Goal: Task Accomplishment & Management: Use online tool/utility

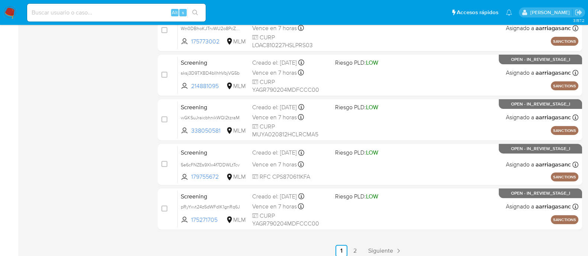
scroll to position [330, 0]
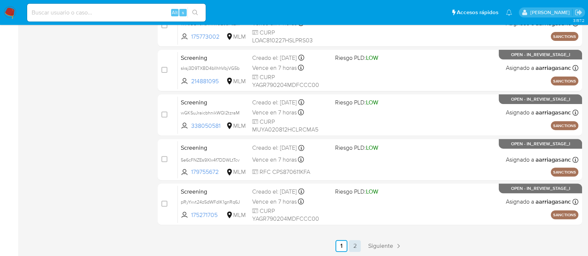
click at [354, 243] on link "2" at bounding box center [355, 246] width 12 height 12
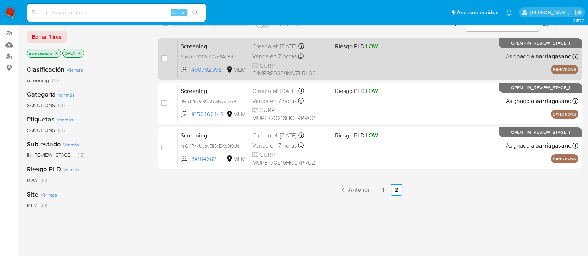
scroll to position [123, 0]
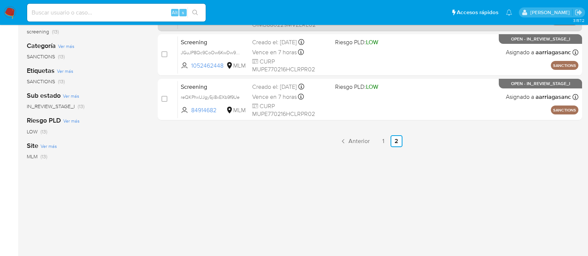
click at [379, 140] on link "1" at bounding box center [383, 141] width 12 height 12
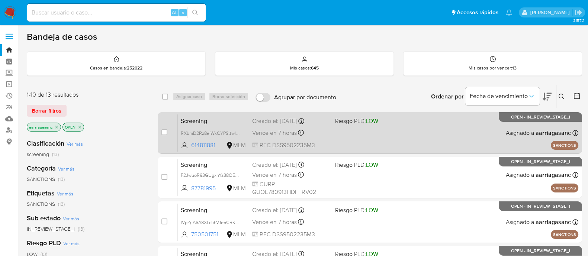
click at [372, 137] on div "Screening RXbmD2Rz8eIWxCYPSttwlqTK 614811881 MLM Riesgo PLD: LOW Creado el: 02/…" at bounding box center [378, 133] width 400 height 38
click at [164, 133] on input "checkbox" at bounding box center [164, 132] width 6 height 6
checkbox input "true"
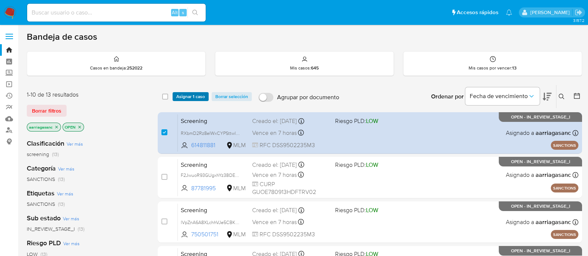
click at [190, 97] on span "Asignar 1 caso" at bounding box center [190, 96] width 29 height 7
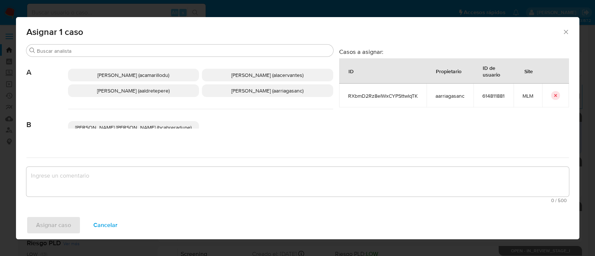
click at [274, 86] on p "Ana Maria Arriaga (aarriagasanc)" at bounding box center [267, 90] width 131 height 13
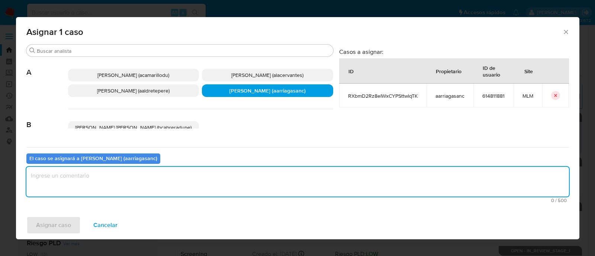
click at [203, 178] on textarea "assign-modal" at bounding box center [297, 182] width 542 height 30
type textarea "AMAS"
click at [54, 235] on div "Asignar caso Cancelar" at bounding box center [297, 225] width 563 height 28
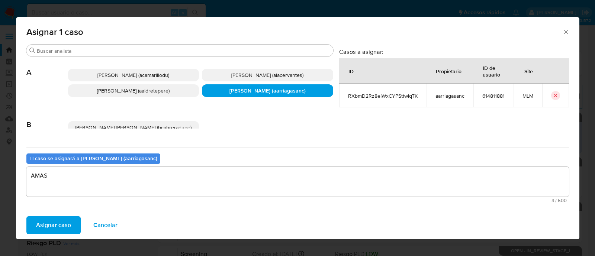
click at [55, 223] on span "Asignar caso" at bounding box center [53, 225] width 35 height 16
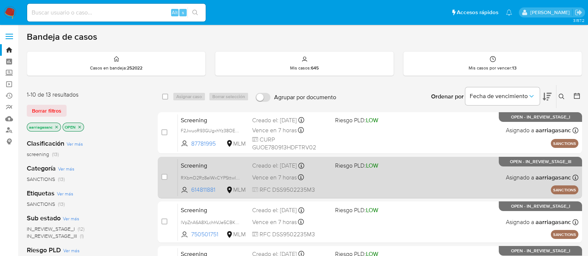
click at [387, 185] on div "Screening RXbmD2Rz8eIWxCYPSttwlqTK 614811881 MLM Riesgo PLD: LOW Creado el: 02/…" at bounding box center [378, 178] width 400 height 38
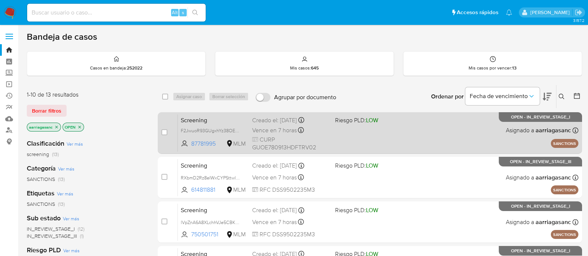
click at [360, 138] on div "Screening F2JwuoR93GUgxhYz38OEnCQG 87781995 MLM Riesgo PLD: LOW Creado el: 02/0…" at bounding box center [378, 133] width 400 height 38
click at [162, 131] on input "checkbox" at bounding box center [164, 132] width 6 height 6
checkbox input "true"
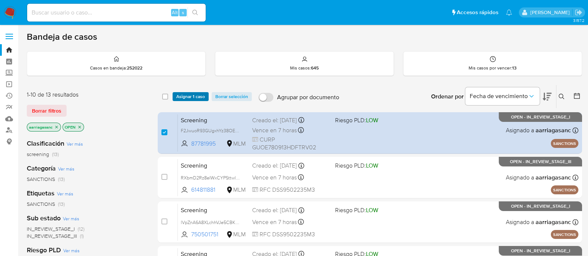
click at [199, 99] on span "Asignar 1 caso" at bounding box center [190, 96] width 29 height 7
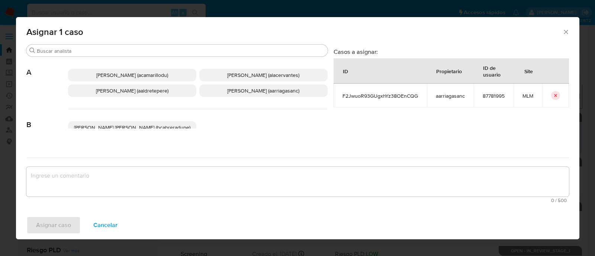
click at [236, 88] on span "Ana Maria Arriaga (aarriagasanc)" at bounding box center [263, 90] width 72 height 7
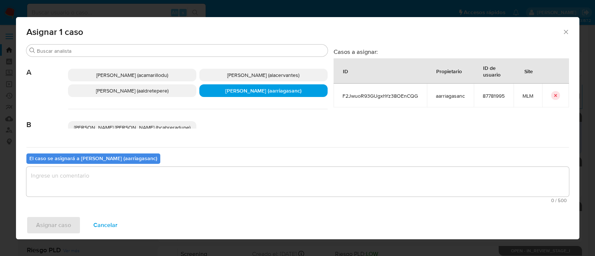
click at [190, 175] on textarea "assign-modal" at bounding box center [297, 182] width 542 height 30
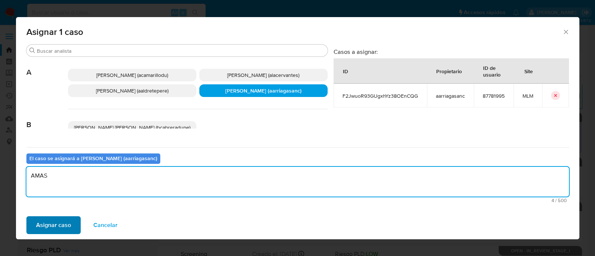
type textarea "AMAS"
click at [67, 221] on span "Asignar caso" at bounding box center [53, 225] width 35 height 16
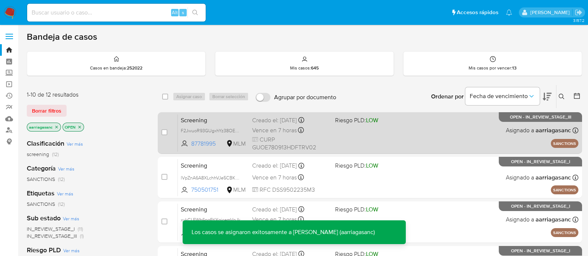
click at [353, 144] on div "Screening F2JwuoR93GUgxhYz38OEnCQG 87781995 MLM Riesgo PLD: LOW Creado el: 02/0…" at bounding box center [378, 133] width 400 height 38
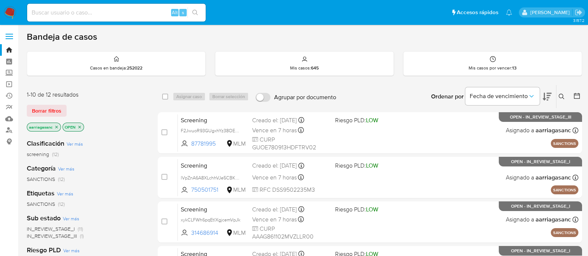
click at [13, 15] on img at bounding box center [10, 12] width 13 height 13
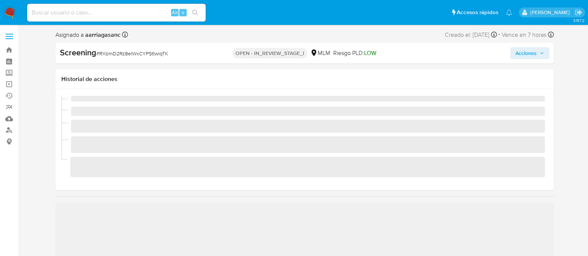
scroll to position [314, 0]
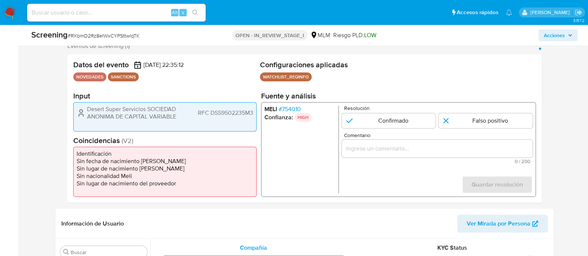
select select "10"
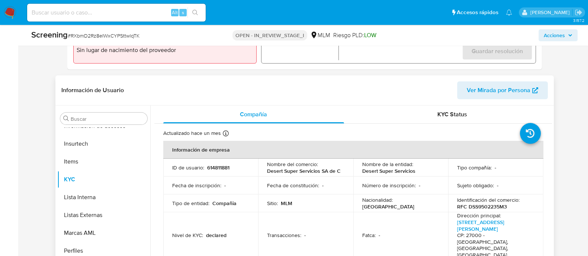
scroll to position [279, 0]
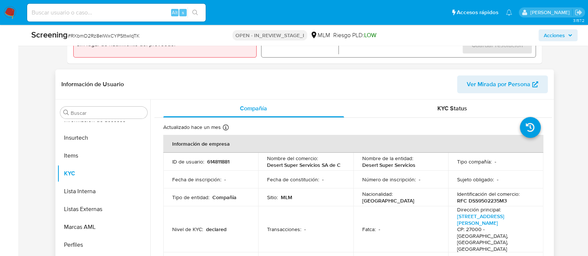
click at [342, 206] on td "Transacciones : -" at bounding box center [305, 229] width 95 height 46
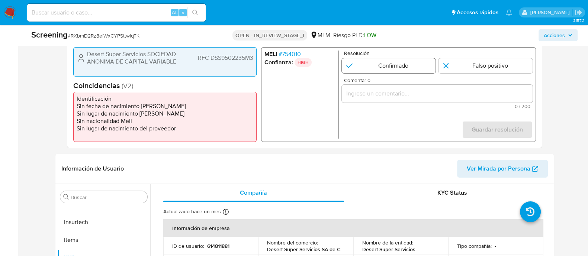
scroll to position [93, 0]
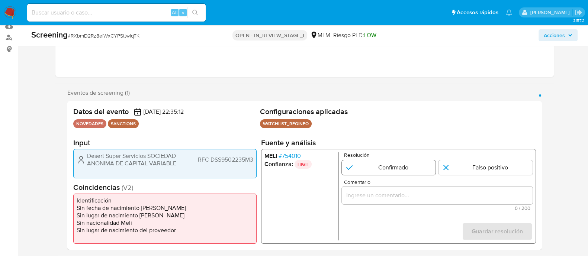
click at [349, 160] on input "1 de 1" at bounding box center [388, 167] width 94 height 15
radio input "true"
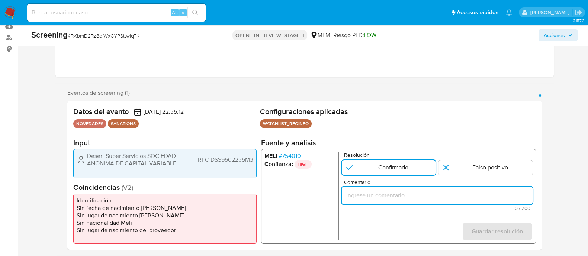
click at [385, 192] on input "Comentario" at bounding box center [436, 196] width 191 height 10
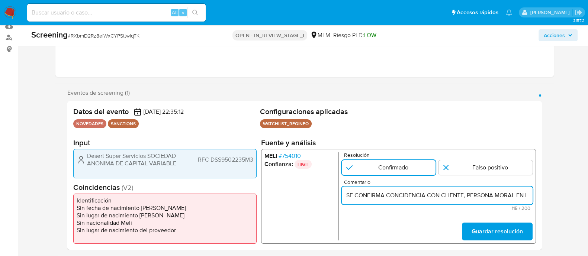
scroll to position [0, 193]
type input "SE CONFIRMA CONCIDENCIA CON CLIENTE, PERSONA MORAL EN LISTA REQUINFO POR RAZON …"
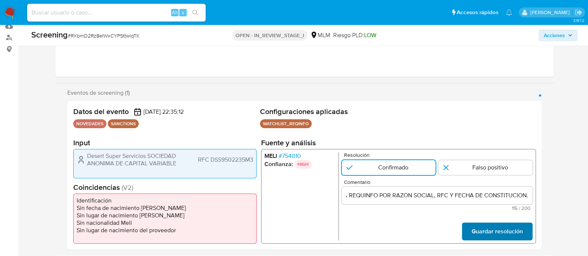
click at [494, 232] on span "Guardar resolución" at bounding box center [496, 231] width 51 height 16
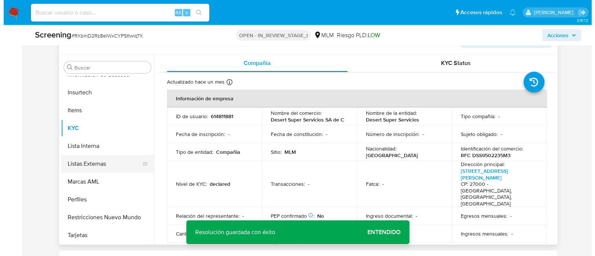
scroll to position [325, 0]
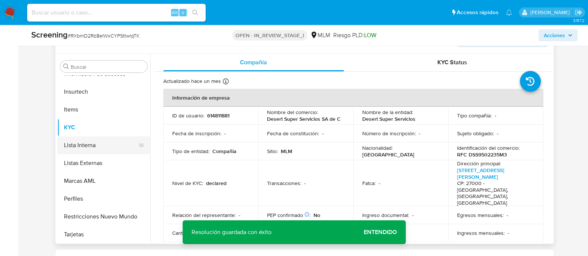
click at [96, 139] on button "Lista Interna" at bounding box center [100, 145] width 87 height 18
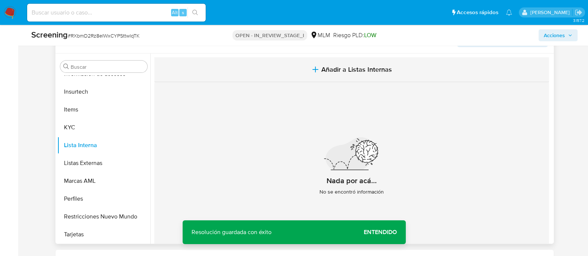
click at [352, 73] on span "Añadir a Listas Internas" at bounding box center [356, 69] width 71 height 8
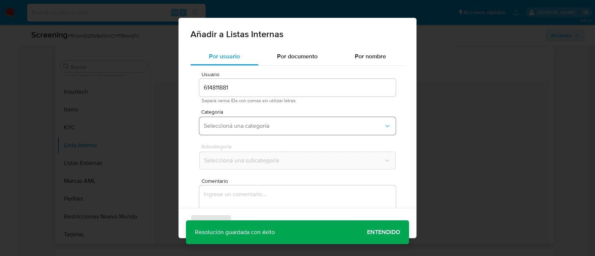
click at [296, 133] on button "Seleccioná una categoría" at bounding box center [297, 126] width 196 height 18
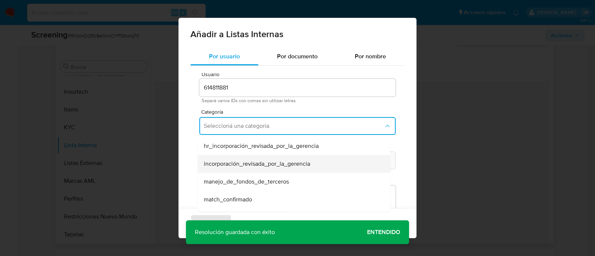
scroll to position [46, 0]
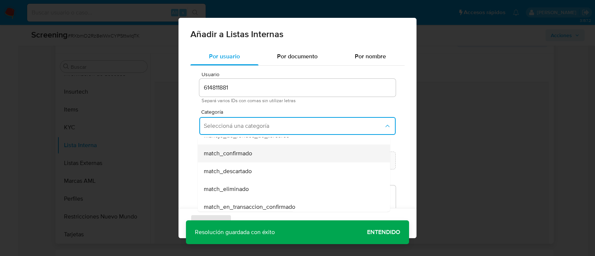
click at [260, 154] on div "match_confirmado" at bounding box center [292, 154] width 176 height 18
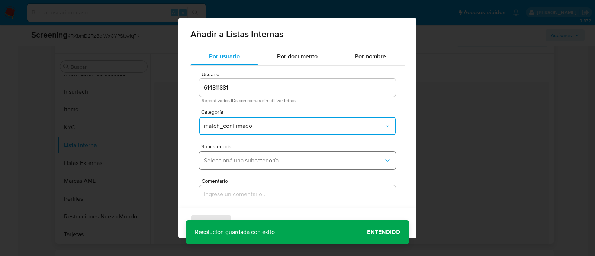
click at [228, 158] on span "Seleccioná una subcategoría" at bounding box center [294, 160] width 180 height 7
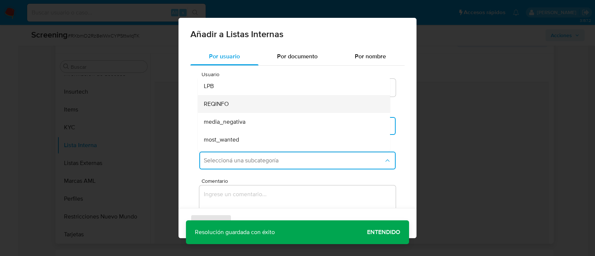
click at [231, 106] on div "REQINFO" at bounding box center [292, 104] width 176 height 18
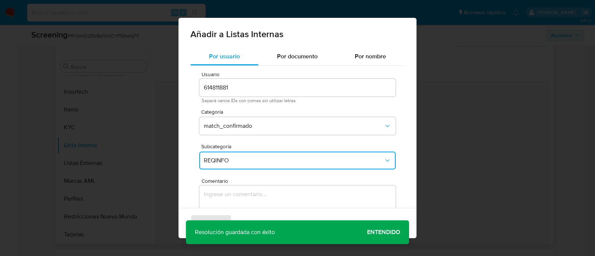
click at [227, 198] on textarea "Comentario" at bounding box center [297, 221] width 196 height 71
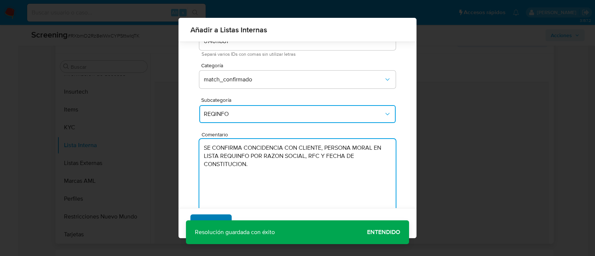
type textarea "SE CONFIRMA CONCIDENCIA CON CLIENTE, PERSONA MORAL EN LISTA REQUINFO POR RAZON …"
click at [207, 218] on span "Agregar" at bounding box center [211, 223] width 22 height 16
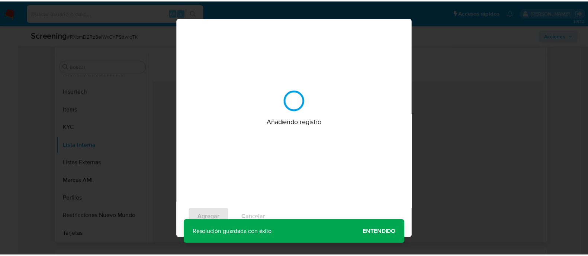
scroll to position [0, 0]
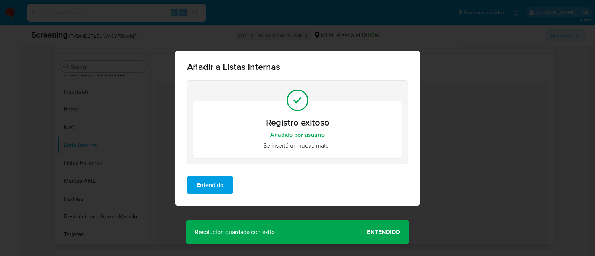
click at [196, 183] on button "Entendido" at bounding box center [210, 185] width 46 height 18
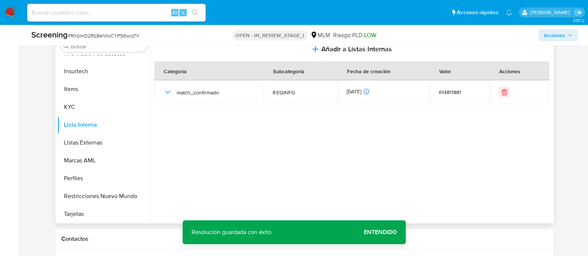
scroll to position [371, 0]
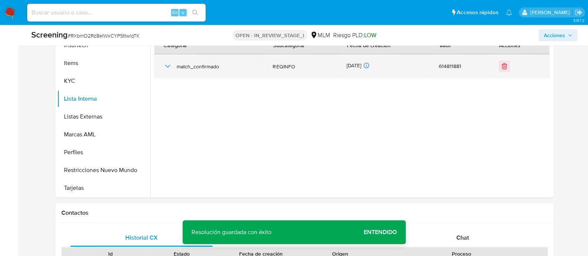
click at [164, 67] on icon "button" at bounding box center [167, 66] width 9 height 9
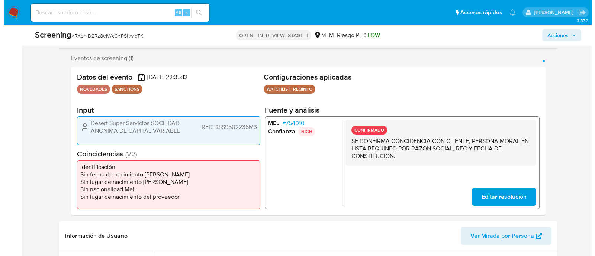
scroll to position [139, 0]
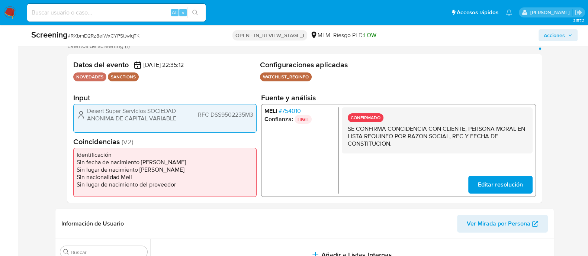
drag, startPoint x: 87, startPoint y: 110, endPoint x: 176, endPoint y: 117, distance: 89.1
click at [176, 117] on span "Desert Super Servicios SOCIEDAD ANONIMA DE CAPITAL VARIABLE" at bounding box center [133, 114] width 93 height 15
click at [239, 111] on span "RFC DSS9502235M3" at bounding box center [224, 114] width 55 height 7
click at [546, 39] on span "Acciones" at bounding box center [554, 35] width 21 height 12
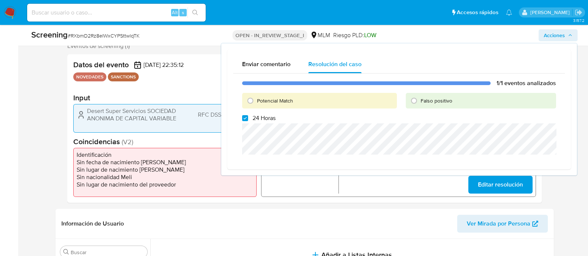
click at [248, 118] on label "24 Horas" at bounding box center [258, 118] width 33 height 7
click at [248, 118] on input "24 Horas" at bounding box center [245, 118] width 6 height 6
checkbox input "false"
click at [247, 103] on input "Potencial Match" at bounding box center [250, 101] width 12 height 12
radio input "true"
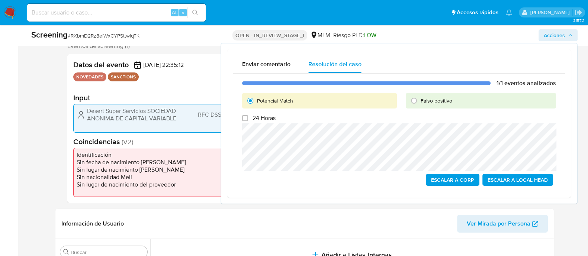
click at [490, 177] on span "Escalar a Local Head" at bounding box center [517, 180] width 60 height 10
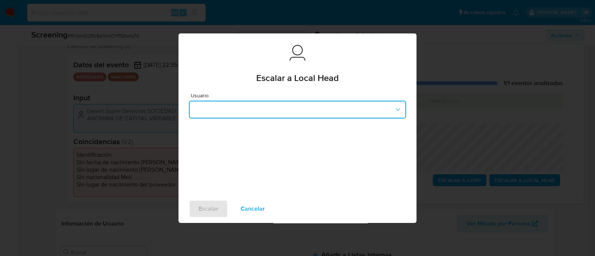
click at [278, 103] on button "button" at bounding box center [297, 110] width 217 height 18
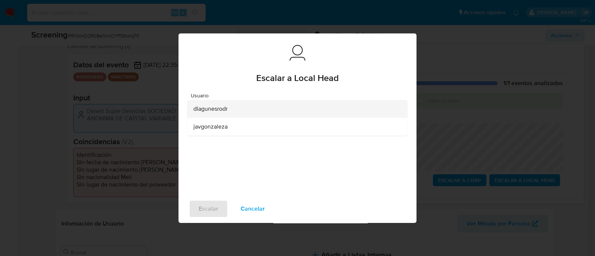
click at [214, 108] on span "dlagunesrodr" at bounding box center [210, 108] width 34 height 7
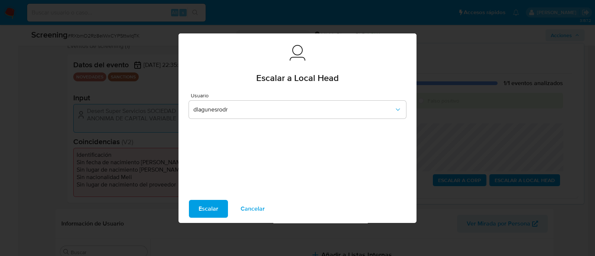
click at [200, 213] on span "Escalar" at bounding box center [209, 209] width 20 height 16
click at [217, 202] on span "Escalar" at bounding box center [209, 209] width 20 height 16
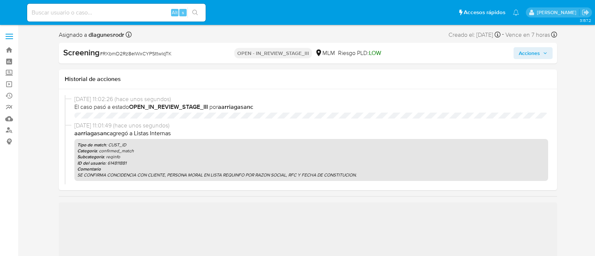
select select "10"
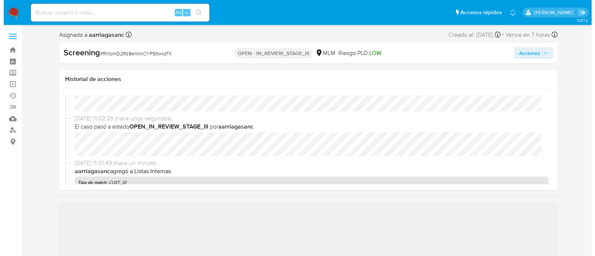
scroll to position [46, 0]
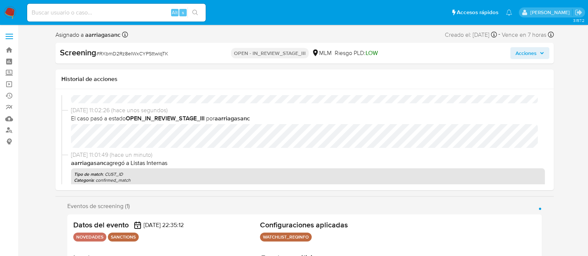
select select "10"
click at [530, 57] on span "Acciones" at bounding box center [525, 53] width 21 height 12
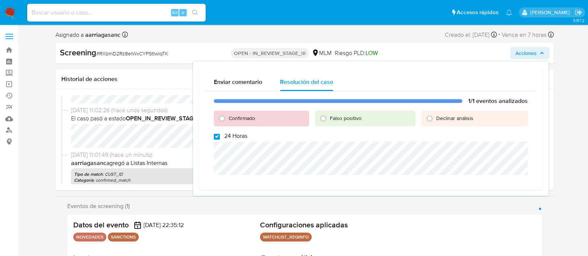
click at [215, 139] on input "24 Horas" at bounding box center [217, 137] width 6 height 6
checkbox input "false"
click at [221, 119] on input "Confirmado" at bounding box center [222, 119] width 12 height 12
radio input "true"
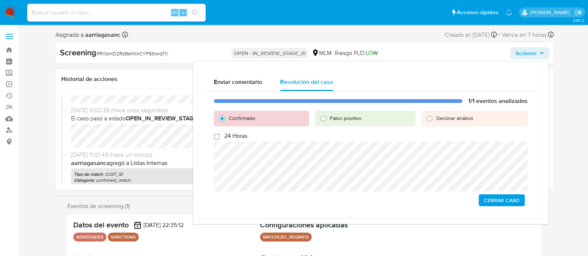
click at [485, 205] on span "Cerrar Caso" at bounding box center [502, 200] width 36 height 10
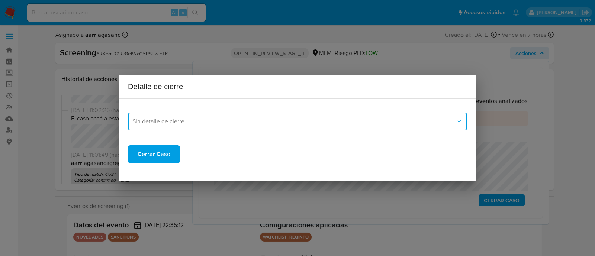
click at [228, 122] on span "Sin detalle de cierre" at bounding box center [293, 121] width 323 height 7
click at [181, 149] on div "LPB_REQINFO" at bounding box center [297, 149] width 330 height 18
click at [169, 126] on button "LPB_REQINFO" at bounding box center [297, 122] width 339 height 18
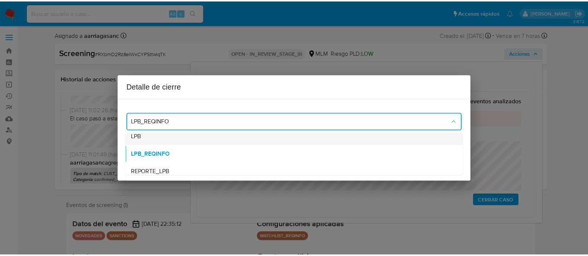
scroll to position [0, 0]
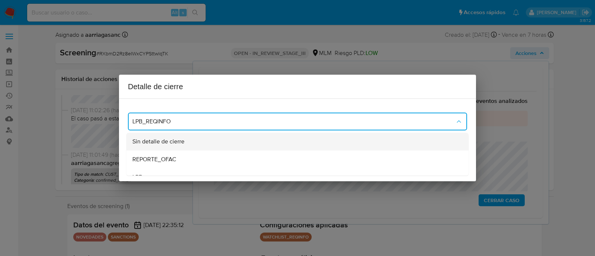
click at [169, 140] on span "Sin detalle de cierre" at bounding box center [158, 141] width 52 height 7
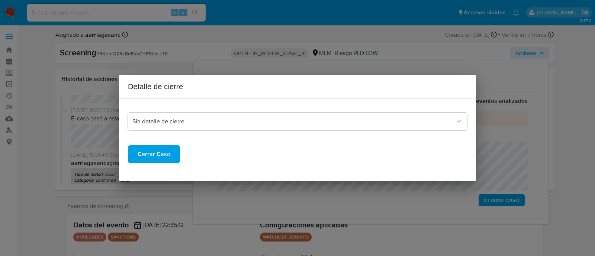
click at [168, 159] on span "Cerrar Caso" at bounding box center [154, 154] width 33 height 16
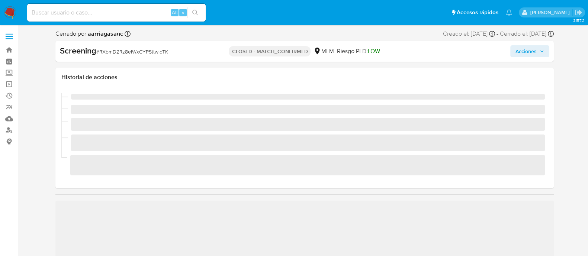
scroll to position [314, 0]
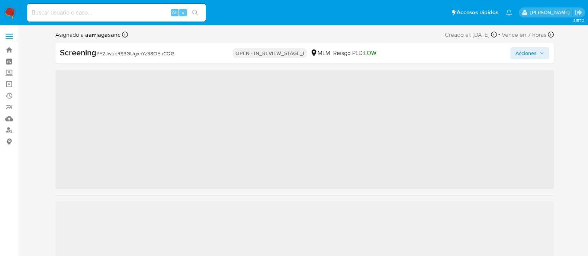
scroll to position [314, 0]
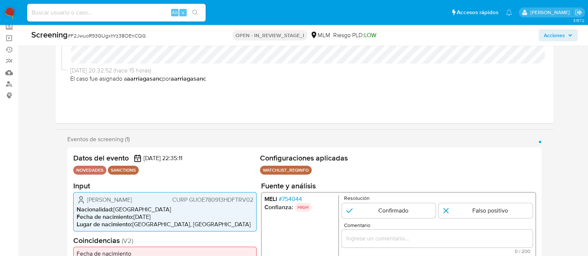
select select "10"
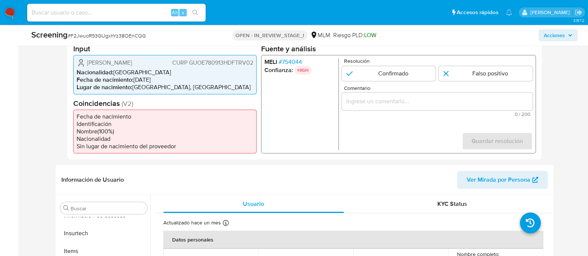
scroll to position [186, 0]
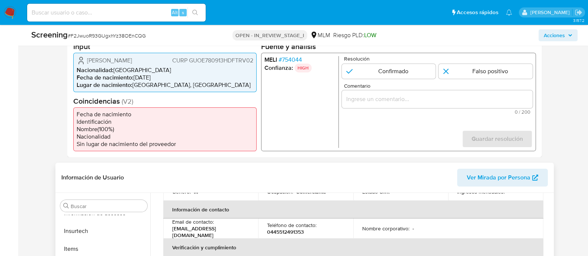
click at [317, 202] on th "Información de contacto" at bounding box center [353, 210] width 380 height 18
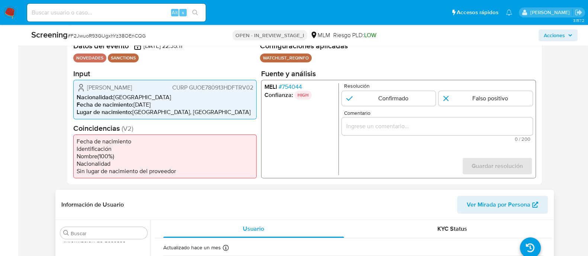
scroll to position [46, 0]
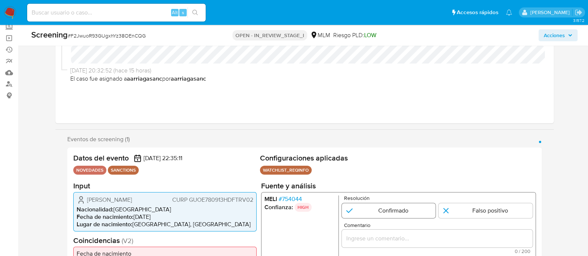
click at [351, 207] on input "1 de 1" at bounding box center [388, 210] width 94 height 15
radio input "true"
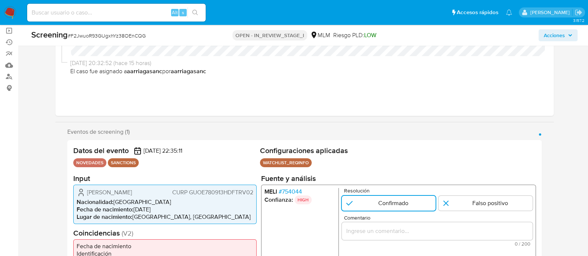
scroll to position [139, 0]
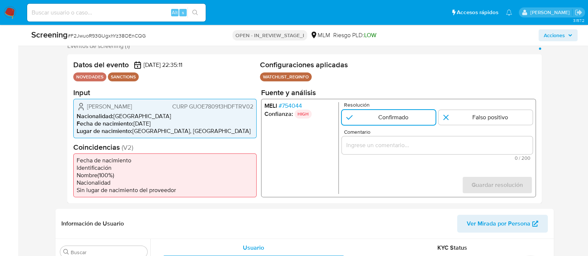
click at [359, 145] on input "Comentario" at bounding box center [436, 145] width 191 height 10
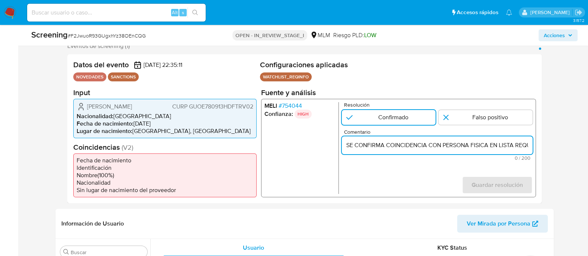
scroll to position [0, 178]
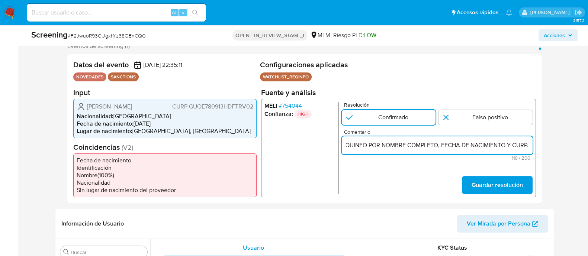
type input "SE CONFIRMA COINCIDENCIA CON PERSONA FISICA EN LISTA REQUINFO POR NOMBRE COMPLE…"
click at [444, 179] on form "Resolución Confirmado Falso positivo Comentario SE CONFIRMA COINCIDENCIA CON PE…" at bounding box center [436, 148] width 191 height 92
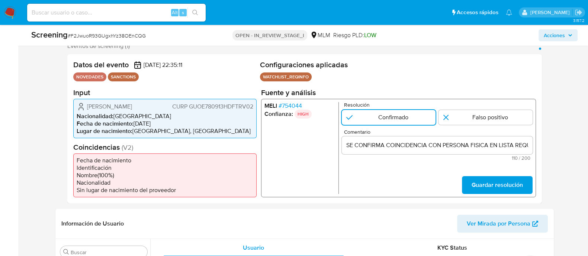
click at [472, 183] on span "Guardar resolución" at bounding box center [496, 185] width 51 height 16
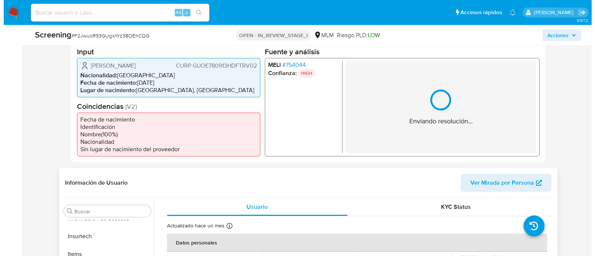
scroll to position [279, 0]
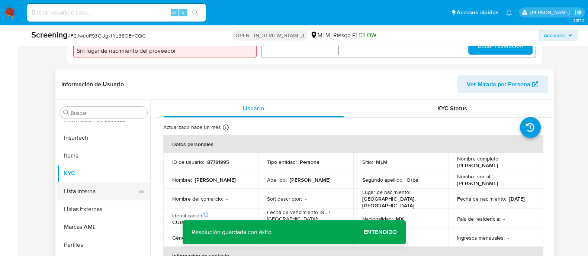
click at [112, 191] on button "Lista Interna" at bounding box center [100, 192] width 87 height 18
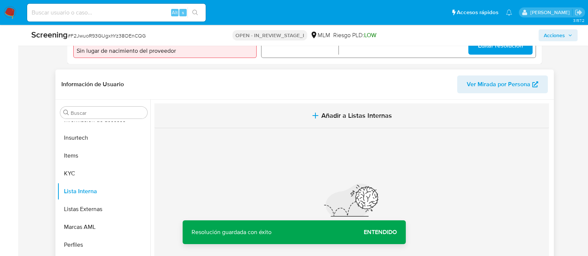
click at [345, 115] on span "Añadir a Listas Internas" at bounding box center [356, 116] width 71 height 8
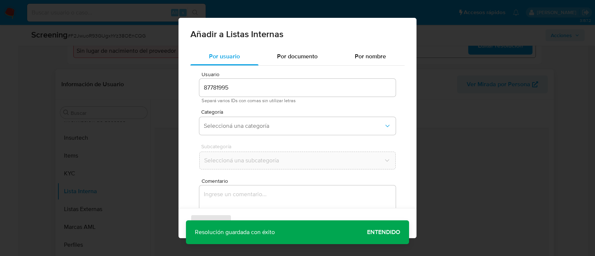
click at [275, 138] on div "Categoría Seleccioná una categoría" at bounding box center [297, 123] width 196 height 29
click at [271, 128] on span "Seleccioná una categoría" at bounding box center [294, 125] width 180 height 7
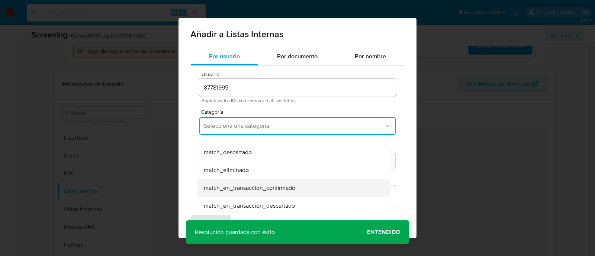
scroll to position [46, 0]
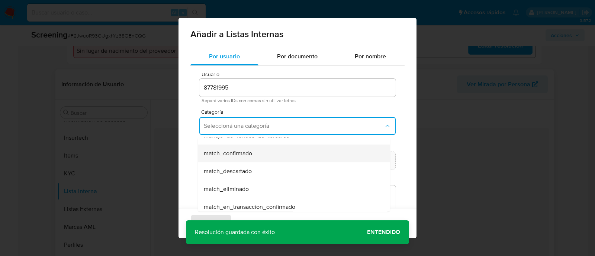
click at [244, 155] on span "match_confirmado" at bounding box center [228, 153] width 48 height 7
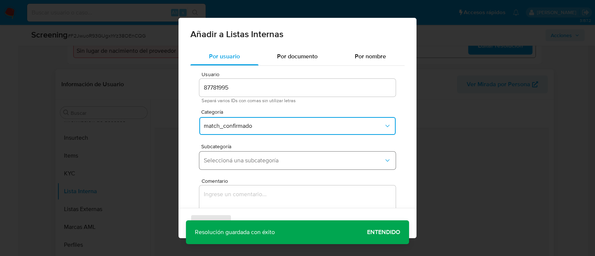
click at [244, 161] on span "Seleccioná una subcategoría" at bounding box center [294, 160] width 180 height 7
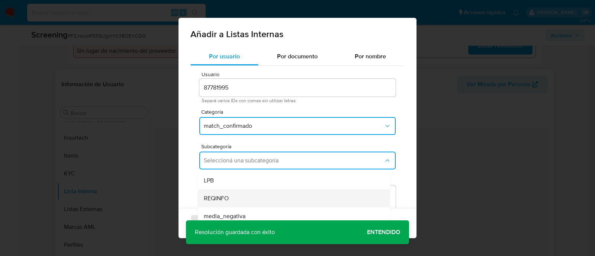
click at [223, 192] on div "REQINFO" at bounding box center [292, 199] width 176 height 18
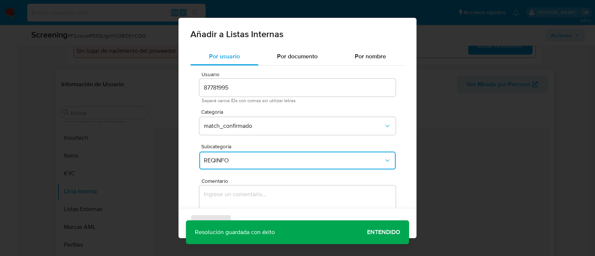
click at [223, 192] on textarea "Comentario" at bounding box center [297, 221] width 196 height 71
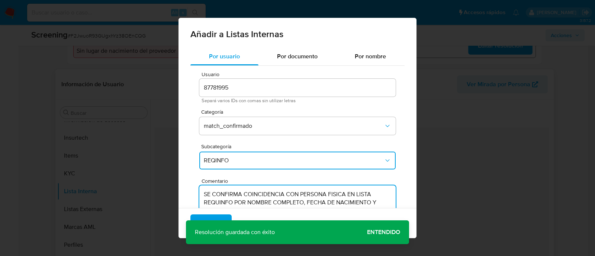
type textarea "SE CONFIRMA COINCIDENCIA CON PERSONA FISICA EN LISTA REQUINFO POR NOMBRE COMPLE…"
click at [382, 232] on div "Agregar Cancelar" at bounding box center [297, 223] width 238 height 30
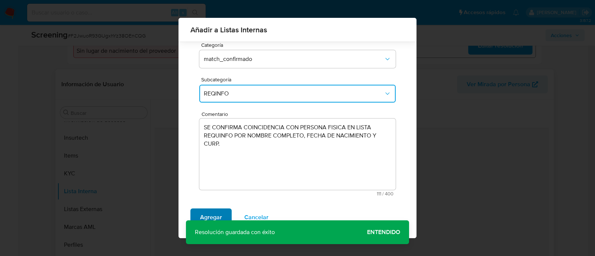
click at [205, 210] on span "Agregar" at bounding box center [211, 217] width 22 height 16
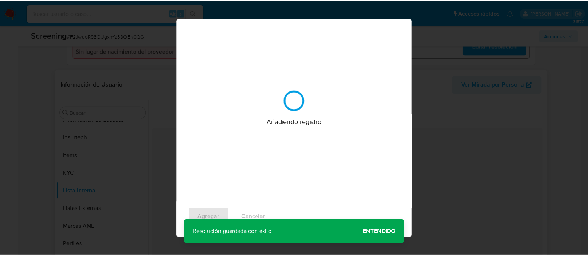
scroll to position [0, 0]
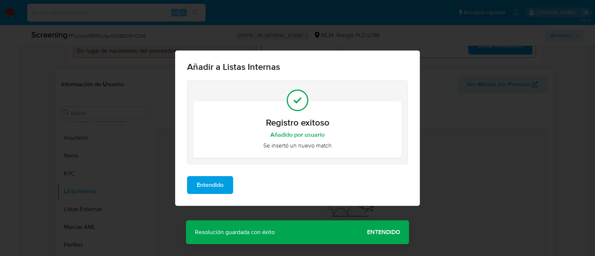
click at [215, 181] on span "Entendido" at bounding box center [210, 185] width 27 height 16
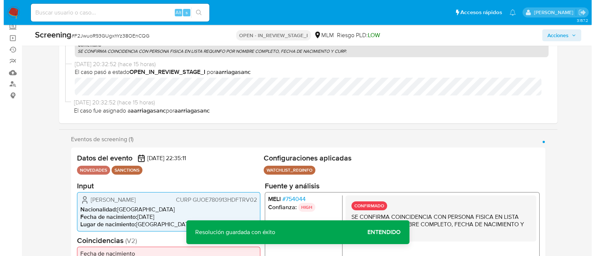
scroll to position [93, 0]
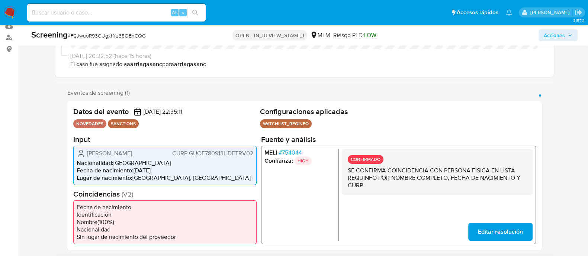
drag, startPoint x: 87, startPoint y: 153, endPoint x: 155, endPoint y: 155, distance: 68.8
click at [155, 155] on div "Evert Gutierrez Orbe CURP GUOE780913HDFTRV02" at bounding box center [165, 153] width 177 height 9
drag, startPoint x: 139, startPoint y: 170, endPoint x: 154, endPoint y: 170, distance: 15.2
click at [154, 170] on li "Fecha de nacimiento : 13/09/1978" at bounding box center [165, 170] width 177 height 7
click at [142, 168] on li "Fecha de nacimiento : 13/09/1978" at bounding box center [165, 170] width 177 height 7
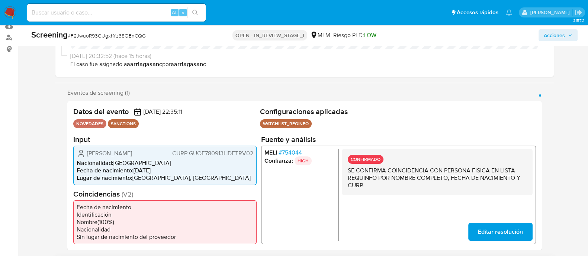
drag, startPoint x: 135, startPoint y: 169, endPoint x: 166, endPoint y: 170, distance: 31.2
click at [166, 170] on li "Fecha de nacimiento : 13/09/1978" at bounding box center [165, 170] width 177 height 7
click at [207, 155] on span "CURP GUOE780913HDFTRV02" at bounding box center [212, 152] width 81 height 7
click at [563, 37] on span "Acciones" at bounding box center [554, 35] width 21 height 12
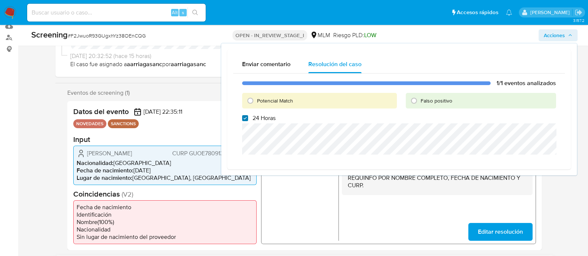
click at [244, 117] on input "24 Horas" at bounding box center [245, 118] width 6 height 6
checkbox input "false"
click at [249, 100] on input "Potencial Match" at bounding box center [250, 101] width 12 height 12
radio input "true"
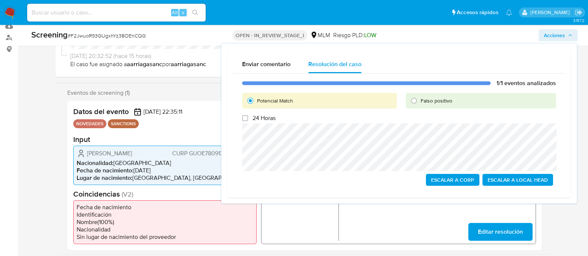
click at [494, 175] on span "Escalar a Local Head" at bounding box center [517, 180] width 60 height 10
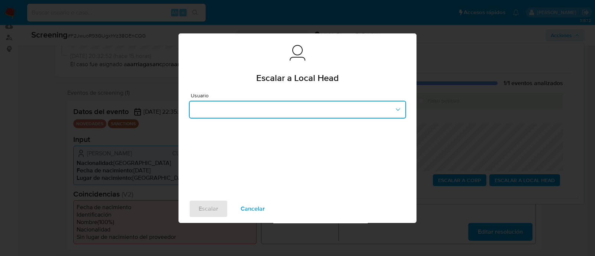
click at [324, 107] on button "button" at bounding box center [297, 110] width 217 height 18
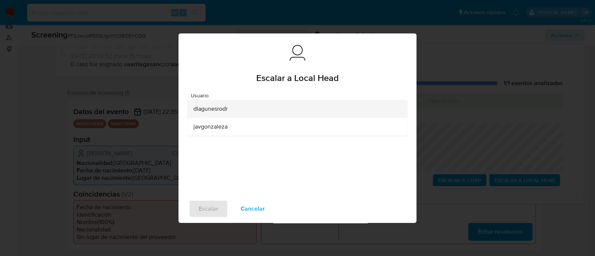
click at [225, 113] on span "dlagunesrodr" at bounding box center [210, 108] width 34 height 7
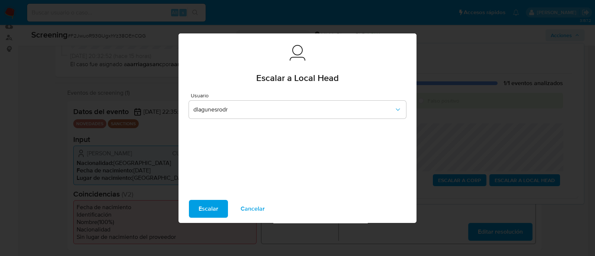
click at [202, 209] on span "Escalar" at bounding box center [209, 209] width 20 height 16
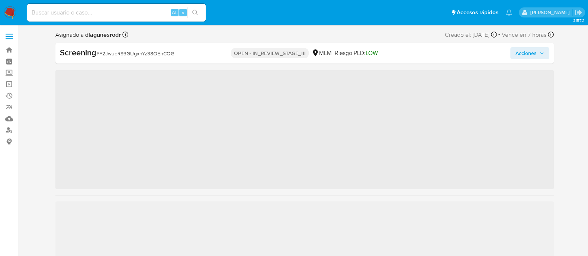
scroll to position [314, 0]
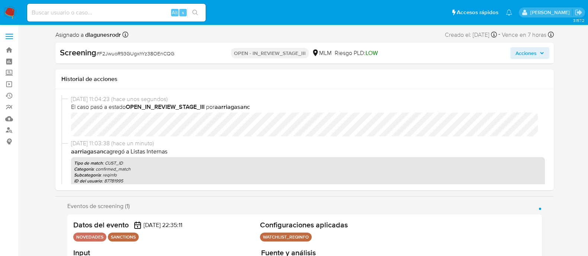
select select "10"
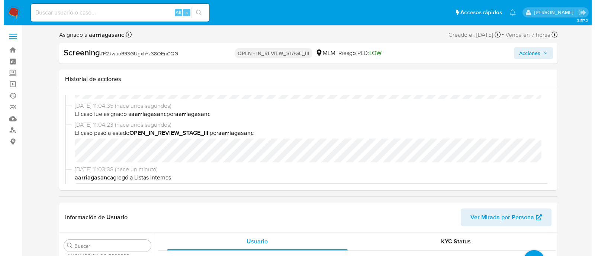
scroll to position [46, 0]
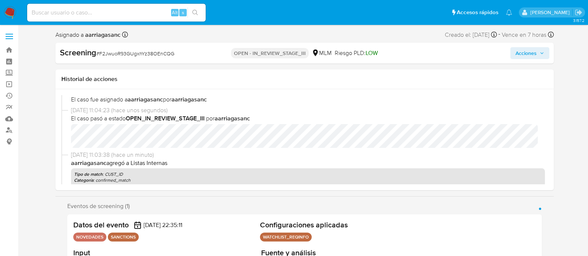
select select "10"
drag, startPoint x: 539, startPoint y: 54, endPoint x: 533, endPoint y: 58, distance: 7.7
click at [539, 54] on icon "button" at bounding box center [541, 53] width 4 height 4
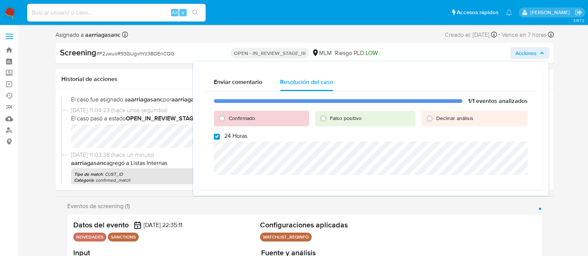
click at [214, 135] on input "24 Horas" at bounding box center [217, 137] width 6 height 6
checkbox input "false"
click at [225, 113] on input "Confirmado" at bounding box center [222, 119] width 12 height 12
radio input "true"
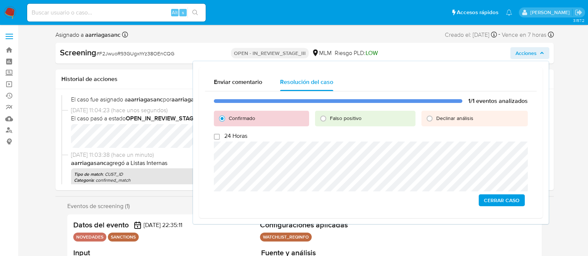
click at [496, 197] on span "Cerrar Caso" at bounding box center [502, 200] width 36 height 10
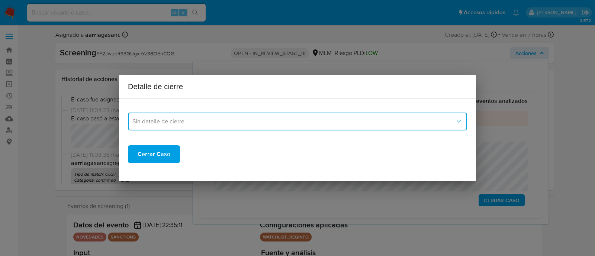
click at [253, 118] on span "Sin detalle de cierre" at bounding box center [293, 121] width 323 height 7
click at [176, 148] on div "LPB_REQINFO" at bounding box center [297, 149] width 330 height 18
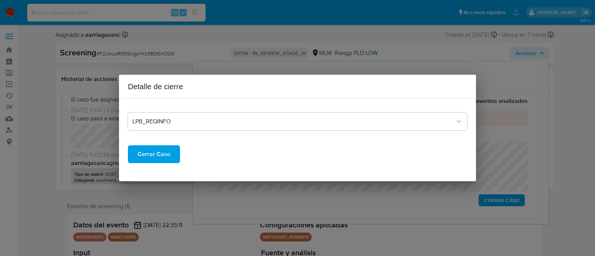
click at [174, 151] on button "Cerrar Caso" at bounding box center [154, 154] width 52 height 18
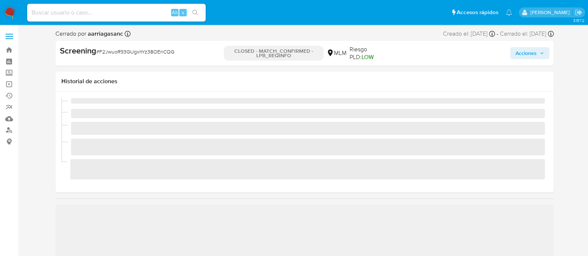
scroll to position [314, 0]
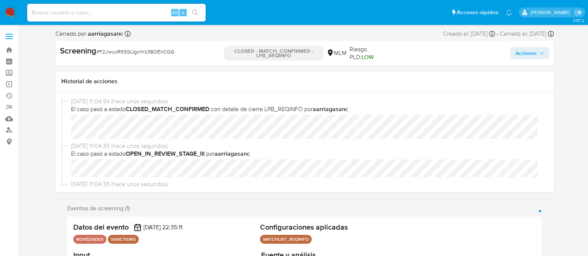
select select "10"
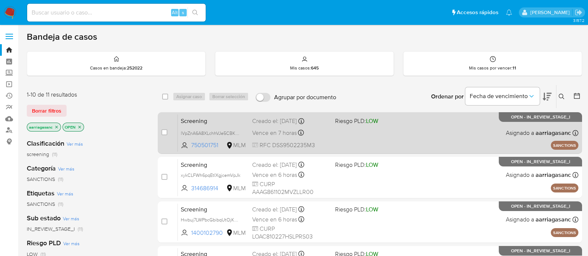
click at [375, 138] on div "Screening lVpZnA6A8XLchhVJe5CBKPp7 750501751 MLM Riesgo PLD: LOW Creado el: [DA…" at bounding box center [378, 133] width 400 height 38
click at [164, 131] on input "checkbox" at bounding box center [164, 132] width 6 height 6
checkbox input "true"
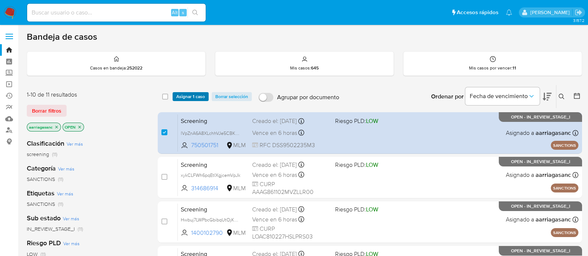
click at [185, 93] on span "Asignar 1 caso" at bounding box center [190, 96] width 29 height 7
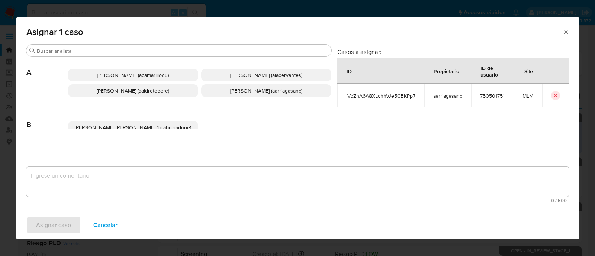
click at [244, 88] on span "Ana Maria Arriaga (aarriagasanc)" at bounding box center [266, 90] width 72 height 7
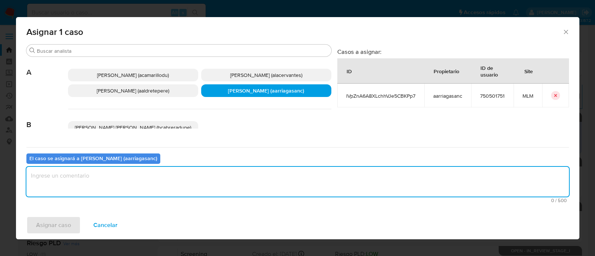
drag, startPoint x: 191, startPoint y: 194, endPoint x: 181, endPoint y: 192, distance: 10.0
click at [191, 194] on textarea "assign-modal" at bounding box center [297, 182] width 542 height 30
type textarea "AMAS"
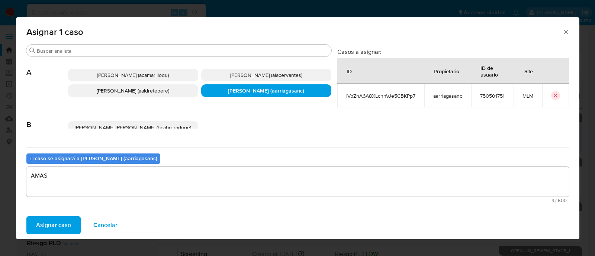
click at [46, 231] on span "Asignar caso" at bounding box center [53, 225] width 35 height 16
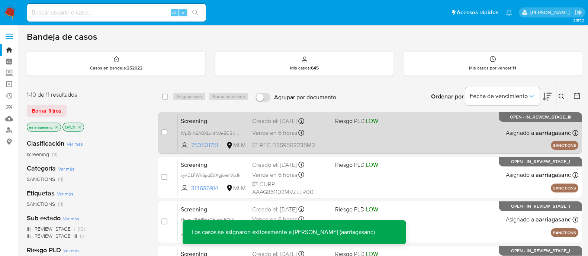
click at [355, 132] on div "Screening lVpZnA6A8XLchhVJe5CBKPp7 750501751 MLM Riesgo PLD: LOW Creado el: 02/…" at bounding box center [378, 133] width 400 height 38
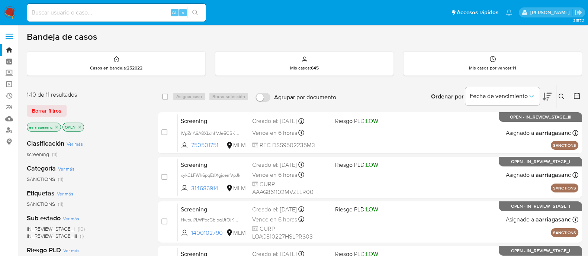
click at [13, 12] on img at bounding box center [10, 12] width 13 height 13
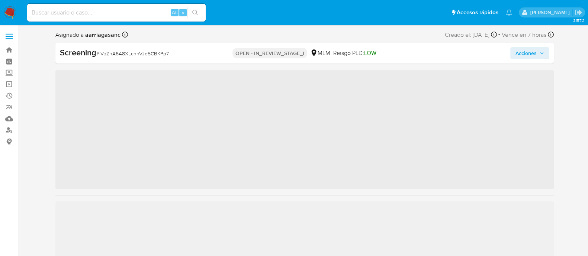
scroll to position [314, 0]
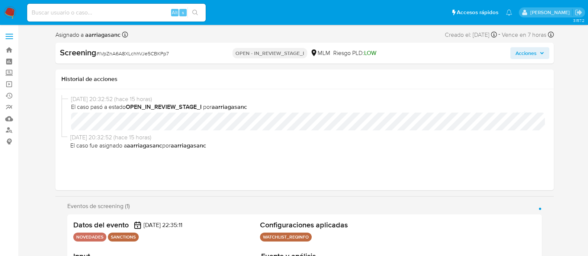
select select "10"
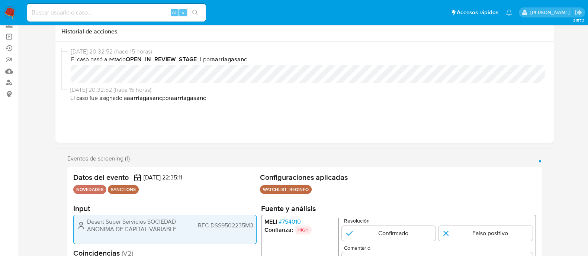
scroll to position [139, 0]
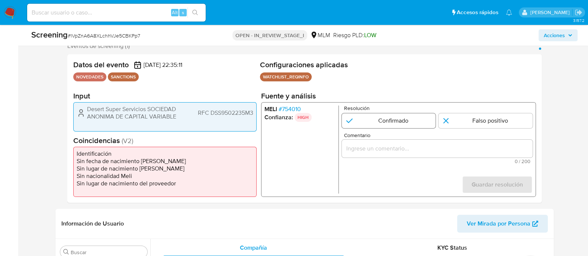
click at [374, 127] on input "1 de 1" at bounding box center [388, 120] width 94 height 15
radio input "true"
click at [360, 150] on input "Comentario" at bounding box center [436, 149] width 191 height 10
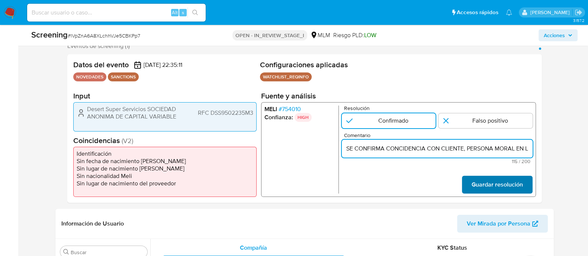
scroll to position [0, 193]
type input "SE CONFIRMA CONCIDENCIA CON CLIENTE, PERSONA MORAL EN LISTA REQUINFO POR RAZON …"
click at [480, 183] on span "Guardar resolución" at bounding box center [496, 185] width 51 height 16
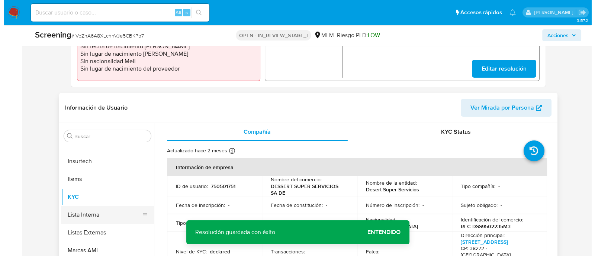
scroll to position [279, 0]
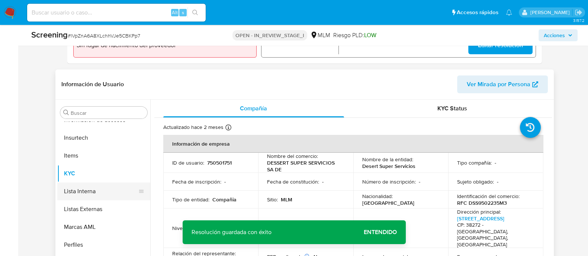
click at [121, 193] on button "Lista Interna" at bounding box center [100, 192] width 87 height 18
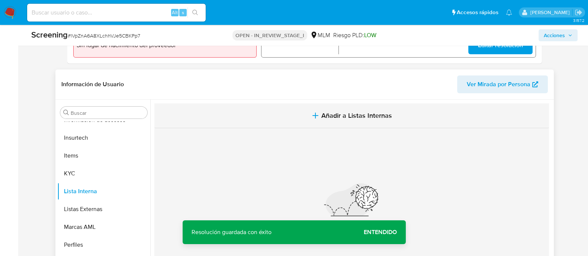
click at [342, 110] on button "Añadir a Listas Internas" at bounding box center [351, 115] width 394 height 25
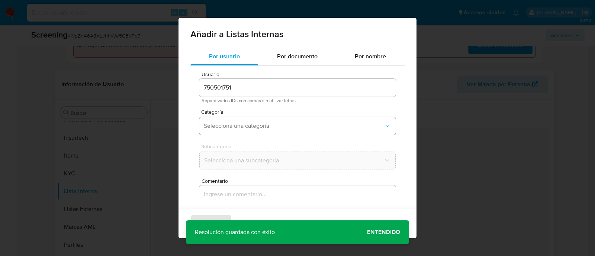
click at [224, 128] on span "Seleccioná una categoría" at bounding box center [294, 125] width 180 height 7
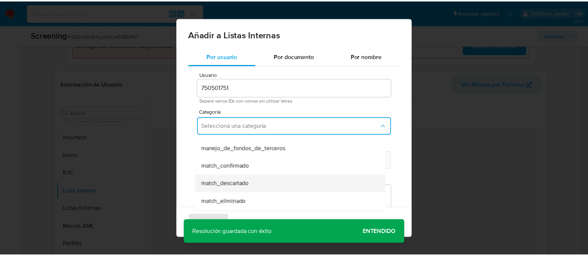
scroll to position [46, 0]
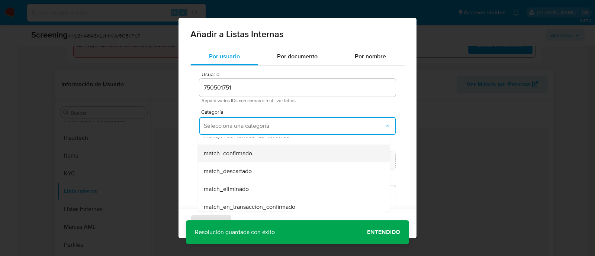
click at [224, 157] on span "match_confirmado" at bounding box center [228, 153] width 48 height 7
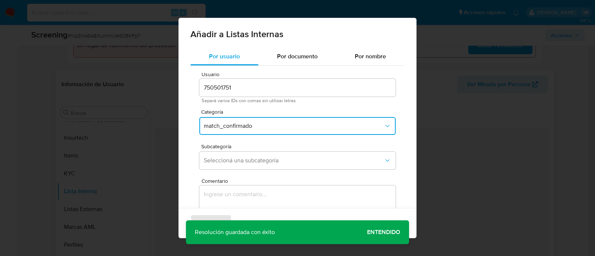
click at [224, 157] on span "Seleccioná una subcategoría" at bounding box center [294, 160] width 180 height 7
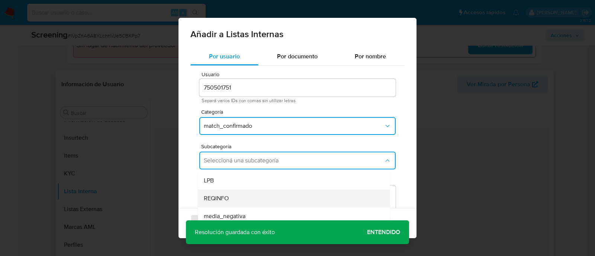
click at [213, 193] on div "REQINFO" at bounding box center [292, 199] width 176 height 18
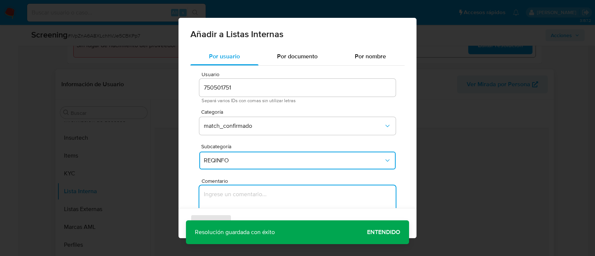
click at [213, 193] on textarea "Comentario" at bounding box center [297, 221] width 196 height 71
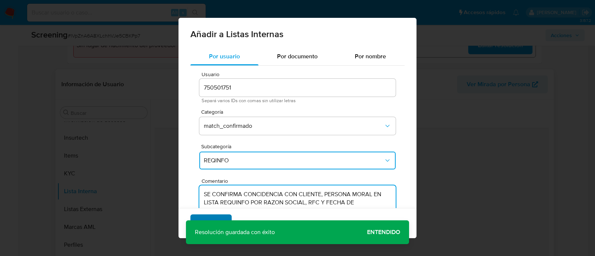
type textarea "SE CONFIRMA CONCIDENCIA CON CLIENTE, PERSONA MORAL EN LISTA REQUINFO POR RAZON …"
click at [213, 216] on span "Agregar" at bounding box center [211, 223] width 22 height 16
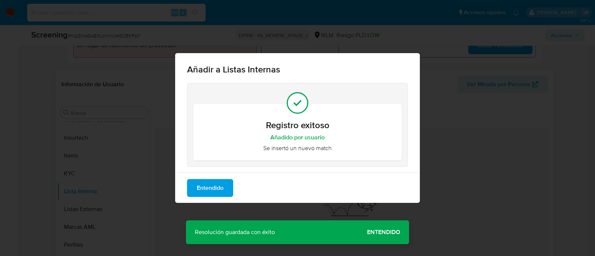
click at [374, 232] on div "Añadir a Listas Internas Registro exitoso Añadido por usuario Se insertó un nue…" at bounding box center [297, 128] width 595 height 256
click at [210, 195] on span "Entendido" at bounding box center [210, 188] width 27 height 16
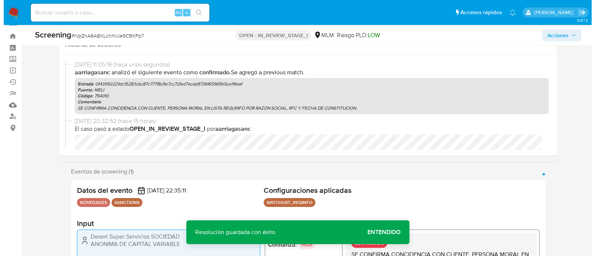
scroll to position [0, 0]
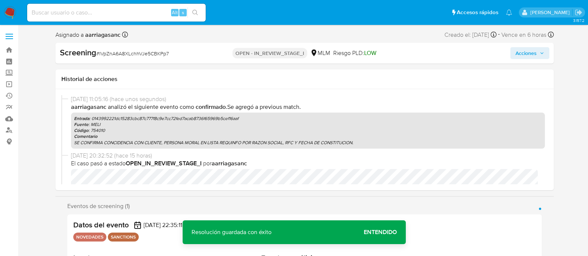
click at [512, 48] on button "Acciones" at bounding box center [529, 53] width 39 height 12
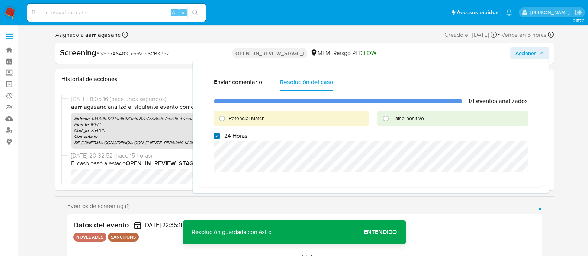
click at [216, 133] on input "24 Horas" at bounding box center [217, 136] width 6 height 6
checkbox input "false"
click at [221, 120] on input "Potencial Match" at bounding box center [222, 119] width 12 height 12
radio input "true"
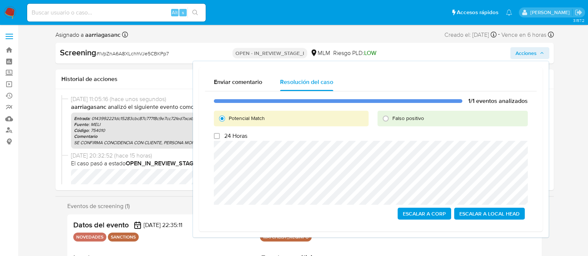
click at [485, 212] on span "Escalar a Local Head" at bounding box center [489, 214] width 60 height 10
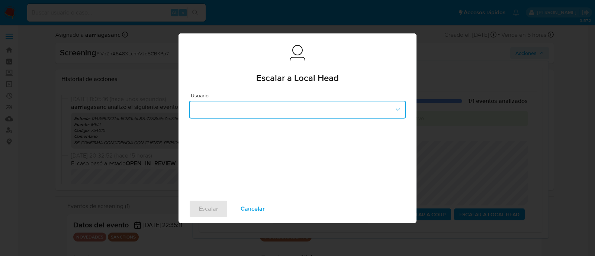
click at [315, 103] on button "button" at bounding box center [297, 110] width 217 height 18
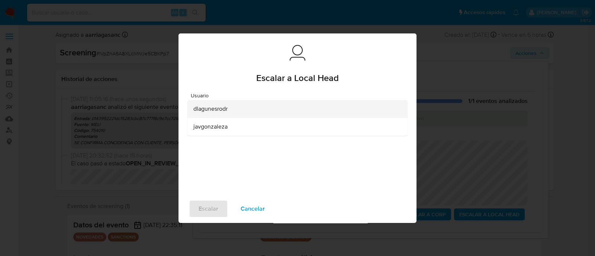
click at [225, 111] on span "dlagunesrodr" at bounding box center [210, 108] width 34 height 7
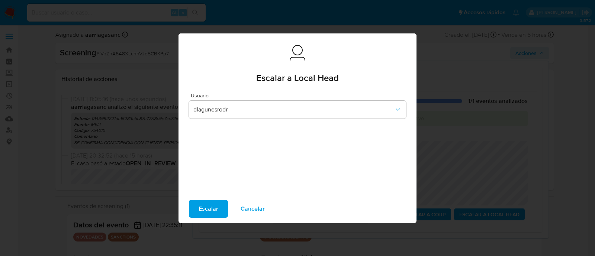
click at [205, 201] on span "Escalar" at bounding box center [209, 209] width 20 height 16
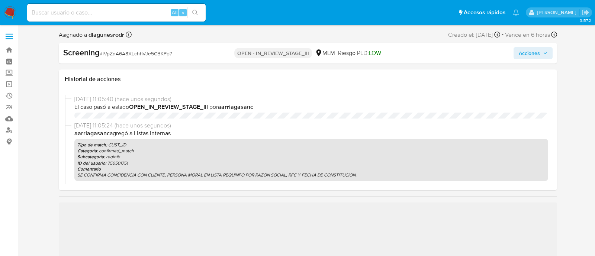
select select "10"
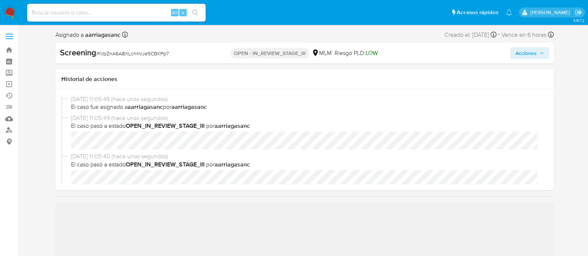
scroll to position [46, 0]
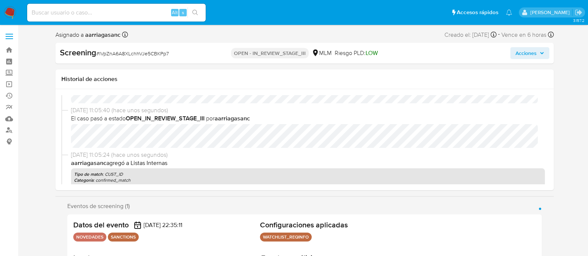
select select "10"
click at [520, 53] on span "Acciones" at bounding box center [525, 53] width 21 height 12
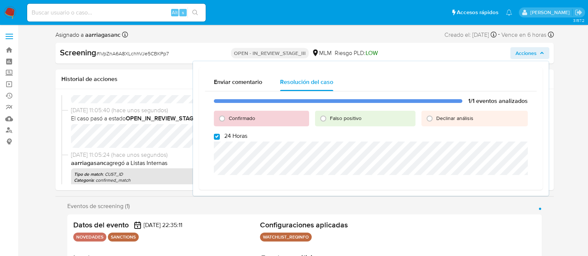
click at [220, 128] on div "1/1 eventos analizados Confirmado Falso positivo Declinar análisis 24 Horas" at bounding box center [371, 137] width 332 height 93
click at [222, 120] on input "Confirmado" at bounding box center [222, 119] width 12 height 12
radio input "true"
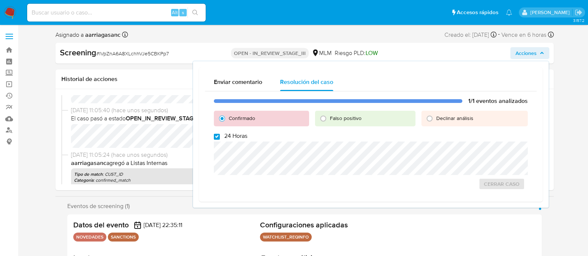
click at [218, 138] on input "24 Horas" at bounding box center [217, 137] width 6 height 6
checkbox input "false"
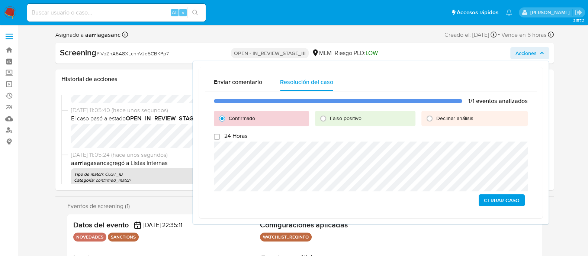
click at [500, 203] on span "Cerrar Caso" at bounding box center [502, 200] width 36 height 10
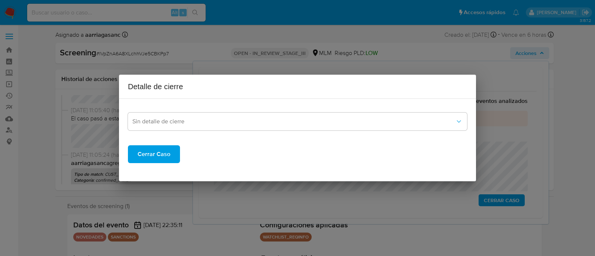
click at [141, 148] on span "Cerrar Caso" at bounding box center [154, 154] width 33 height 16
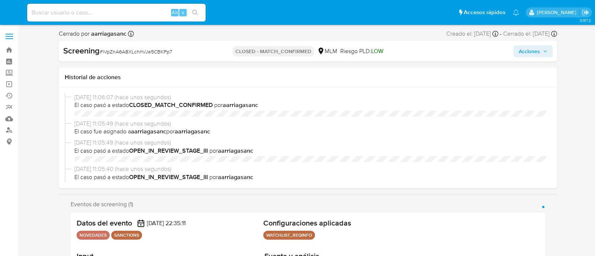
select select "10"
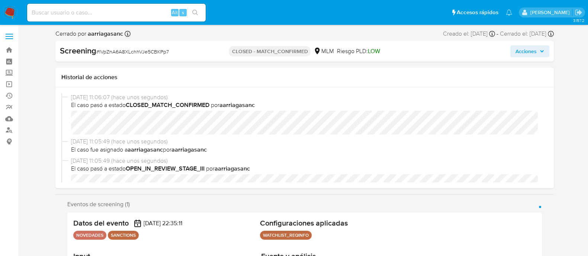
scroll to position [314, 0]
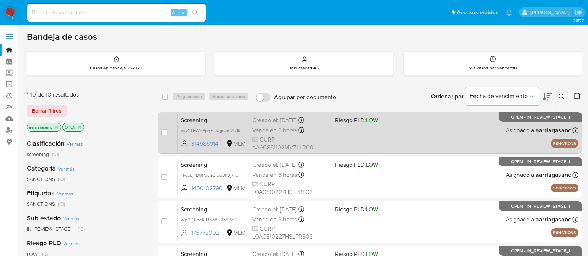
click at [338, 143] on div "Screening xykCLFWh6pqEtIXgjcemVpJk 314686914 MLM Riesgo PLD: LOW Creado el: 02/…" at bounding box center [378, 133] width 400 height 38
click at [164, 135] on input "checkbox" at bounding box center [164, 132] width 6 height 6
checkbox input "true"
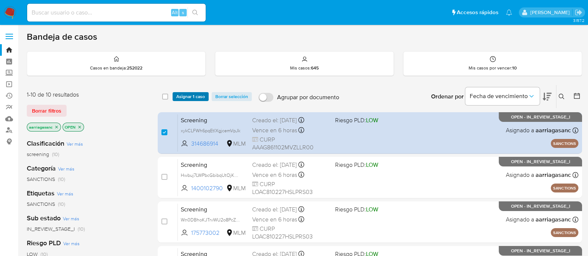
click at [193, 96] on span "Asignar 1 caso" at bounding box center [190, 96] width 29 height 7
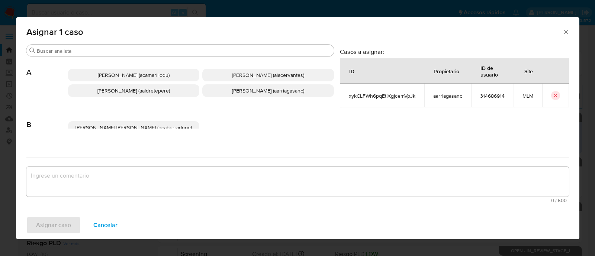
click at [247, 96] on p "Ana Maria Arriaga (aarriagasanc)" at bounding box center [268, 90] width 132 height 13
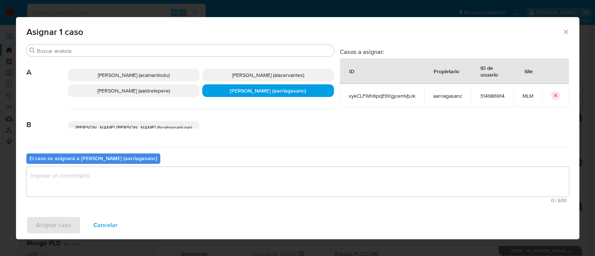
click at [212, 177] on textarea "assign-modal" at bounding box center [297, 182] width 542 height 30
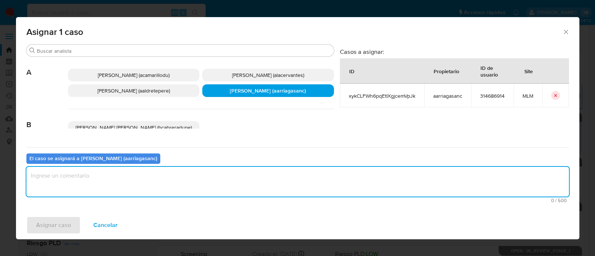
type textarea "a"
type textarea "AMAS"
click at [38, 225] on span "Asignar caso" at bounding box center [53, 225] width 35 height 16
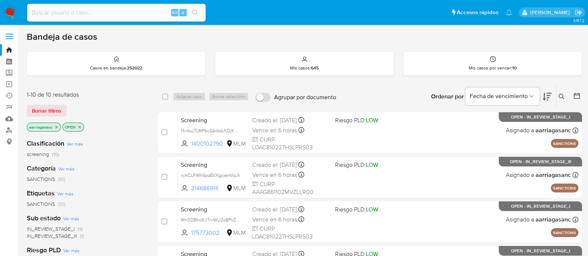
click at [10, 7] on img at bounding box center [10, 12] width 13 height 13
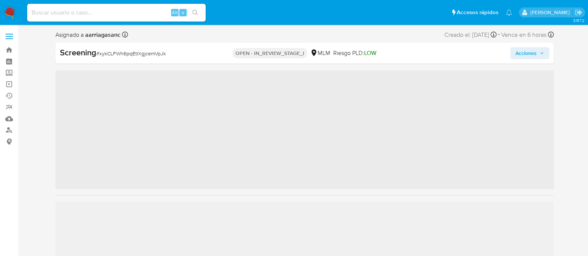
scroll to position [314, 0]
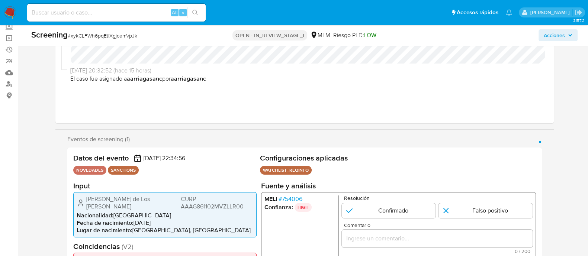
select select "10"
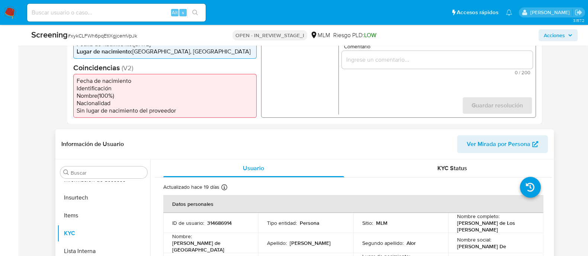
scroll to position [279, 0]
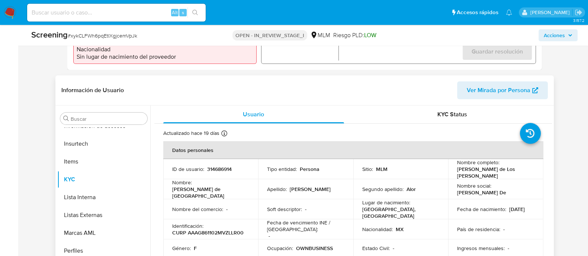
click at [303, 181] on td "Apellido : [PERSON_NAME]" at bounding box center [305, 189] width 95 height 20
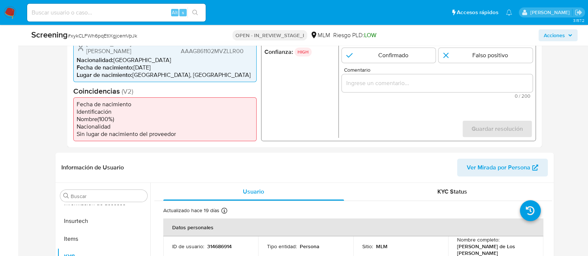
scroll to position [139, 0]
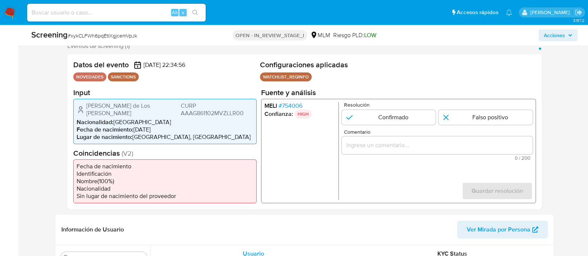
click at [375, 129] on form "Resolución Confirmado Falso positivo Comentario 0 / 200 200 caracteres restante…" at bounding box center [436, 151] width 191 height 98
click at [371, 123] on input "1 de 1" at bounding box center [388, 117] width 94 height 15
radio input "true"
click at [362, 144] on input "Comentario" at bounding box center [436, 145] width 191 height 10
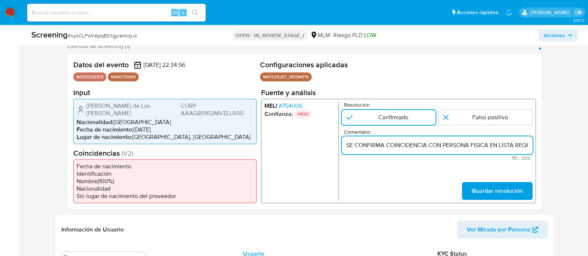
scroll to position [0, 178]
type input "SE CONFIRMA COINCIDENCIA CON PERSONA FISICA EN LISTA REQUINFO POR NOMBRE COMPLE…"
click at [503, 192] on span "Guardar resolución" at bounding box center [496, 191] width 51 height 16
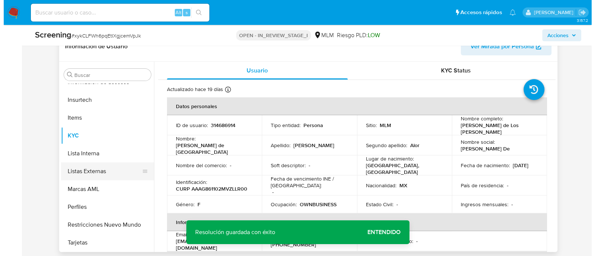
scroll to position [325, 0]
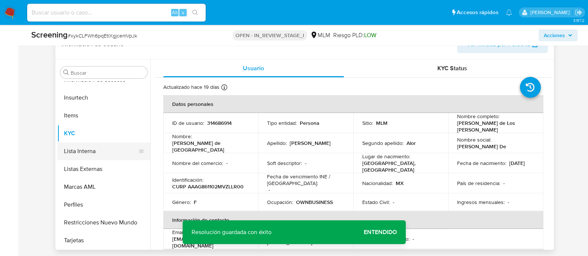
click at [74, 147] on button "Lista Interna" at bounding box center [100, 151] width 87 height 18
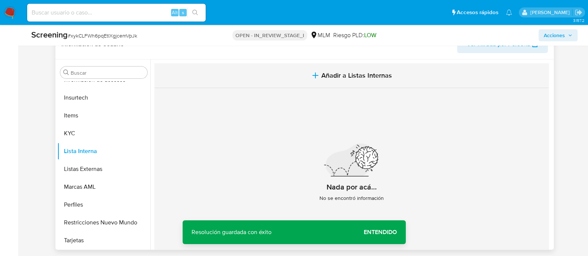
click at [339, 71] on span "Añadir a Listas Internas" at bounding box center [356, 75] width 71 height 8
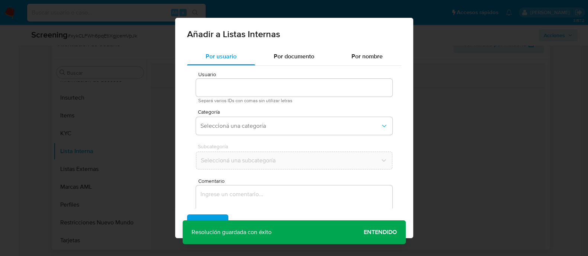
type input "314686914"
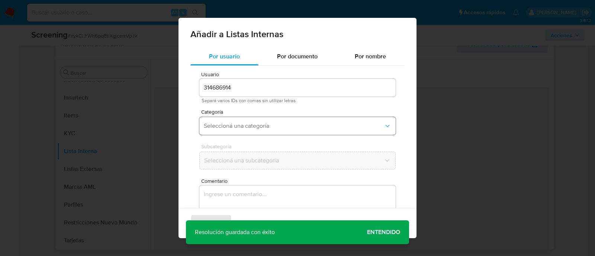
click at [216, 124] on span "Seleccioná una categoría" at bounding box center [294, 125] width 180 height 7
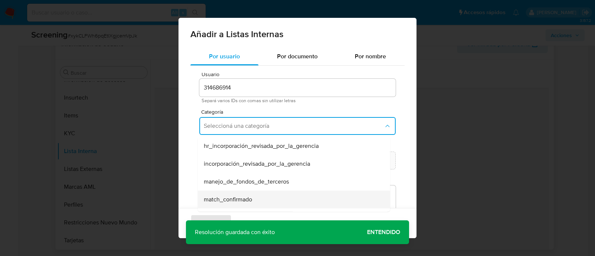
click at [226, 194] on div "match_confirmado" at bounding box center [292, 200] width 176 height 18
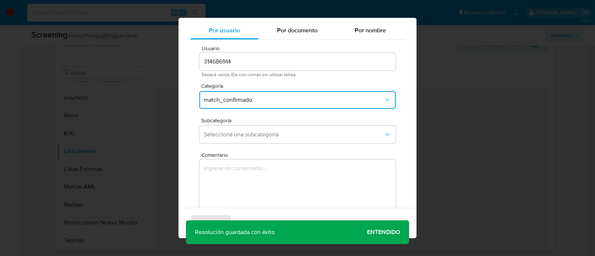
scroll to position [41, 0]
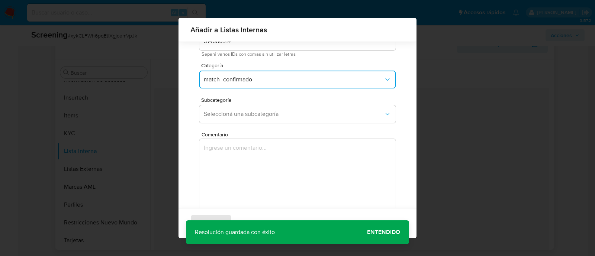
click at [242, 104] on div "Subcategoría Seleccioná una subcategoría" at bounding box center [297, 111] width 196 height 29
click at [239, 118] on button "Seleccioná una subcategoría" at bounding box center [297, 114] width 196 height 18
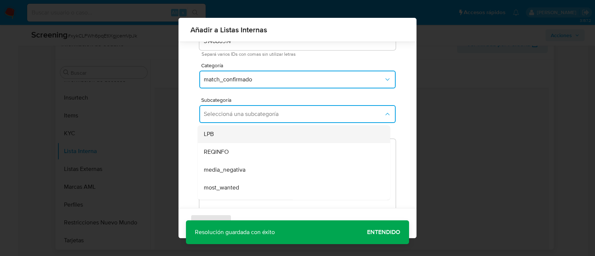
click at [232, 139] on div "LPB" at bounding box center [292, 134] width 176 height 18
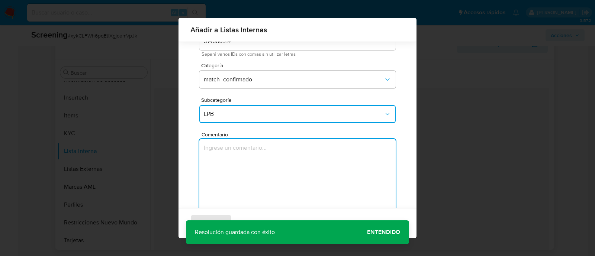
click at [223, 158] on textarea "Comentario" at bounding box center [297, 174] width 196 height 71
click at [228, 123] on div "Subcategoría LPB" at bounding box center [297, 111] width 196 height 29
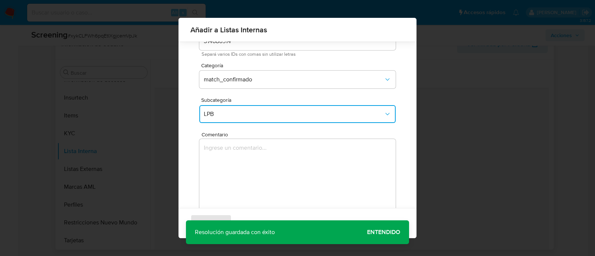
click at [228, 118] on button "LPB" at bounding box center [297, 114] width 196 height 18
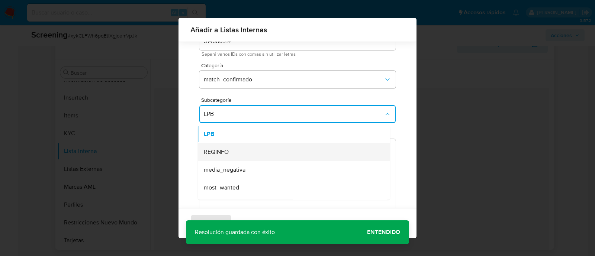
click at [223, 153] on span "REQINFO" at bounding box center [216, 151] width 25 height 7
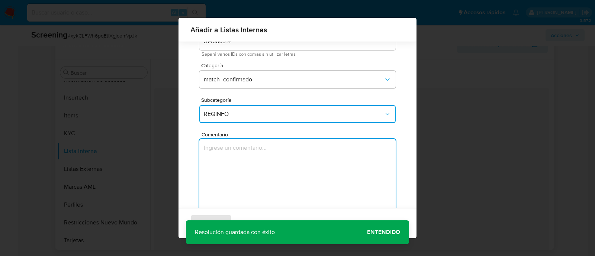
click at [222, 157] on textarea "Comentario" at bounding box center [297, 174] width 196 height 71
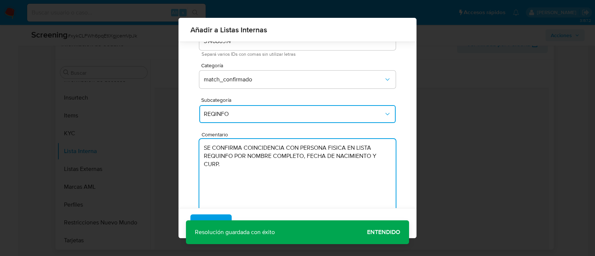
type textarea "SE CONFIRMA COINCIDENCIA CON PERSONA FISICA EN LISTA REQUINFO POR NOMBRE COMPLE…"
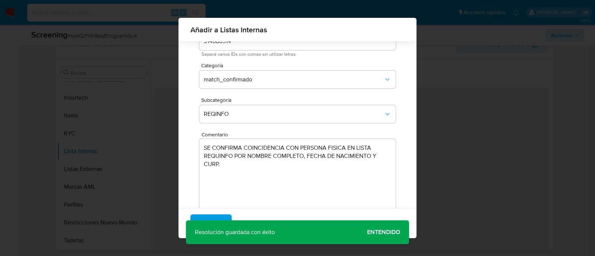
click at [364, 238] on div "Añadir a Listas Internas Por usuario Por documento Por nombre Usuario 314686914…" at bounding box center [297, 128] width 595 height 256
click at [217, 219] on span "Agregar" at bounding box center [211, 223] width 22 height 16
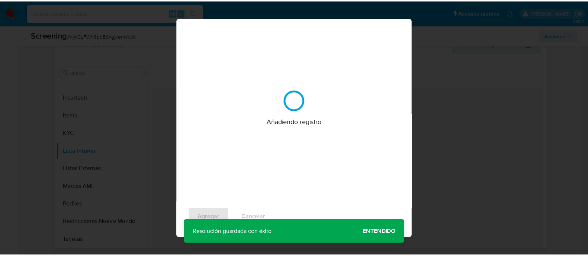
scroll to position [0, 0]
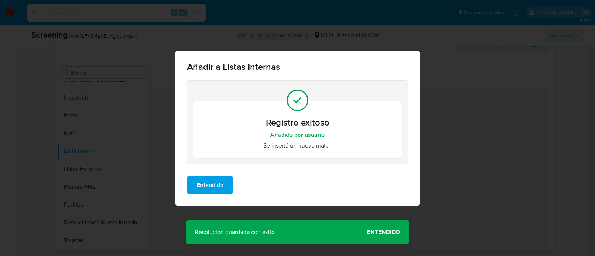
click at [221, 181] on span "Entendido" at bounding box center [210, 185] width 27 height 16
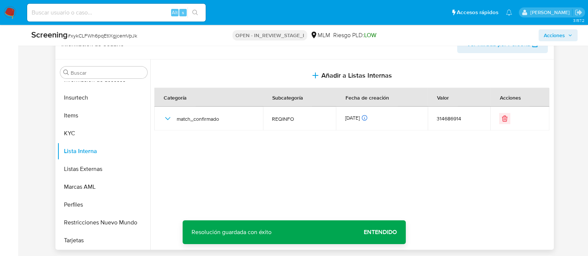
click at [557, 32] on span "Acciones" at bounding box center [554, 35] width 21 height 12
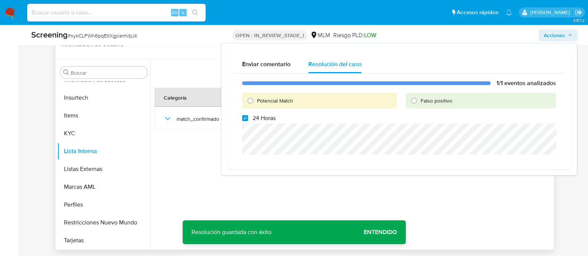
click at [180, 169] on div at bounding box center [351, 154] width 402 height 190
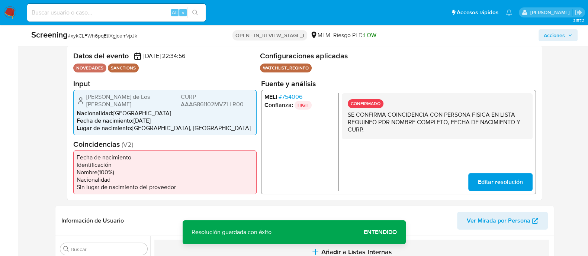
scroll to position [139, 0]
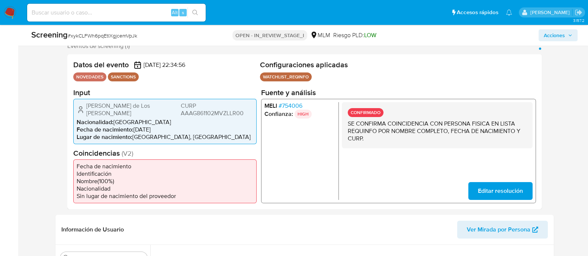
drag, startPoint x: 85, startPoint y: 104, endPoint x: 99, endPoint y: 113, distance: 16.9
click at [99, 113] on div "Grisel de Los Angeles Altamirano Alor CURP AAAG861102MVZLLR00" at bounding box center [165, 109] width 177 height 15
drag, startPoint x: 133, startPoint y: 128, endPoint x: 164, endPoint y: 129, distance: 31.2
click at [164, 129] on li "Fecha de nacimiento : 02/11/1986" at bounding box center [165, 129] width 177 height 7
click at [196, 112] on span "CURP AAAG861102MVZLLR00" at bounding box center [216, 109] width 73 height 15
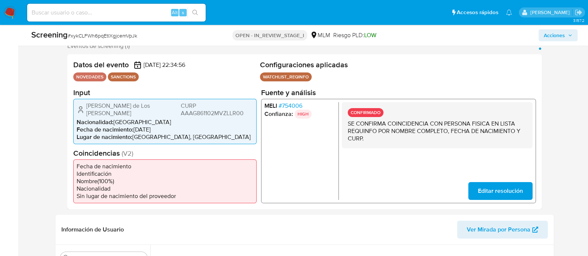
click at [196, 112] on span "CURP AAAG861102MVZLLR00" at bounding box center [216, 109] width 73 height 15
click at [542, 33] on button "Acciones" at bounding box center [557, 35] width 39 height 12
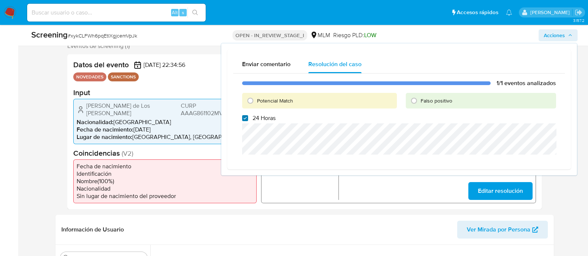
click at [247, 118] on input "24 Horas" at bounding box center [245, 118] width 6 height 6
checkbox input "false"
click at [252, 101] on input "Potencial Match" at bounding box center [250, 101] width 12 height 12
radio input "true"
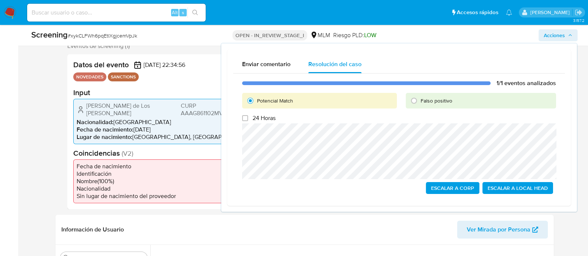
click at [522, 190] on span "Escalar a Local Head" at bounding box center [517, 188] width 60 height 10
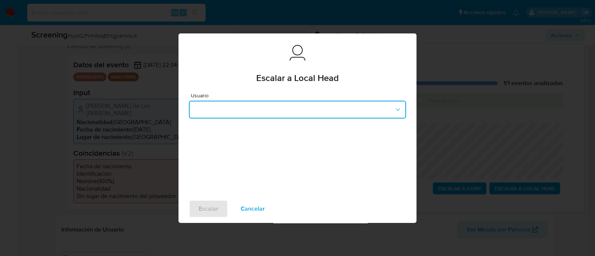
click at [267, 112] on button "button" at bounding box center [297, 110] width 217 height 18
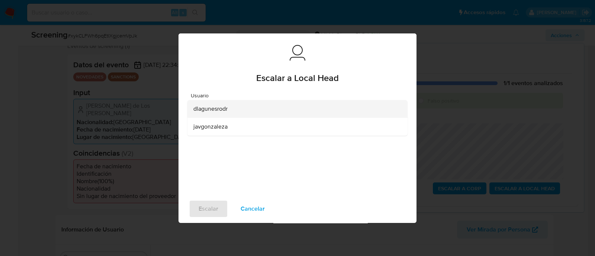
click at [213, 109] on span "dlagunesrodr" at bounding box center [210, 108] width 34 height 7
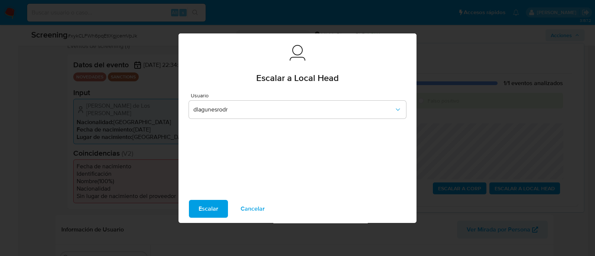
click at [212, 221] on div "Escalar Cancelar" at bounding box center [297, 209] width 238 height 28
click at [210, 206] on span "Escalar" at bounding box center [209, 209] width 20 height 16
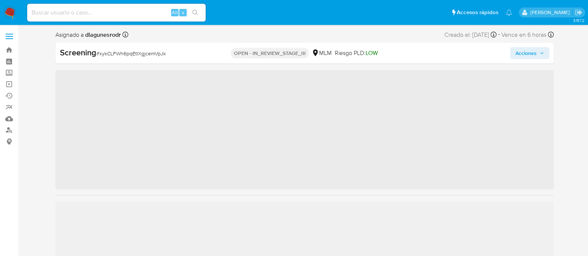
scroll to position [314, 0]
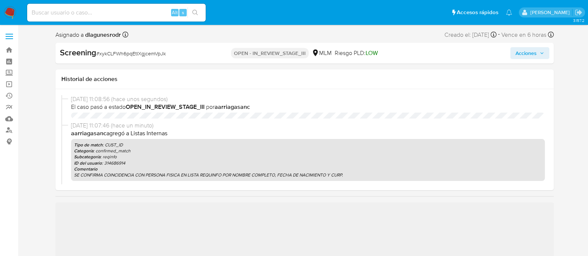
select select "10"
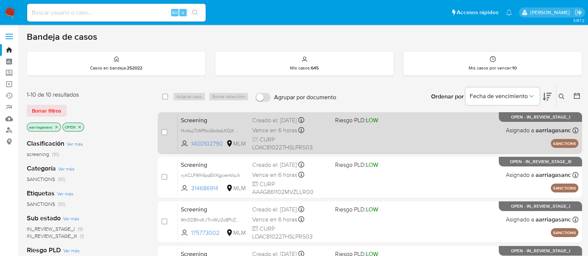
click at [426, 136] on div "Screening Hwbuj7LWPbcGbibqUtOjK83m 1400102790 MLM Riesgo PLD: LOW Creado el: 02…" at bounding box center [378, 133] width 400 height 38
click at [164, 131] on input "checkbox" at bounding box center [164, 132] width 6 height 6
checkbox input "true"
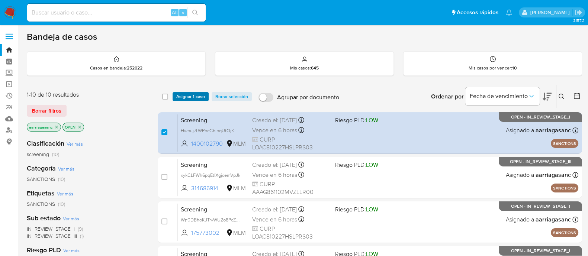
click at [194, 96] on span "Asignar 1 caso" at bounding box center [190, 96] width 29 height 7
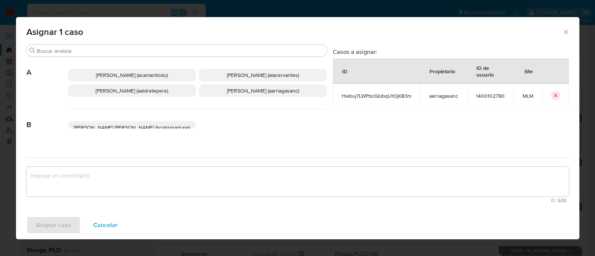
click at [266, 92] on span "Ana Maria Arriaga (aarriagasanc)" at bounding box center [263, 90] width 72 height 7
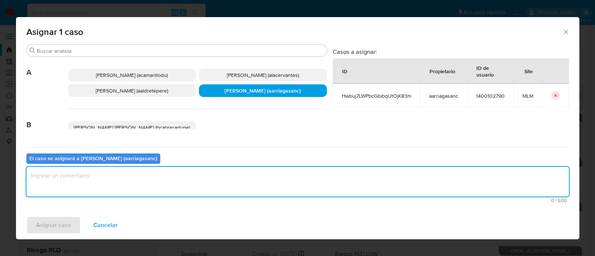
click at [245, 187] on textarea "assign-modal" at bounding box center [297, 182] width 542 height 30
type textarea "amas"
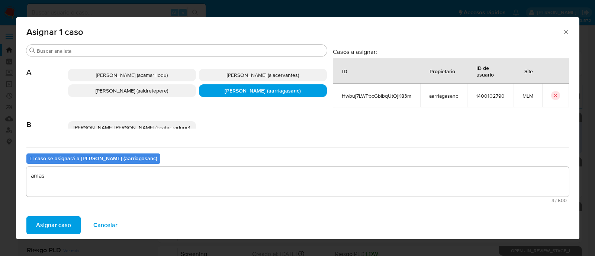
click at [51, 220] on span "Asignar caso" at bounding box center [53, 225] width 35 height 16
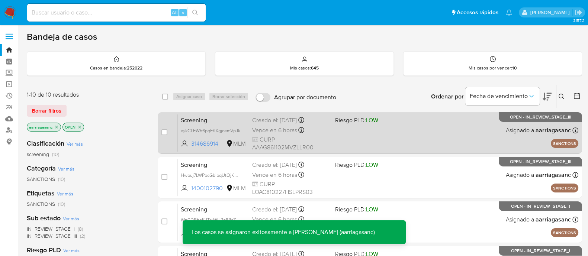
click at [410, 144] on div "Screening xykCLFWh6pqEtIXgjcemVpJk 314686914 MLM Riesgo PLD: LOW Creado el: 02/…" at bounding box center [378, 133] width 400 height 38
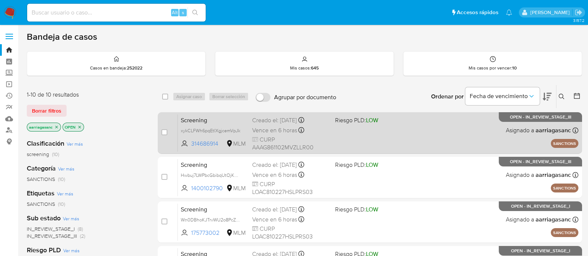
click at [371, 136] on div "Screening xykCLFWh6pqEtIXgjcemVpJk 314686914 MLM Riesgo PLD: LOW Creado el: 02/…" at bounding box center [378, 133] width 400 height 38
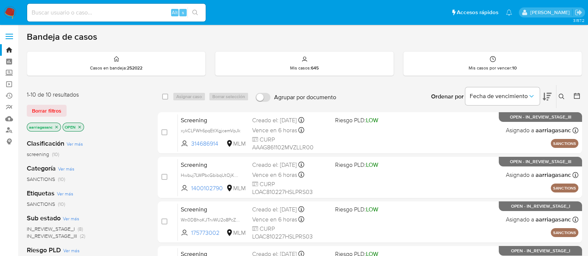
click at [14, 17] on img at bounding box center [10, 12] width 13 height 13
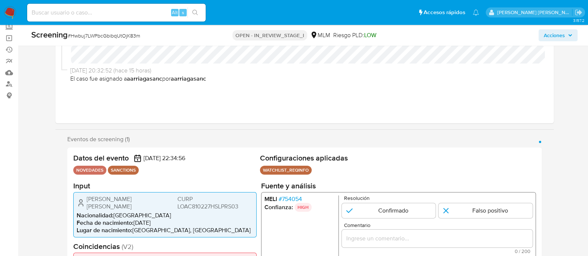
scroll to position [93, 0]
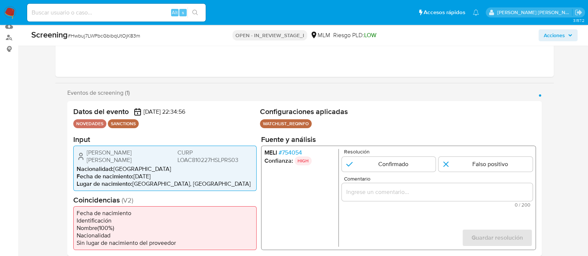
select select "10"
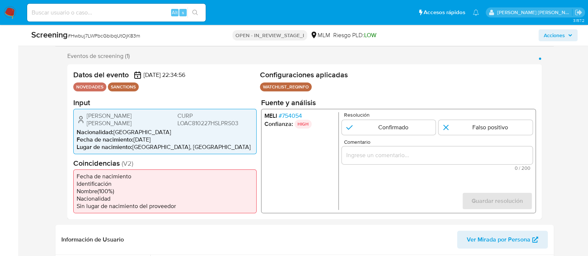
scroll to position [232, 0]
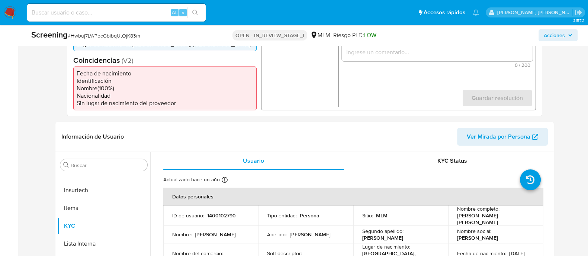
click at [277, 191] on th "Datos personales" at bounding box center [353, 197] width 380 height 18
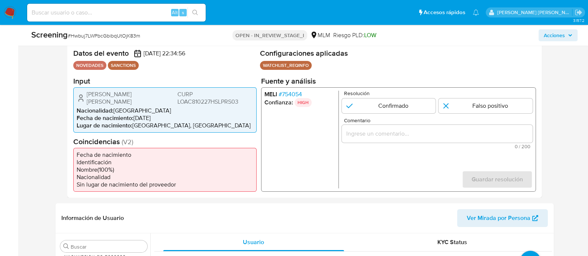
scroll to position [139, 0]
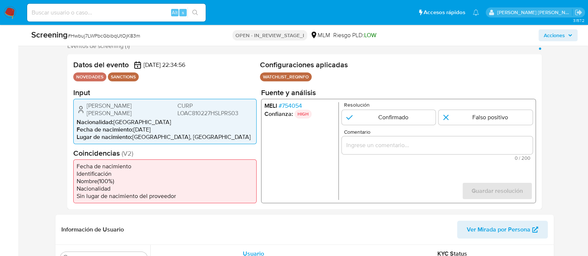
click at [372, 109] on div "Resolución Confirmado Falso positivo" at bounding box center [436, 113] width 191 height 23
click at [373, 115] on input "1 de 1" at bounding box center [388, 117] width 94 height 15
radio input "true"
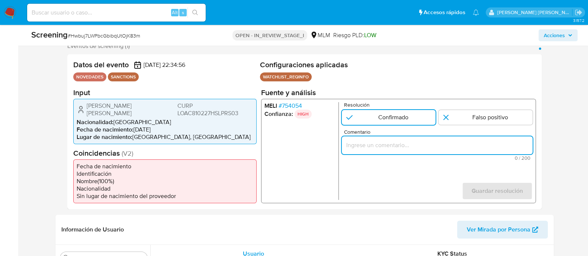
click at [349, 143] on input "Comentario" at bounding box center [436, 145] width 191 height 10
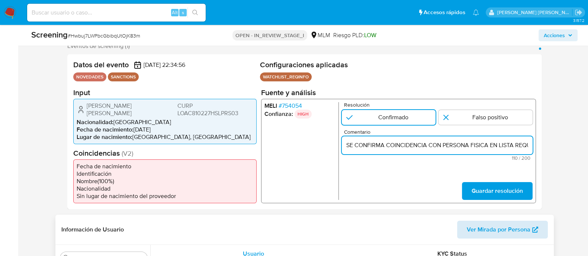
scroll to position [0, 178]
type input "SE CONFIRMA COINCIDENCIA CON PERSONA FISICA EN LISTA REQUINFO POR NOMBRE COMPLE…"
click at [511, 190] on span "Guardar resolución" at bounding box center [496, 191] width 51 height 16
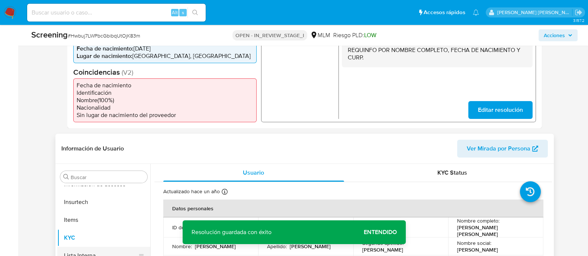
scroll to position [232, 0]
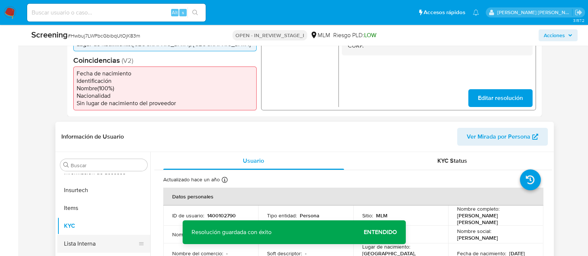
click at [93, 235] on button "Lista Interna" at bounding box center [100, 244] width 87 height 18
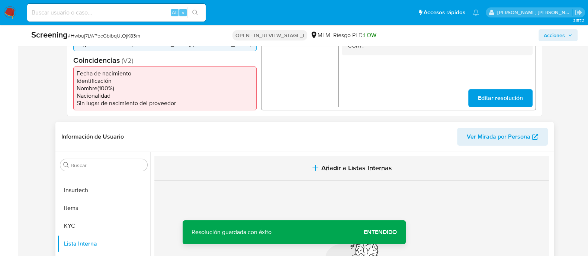
click at [341, 164] on span "Añadir a Listas Internas" at bounding box center [356, 168] width 71 height 8
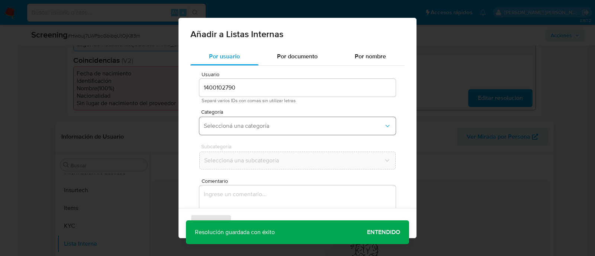
click at [272, 125] on span "Seleccioná una categoría" at bounding box center [294, 125] width 180 height 7
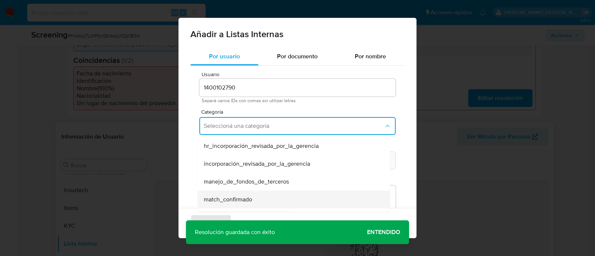
click at [245, 194] on div "match_confirmado" at bounding box center [292, 200] width 176 height 18
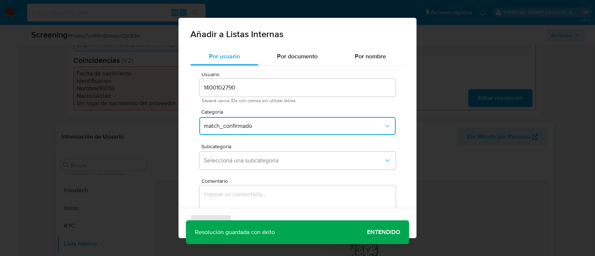
click at [246, 172] on div "Subcategoría Seleccioná una subcategoría" at bounding box center [297, 158] width 196 height 29
click at [245, 166] on button "Seleccioná una subcategoría" at bounding box center [297, 161] width 196 height 18
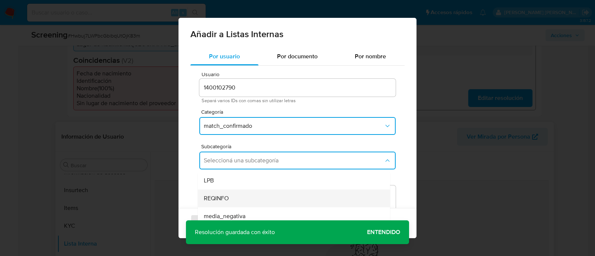
click at [226, 197] on span "REQINFO" at bounding box center [216, 198] width 25 height 7
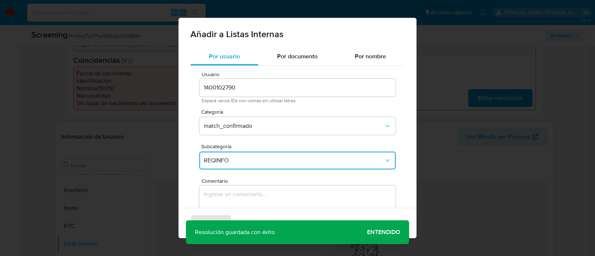
click at [230, 202] on textarea "Comentario" at bounding box center [297, 221] width 196 height 71
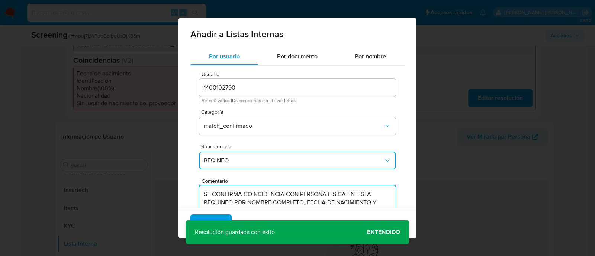
type textarea "SE CONFIRMA COINCIDENCIA CON PERSONA FISICA EN LISTA REQUINFO POR NOMBRE COMPLE…"
click at [223, 213] on div "Agregar Cancelar" at bounding box center [297, 223] width 238 height 30
click at [221, 218] on button "Agregar" at bounding box center [210, 224] width 41 height 18
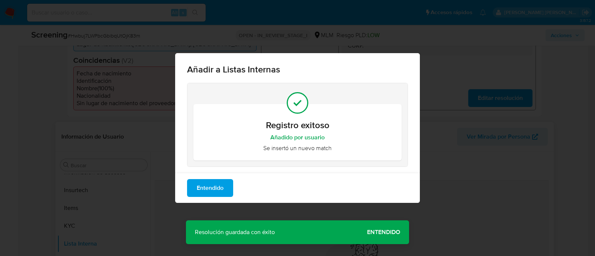
click at [373, 228] on div "Añadir a Listas Internas Registro exitoso Añadido por usuario Se insertó un nue…" at bounding box center [297, 128] width 595 height 256
click at [206, 189] on span "Entendido" at bounding box center [210, 188] width 27 height 16
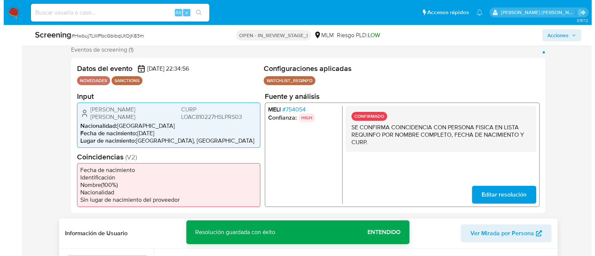
scroll to position [93, 0]
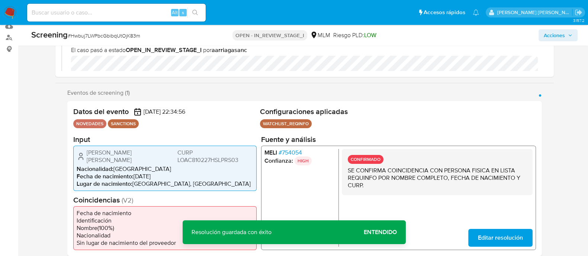
drag, startPoint x: 87, startPoint y: 151, endPoint x: 157, endPoint y: 149, distance: 69.2
click at [157, 149] on div "Cesar Elias Lopez Araujo CURP LOAC810227HSLPRS03" at bounding box center [165, 156] width 177 height 15
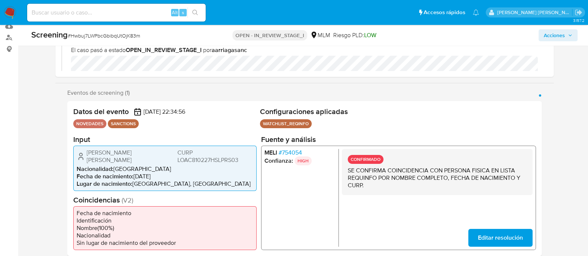
click at [154, 173] on li "Fecha de nacimiento : 27/02/1981" at bounding box center [165, 176] width 177 height 7
click at [145, 173] on li "Fecha de nacimiento : 27/02/1981" at bounding box center [165, 176] width 177 height 7
drag, startPoint x: 135, startPoint y: 169, endPoint x: 174, endPoint y: 168, distance: 39.4
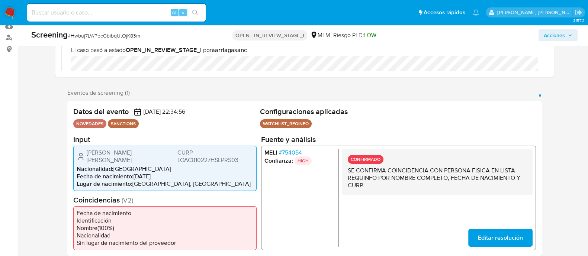
click at [174, 173] on li "Fecha de nacimiento : 27/02/1981" at bounding box center [165, 176] width 177 height 7
click at [231, 156] on span "CURP LOAC810227HSLPRS03" at bounding box center [215, 156] width 76 height 15
drag, startPoint x: 564, startPoint y: 33, endPoint x: 560, endPoint y: 39, distance: 7.2
click at [563, 33] on span "Acciones" at bounding box center [554, 35] width 21 height 12
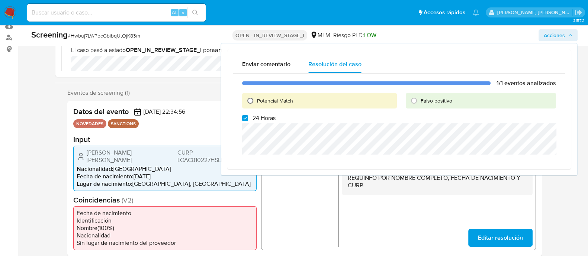
click at [249, 100] on input "Potencial Match" at bounding box center [250, 101] width 12 height 12
radio input "true"
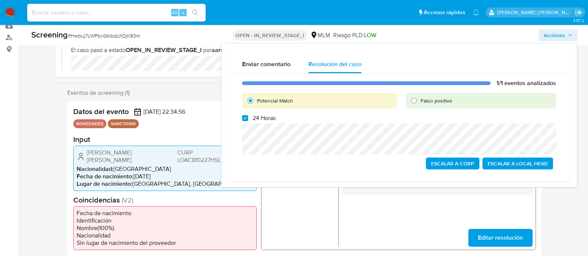
click at [245, 122] on label "24 Horas" at bounding box center [258, 118] width 33 height 7
click at [245, 121] on input "24 Horas" at bounding box center [245, 118] width 6 height 6
checkbox input "false"
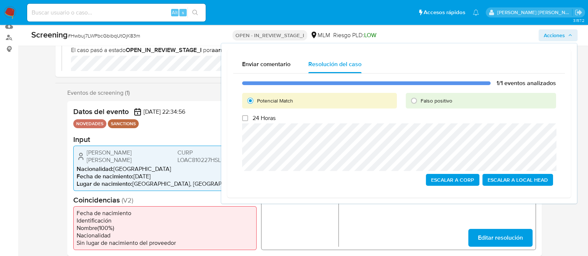
click at [508, 183] on span "Escalar a Local Head" at bounding box center [517, 180] width 60 height 10
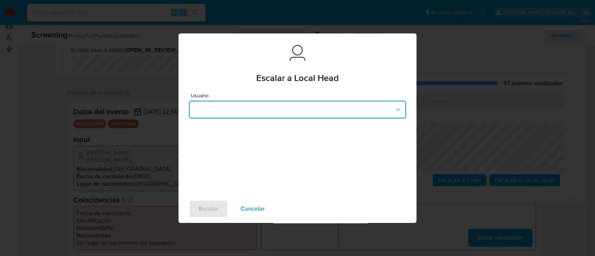
click at [262, 107] on button "button" at bounding box center [297, 110] width 217 height 18
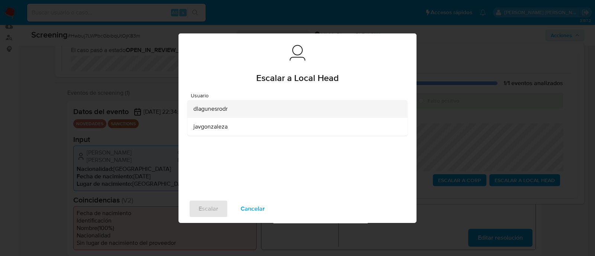
click at [197, 108] on span "dlagunesrodr" at bounding box center [210, 108] width 34 height 7
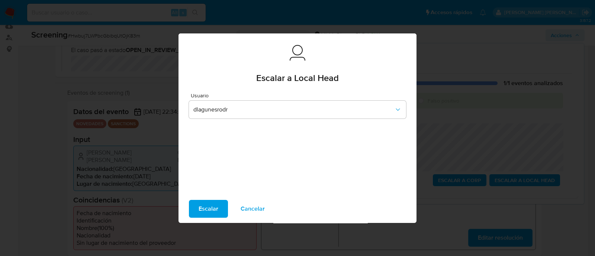
click at [211, 207] on span "Escalar" at bounding box center [209, 209] width 20 height 16
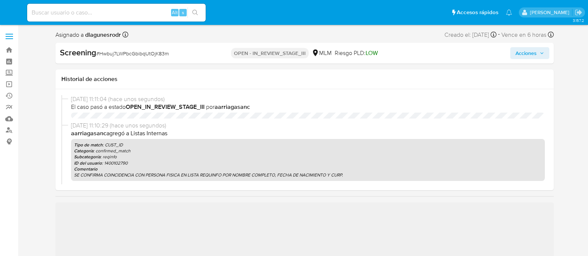
select select "10"
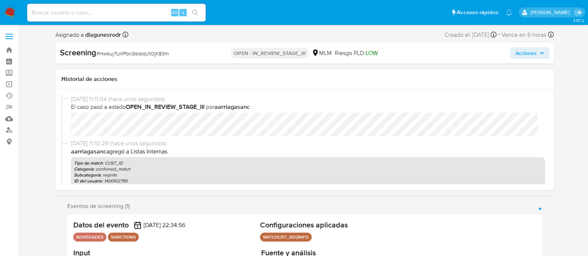
scroll to position [314, 0]
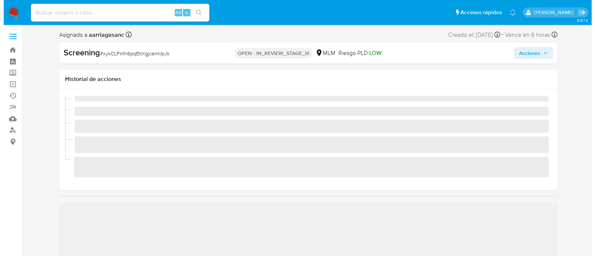
scroll to position [314, 0]
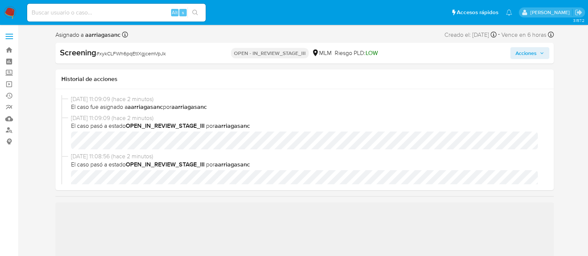
click at [508, 52] on div "Acciones" at bounding box center [468, 53] width 161 height 12
click at [514, 52] on button "Acciones" at bounding box center [529, 53] width 39 height 12
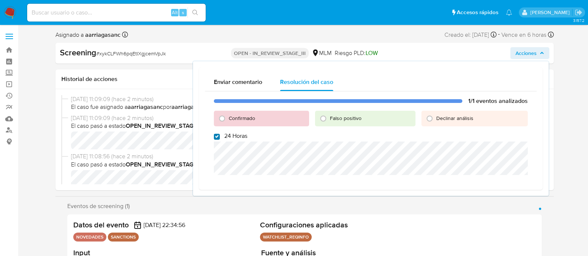
select select "10"
click at [218, 139] on input "24 Horas" at bounding box center [217, 137] width 6 height 6
checkbox input "false"
click at [218, 122] on input "Confirmado" at bounding box center [222, 119] width 12 height 12
radio input "true"
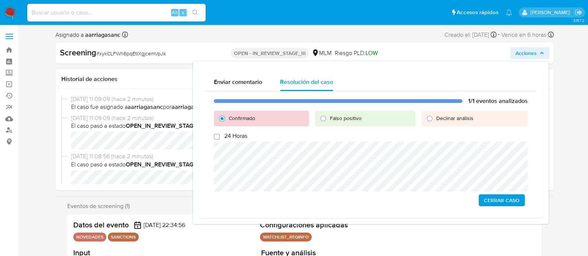
click at [510, 196] on span "Cerrar Caso" at bounding box center [502, 200] width 36 height 10
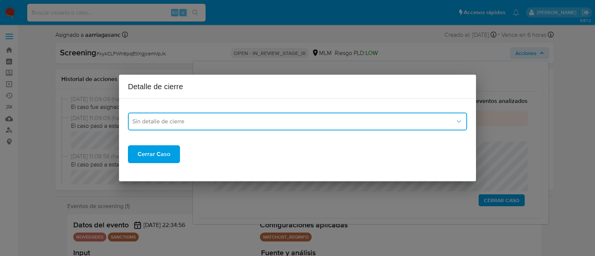
click at [180, 116] on button "Sin detalle de cierre" at bounding box center [297, 122] width 339 height 18
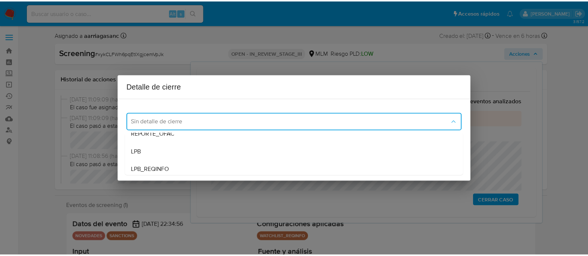
scroll to position [46, 0]
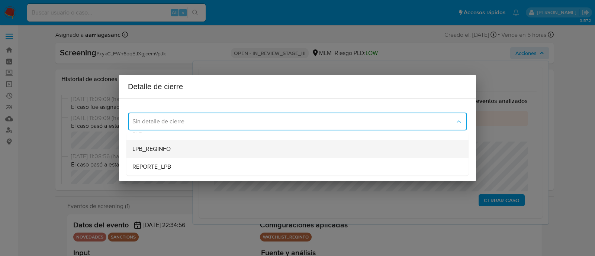
click at [181, 142] on div "LPB_REQINFO" at bounding box center [297, 149] width 330 height 18
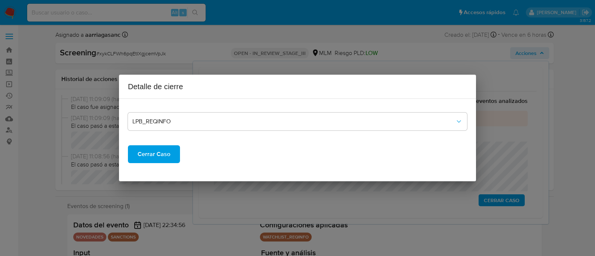
click at [172, 150] on button "Cerrar Caso" at bounding box center [154, 154] width 52 height 18
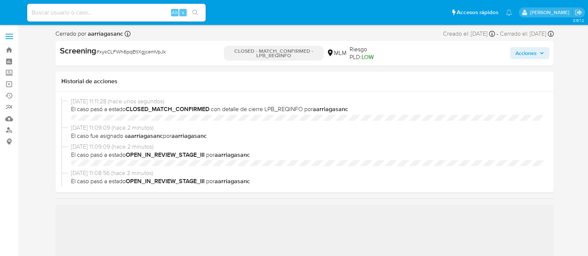
select select "10"
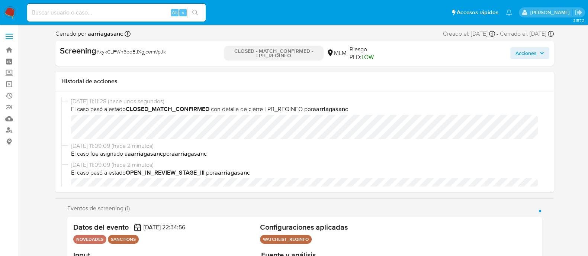
scroll to position [314, 0]
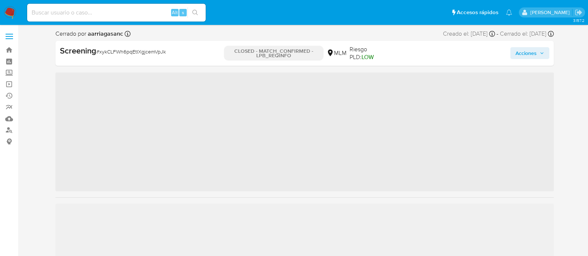
scroll to position [314, 0]
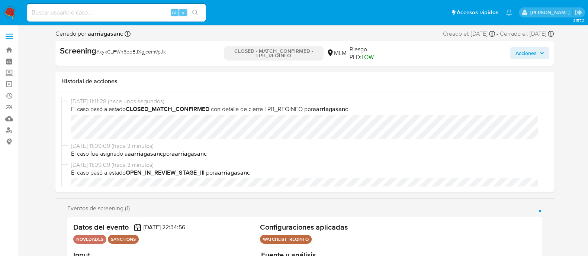
select select "10"
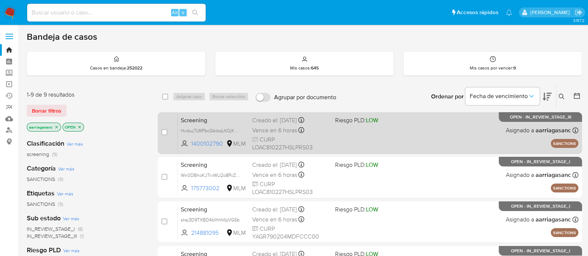
click at [363, 144] on div "Screening Hwbuj7LWPbcGbibqUtOjK83m 1400102790 MLM Riesgo PLD: LOW Creado el: [D…" at bounding box center [378, 133] width 400 height 38
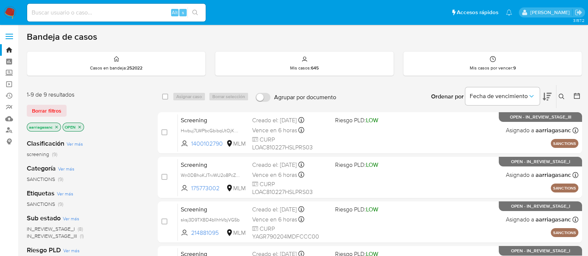
click at [13, 12] on img at bounding box center [10, 12] width 13 height 13
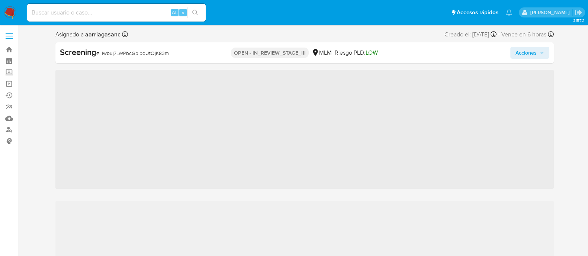
scroll to position [314, 0]
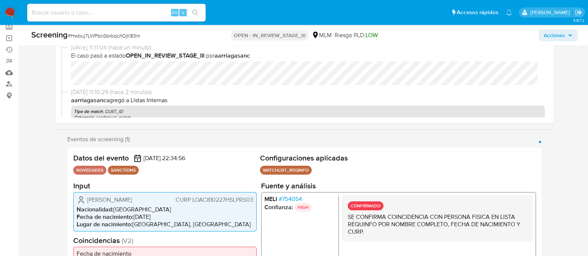
select select "10"
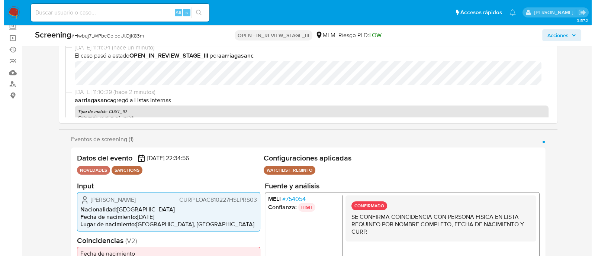
scroll to position [46, 0]
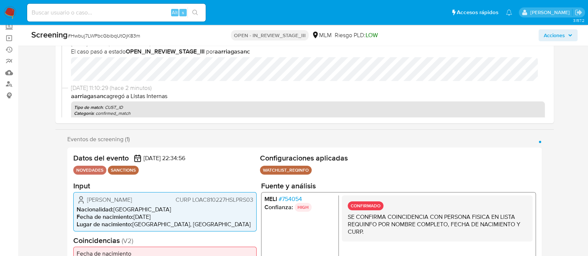
click at [568, 31] on span "Acciones" at bounding box center [558, 35] width 29 height 10
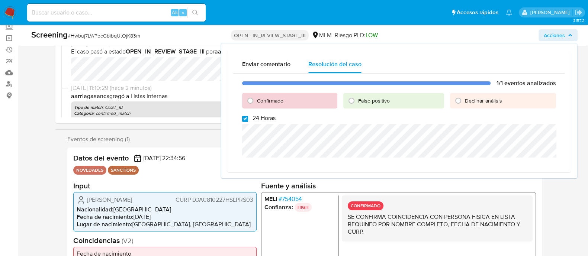
click at [243, 116] on input "24 Horas" at bounding box center [245, 119] width 6 height 6
checkbox input "false"
click at [249, 102] on input "Confirmado" at bounding box center [250, 101] width 12 height 12
radio input "true"
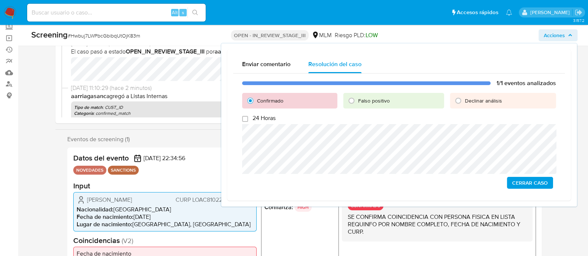
click at [532, 179] on span "Cerrar Caso" at bounding box center [530, 183] width 36 height 10
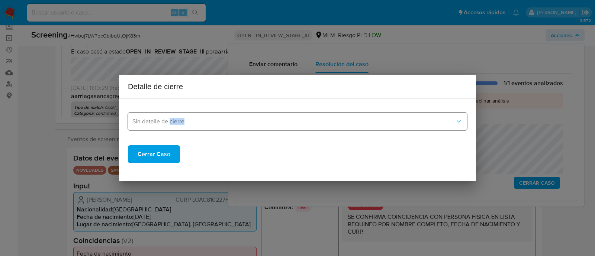
click at [169, 129] on div "Sin detalle de cierre Cerrar Caso" at bounding box center [297, 134] width 339 height 58
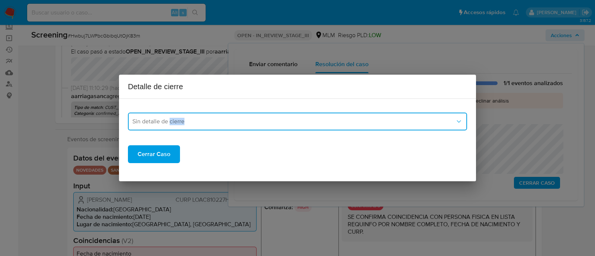
click at [169, 126] on button "Sin detalle de cierre" at bounding box center [297, 122] width 339 height 18
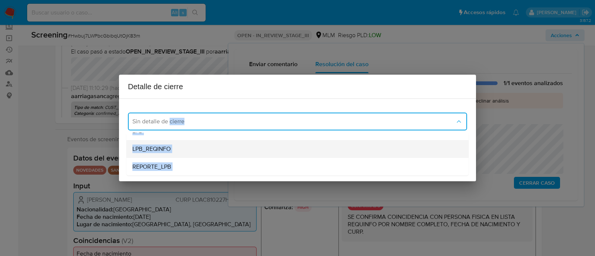
click at [167, 148] on span "LPB_REQINFO" at bounding box center [151, 148] width 38 height 7
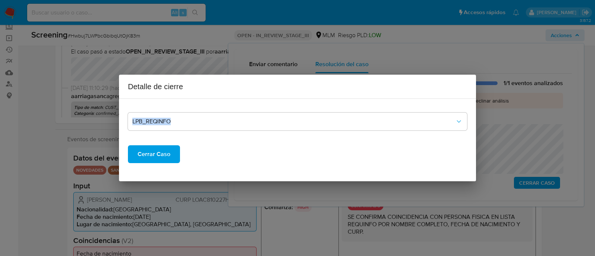
click at [154, 155] on span "Cerrar Caso" at bounding box center [154, 154] width 33 height 16
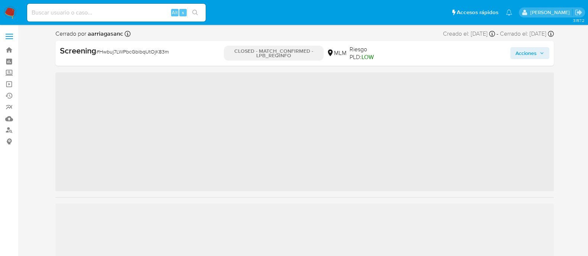
scroll to position [314, 0]
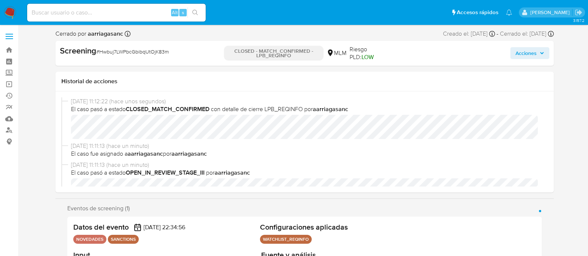
select select "10"
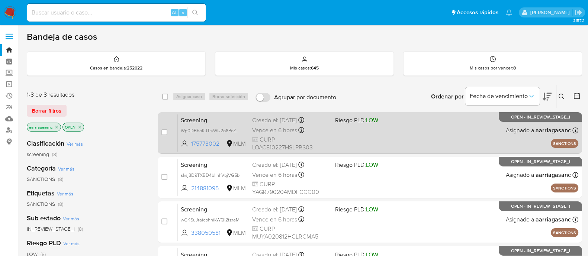
click at [381, 142] on div "Screening Wn0DBhoKJTrvWU2o8PcZ1kWf 175773002 MLM Riesgo PLD: LOW Creado el: [DA…" at bounding box center [378, 133] width 400 height 38
click at [169, 131] on div "case-item-checkbox No es posible asignar el caso" at bounding box center [169, 133] width 16 height 38
click at [165, 132] on input "checkbox" at bounding box center [164, 132] width 6 height 6
checkbox input "true"
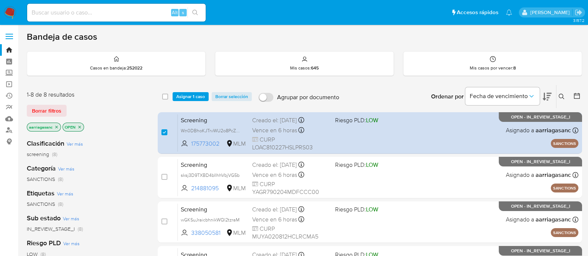
click at [183, 101] on div "select-all-cases-checkbox Asignar 1 caso Borrar selección Agrupar por documento…" at bounding box center [370, 96] width 424 height 23
click at [191, 97] on span "Asignar 1 caso" at bounding box center [190, 96] width 29 height 7
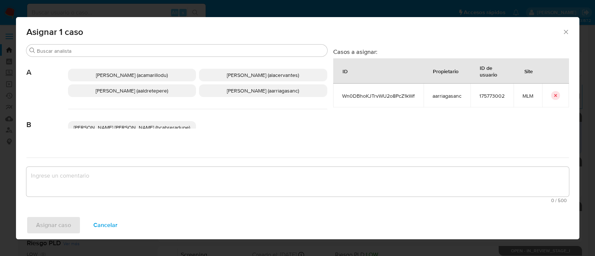
click at [228, 92] on span "[PERSON_NAME] (aarriagasanc)" at bounding box center [263, 90] width 72 height 7
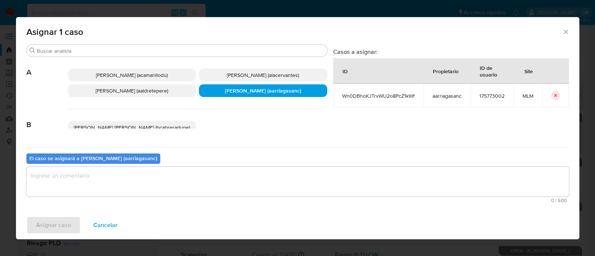
click at [213, 174] on textarea "assign-modal" at bounding box center [297, 182] width 542 height 30
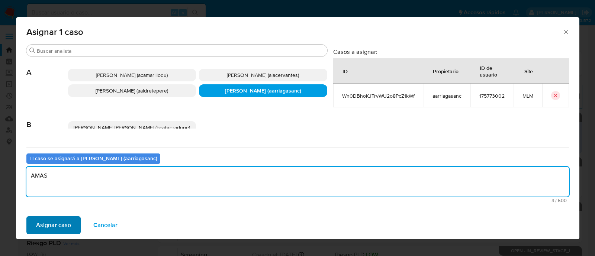
type textarea "AMAS"
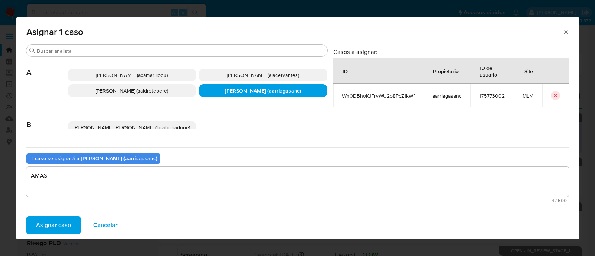
click at [51, 223] on span "Asignar caso" at bounding box center [53, 225] width 35 height 16
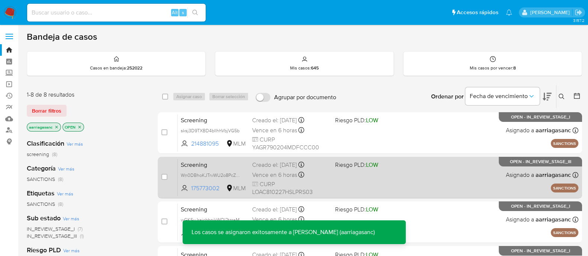
click at [394, 181] on div "Screening Wn0DBhoKJTrvWU2o8PcZ1kWf 175773002 MLM Riesgo PLD: LOW Creado el: 02/…" at bounding box center [378, 178] width 400 height 38
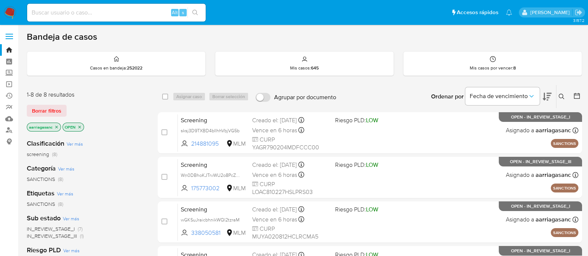
click at [7, 20] on nav "Pausado Ver notificaciones Alt s Accesos rápidos Presiona las siguientes teclas…" at bounding box center [294, 12] width 588 height 25
click at [17, 8] on nav "Pausado Ver notificaciones Alt s Accesos rápidos Presiona las siguientes teclas…" at bounding box center [294, 12] width 588 height 25
click at [13, 9] on img at bounding box center [10, 12] width 13 height 13
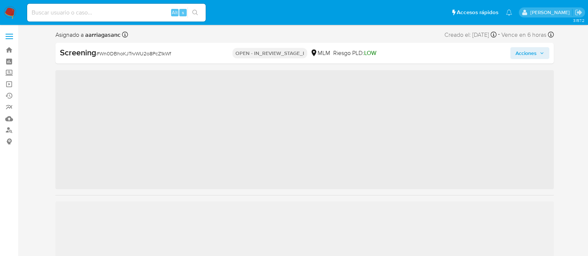
scroll to position [314, 0]
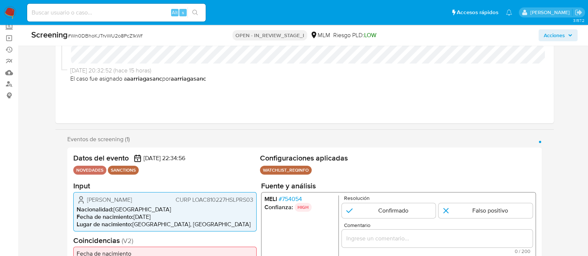
select select "10"
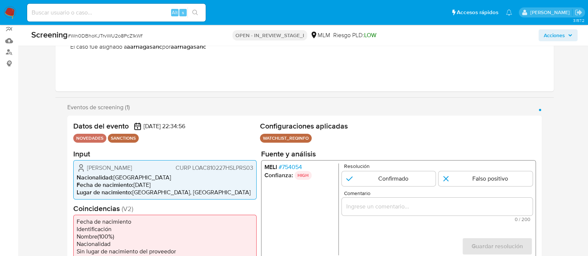
scroll to position [93, 0]
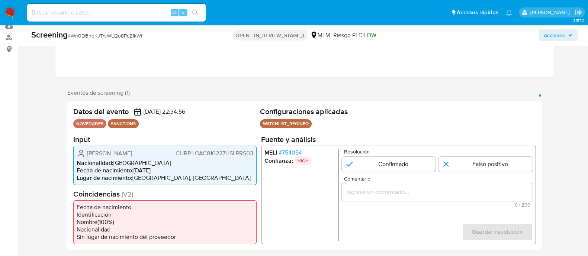
click at [325, 170] on ul "[PERSON_NAME] # 754054 Confianza: HIGH" at bounding box center [301, 195] width 74 height 92
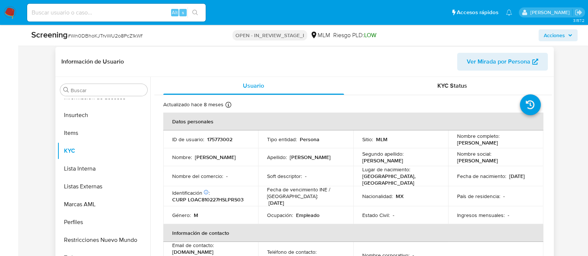
scroll to position [325, 0]
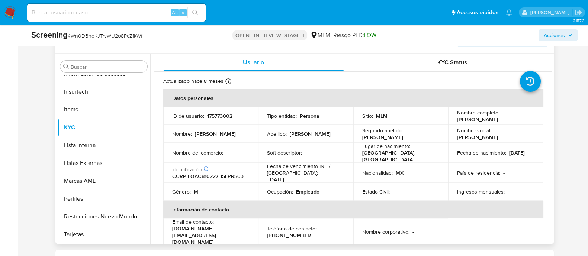
click at [325, 175] on div "Fecha de vencimiento INE / Pasaporte : 31/12/2025" at bounding box center [305, 173] width 77 height 20
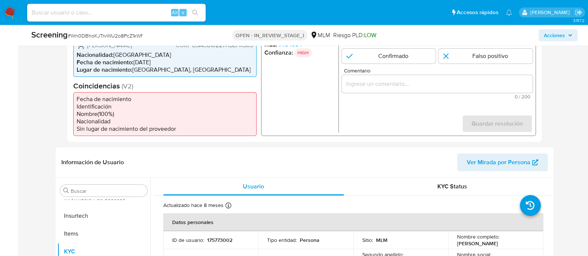
scroll to position [186, 0]
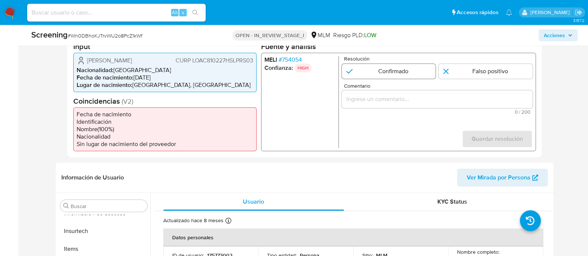
click at [385, 71] on input "1 de 1" at bounding box center [388, 71] width 94 height 15
radio input "true"
click at [370, 84] on span "Comentario" at bounding box center [439, 86] width 191 height 6
click at [370, 94] on input "Comentario" at bounding box center [436, 99] width 191 height 10
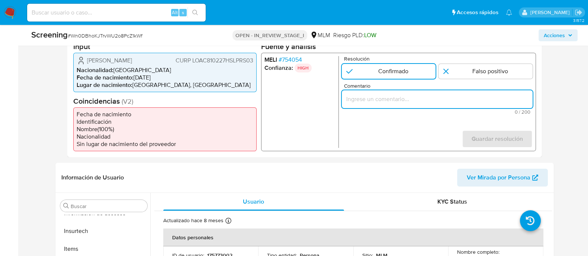
click at [366, 99] on input "Comentario" at bounding box center [436, 99] width 191 height 10
paste input "SE CONFIRMA COINCIDENCIA CON PERSONA FISICA EN LISTA REQUINFO POR NOMBRE COMPLE…"
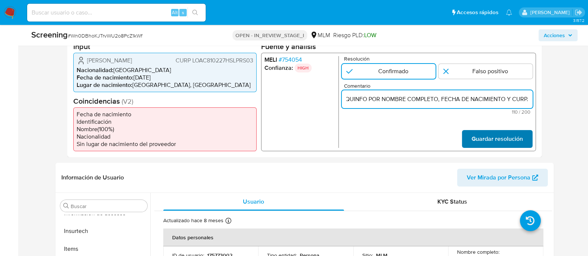
type input "SE CONFIRMA COINCIDENCIA CON PERSONA FISICA EN LISTA REQUINFO POR NOMBRE COMPLE…"
click at [479, 139] on span "Guardar resolución" at bounding box center [496, 139] width 51 height 16
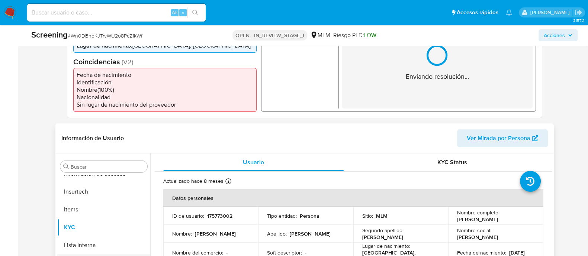
scroll to position [279, 0]
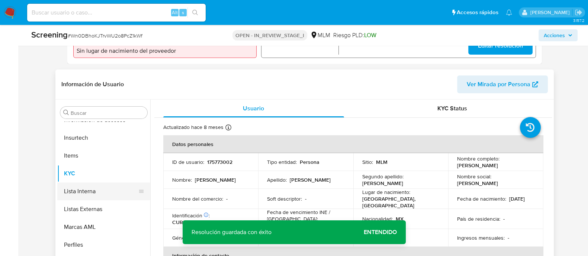
click at [102, 191] on button "Lista Interna" at bounding box center [100, 192] width 87 height 18
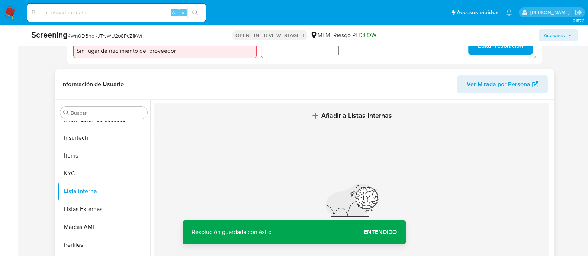
click at [331, 115] on span "Añadir a Listas Internas" at bounding box center [356, 116] width 71 height 8
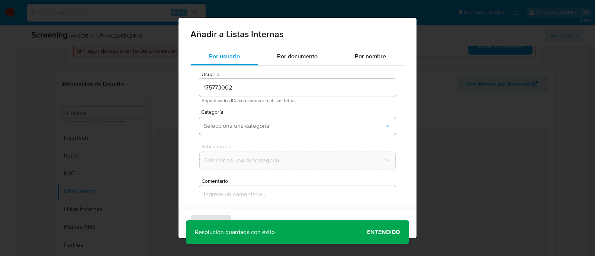
click at [241, 125] on span "Seleccioná una categoría" at bounding box center [294, 125] width 180 height 7
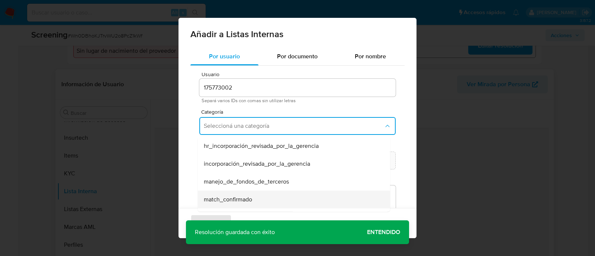
click at [236, 193] on div "match_confirmado" at bounding box center [292, 200] width 176 height 18
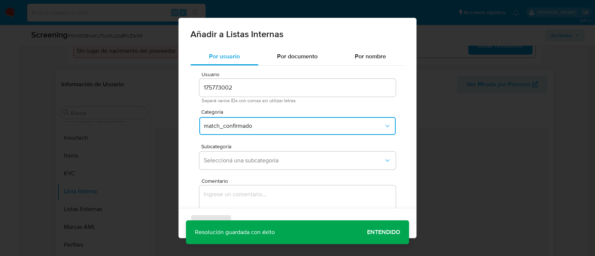
click at [238, 170] on div "Subcategoría Seleccioná una subcategoría" at bounding box center [297, 158] width 196 height 29
click at [238, 160] on span "Seleccioná una subcategoría" at bounding box center [294, 160] width 180 height 7
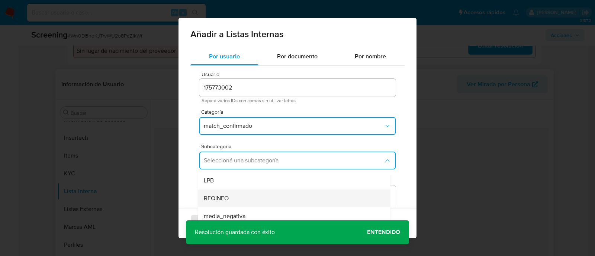
click at [221, 192] on div "REQINFO" at bounding box center [292, 199] width 176 height 18
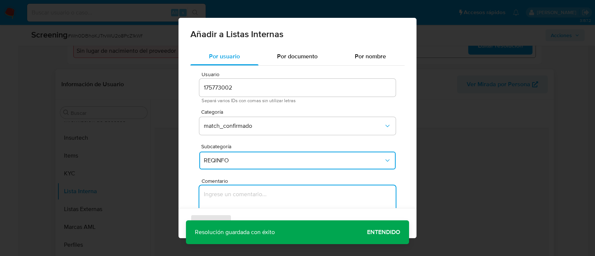
click at [221, 193] on textarea "Comentario" at bounding box center [297, 221] width 196 height 71
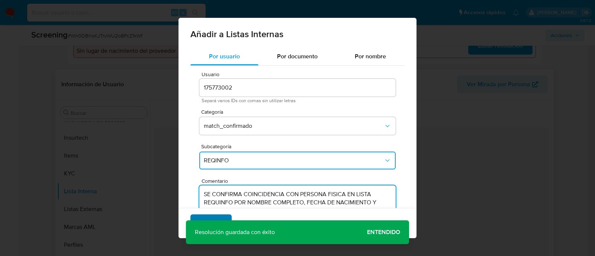
type textarea "SE CONFIRMA COINCIDENCIA CON PERSONA FISICA EN LISTA REQUINFO POR NOMBRE COMPLE…"
click at [222, 216] on button "Agregar" at bounding box center [210, 224] width 41 height 18
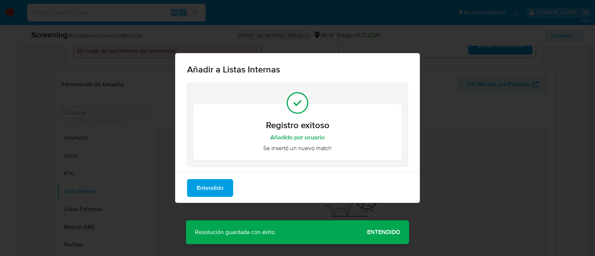
click at [208, 186] on span "Entendido" at bounding box center [210, 188] width 27 height 16
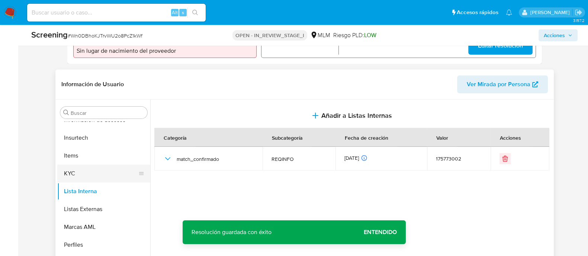
click at [96, 177] on button "KYC" at bounding box center [100, 174] width 87 height 18
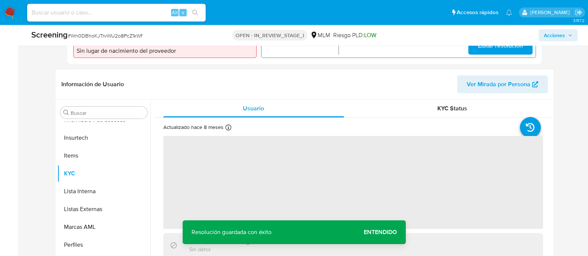
click at [368, 155] on span "‌" at bounding box center [353, 182] width 380 height 93
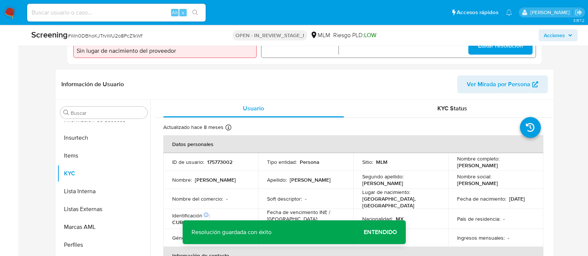
click at [368, 155] on td "Sitio : MLM" at bounding box center [400, 162] width 95 height 18
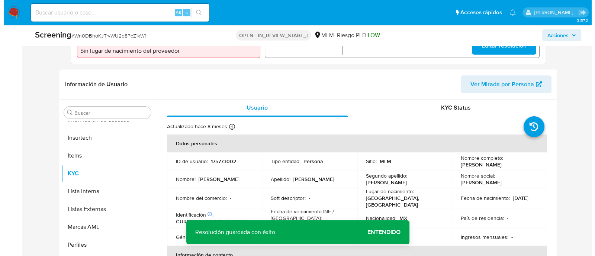
scroll to position [0, 0]
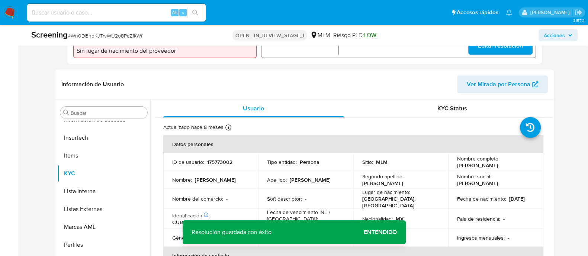
click at [554, 33] on span "Acciones" at bounding box center [554, 35] width 21 height 12
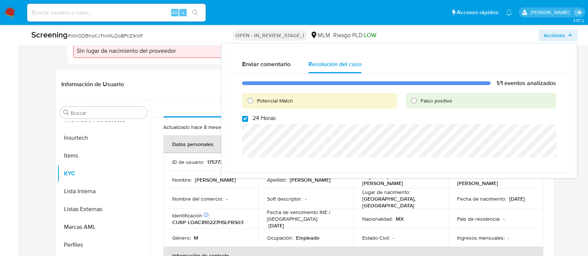
click at [243, 118] on input "24 Horas" at bounding box center [245, 119] width 6 height 6
checkbox input "false"
click at [248, 103] on input "Potencial Match" at bounding box center [250, 101] width 12 height 12
radio input "true"
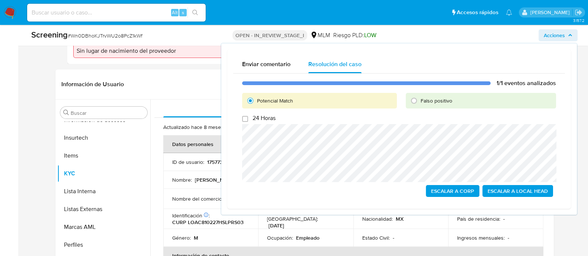
click at [523, 192] on span "Escalar a Local Head" at bounding box center [517, 191] width 60 height 10
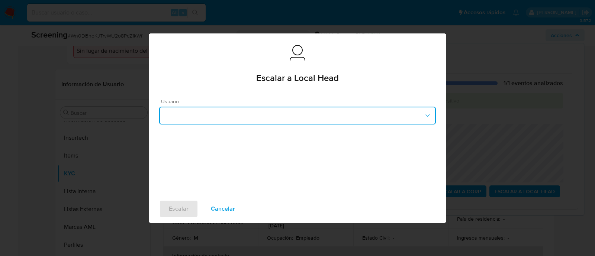
click at [263, 119] on button "button" at bounding box center [297, 116] width 277 height 18
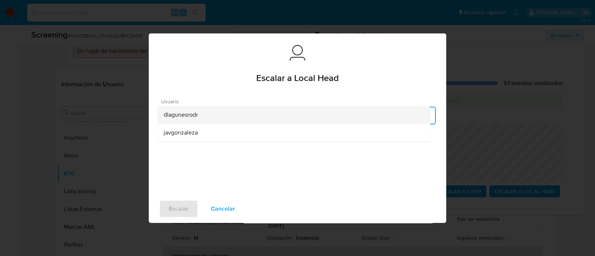
click at [181, 114] on span "dlagunesrodr" at bounding box center [181, 114] width 34 height 7
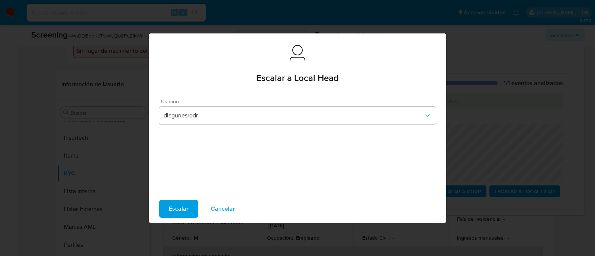
click at [180, 211] on span "Escalar" at bounding box center [179, 209] width 20 height 16
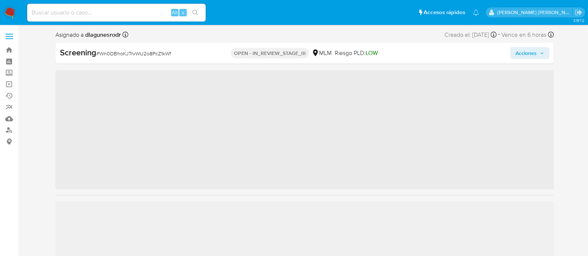
scroll to position [314, 0]
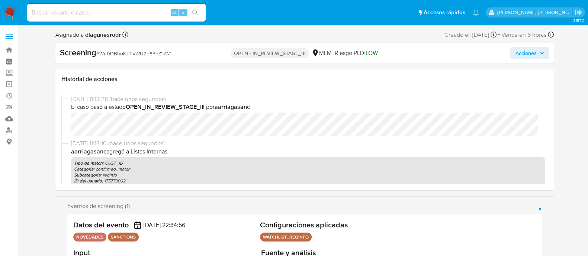
select select "10"
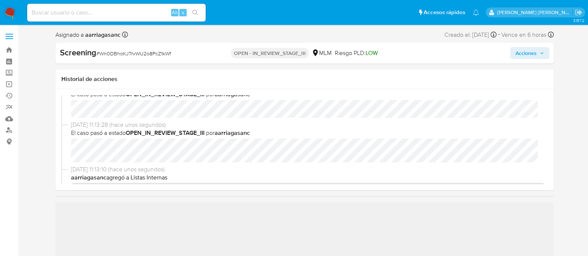
scroll to position [46, 0]
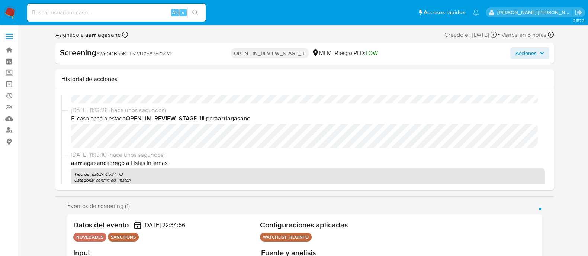
select select "10"
drag, startPoint x: 531, startPoint y: 47, endPoint x: 522, endPoint y: 58, distance: 14.3
click at [531, 48] on span "Acciones" at bounding box center [525, 53] width 21 height 12
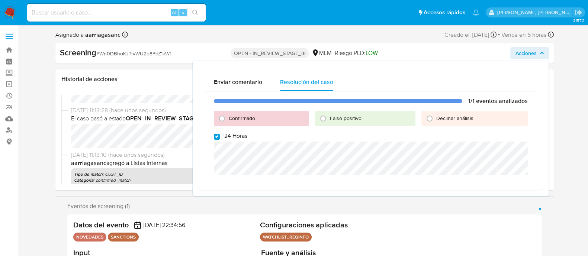
click at [218, 140] on div "1/1 eventos analizados Confirmado Falso positivo Declinar análisis 24 Horas" at bounding box center [371, 137] width 332 height 93
click at [221, 116] on input "Confirmado" at bounding box center [222, 119] width 12 height 12
radio input "true"
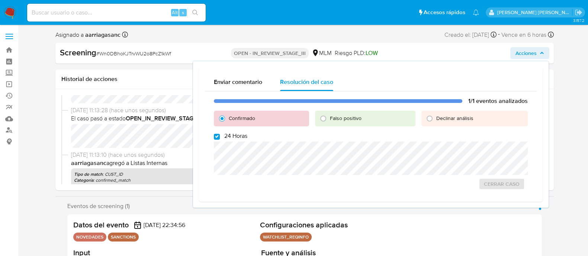
click at [219, 139] on div "1/1 eventos analizados Confirmado Falso positivo Declinar análisis 24 Horas Cer…" at bounding box center [371, 143] width 332 height 105
click at [216, 138] on input "24 Horas" at bounding box center [217, 137] width 6 height 6
checkbox input "false"
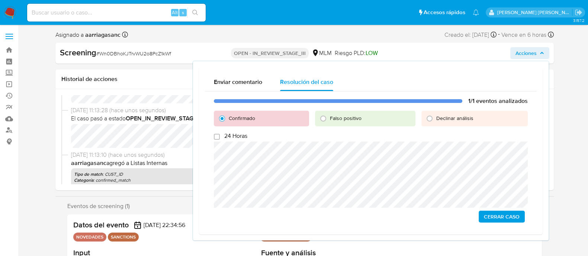
click at [491, 214] on span "Cerrar Caso" at bounding box center [502, 217] width 36 height 10
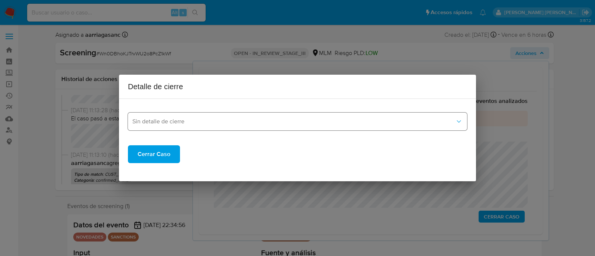
drag, startPoint x: 312, startPoint y: 132, endPoint x: 307, endPoint y: 125, distance: 8.6
click at [311, 132] on div "Sin detalle de cierre Cerrar Caso" at bounding box center [297, 134] width 339 height 58
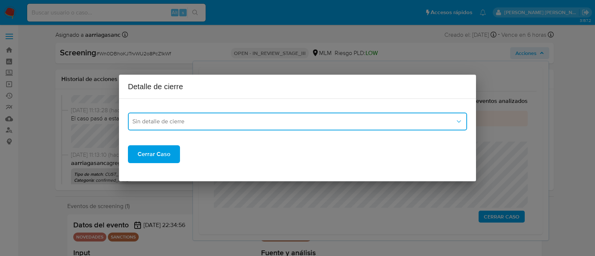
click at [307, 125] on button "Sin detalle de cierre" at bounding box center [297, 122] width 339 height 18
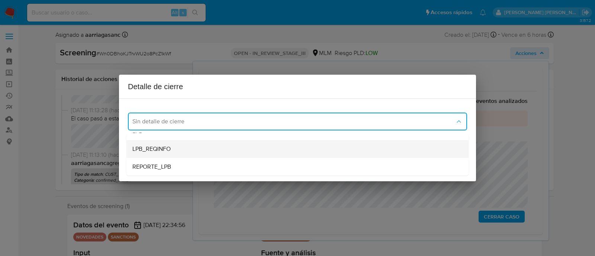
click at [161, 142] on div "LPB_REQINFO" at bounding box center [297, 149] width 330 height 18
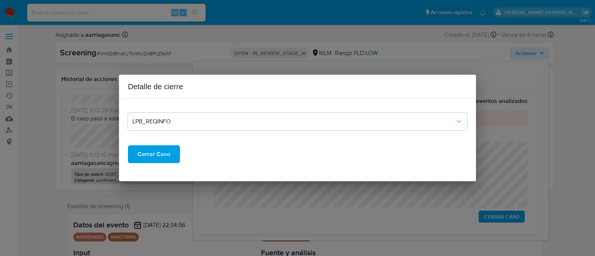
click at [157, 151] on span "Cerrar Caso" at bounding box center [154, 154] width 33 height 16
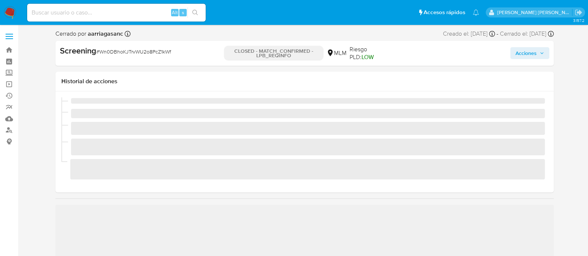
scroll to position [314, 0]
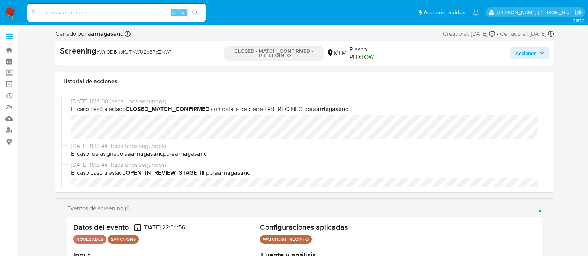
select select "10"
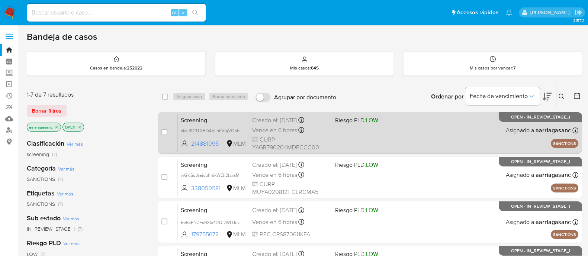
click at [323, 144] on span "CURP YAGR790204MDFCCC00" at bounding box center [290, 144] width 77 height 16
click at [163, 135] on div "case-item-checkbox" at bounding box center [164, 132] width 6 height 7
click at [164, 131] on input "checkbox" at bounding box center [164, 132] width 6 height 6
checkbox input "true"
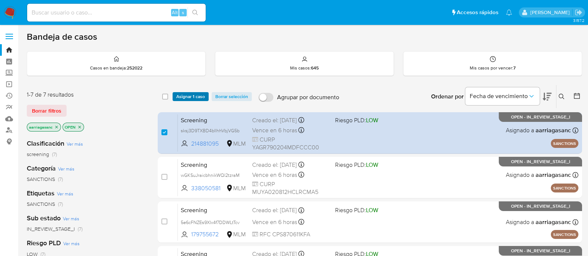
click at [188, 98] on span "Asignar 1 caso" at bounding box center [190, 96] width 29 height 7
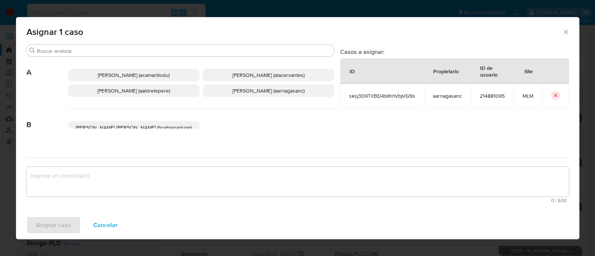
click at [259, 88] on span "Ana Maria Arriaga (aarriagasanc)" at bounding box center [268, 90] width 72 height 7
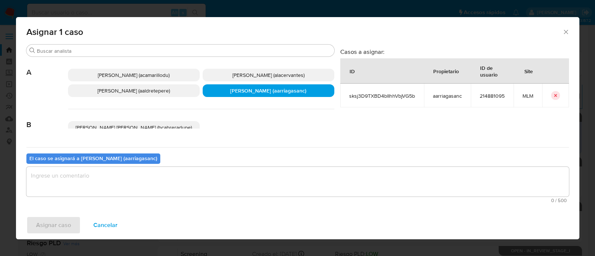
click at [175, 164] on div "El caso se asignará a Ana Maria Arriaga (aarriagasanc) 0 / 500 500 caracteres r…" at bounding box center [297, 176] width 542 height 59
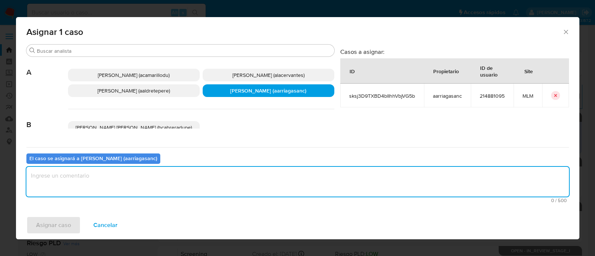
click at [171, 173] on textarea "assign-modal" at bounding box center [297, 182] width 542 height 30
type textarea "AMAS"
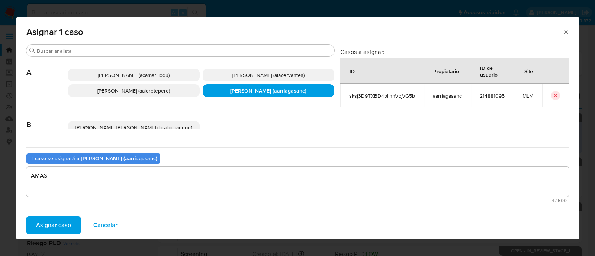
click at [53, 222] on span "Asignar caso" at bounding box center [53, 225] width 35 height 16
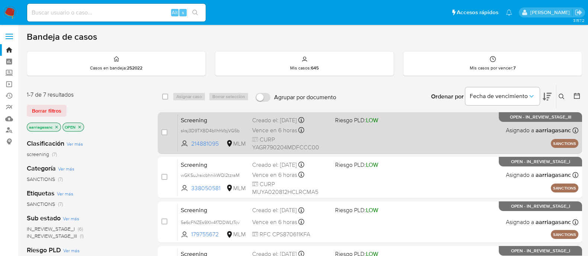
click at [372, 142] on div "Screening sksj3D9TXBD4bIIhhVbjVG5b 214881095 MLM Riesgo PLD: LOW Creado el: 02/…" at bounding box center [378, 133] width 400 height 38
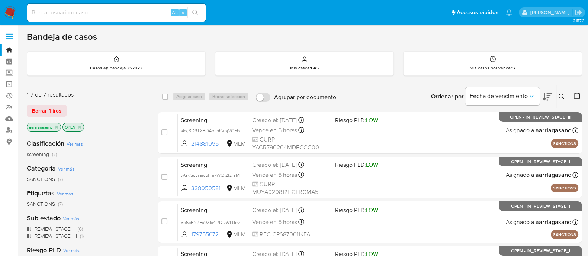
click at [18, 10] on nav "Pausado Ver notificaciones Alt s Accesos rápidos Presiona las siguientes teclas…" at bounding box center [294, 12] width 588 height 25
click at [9, 10] on img at bounding box center [10, 12] width 13 height 13
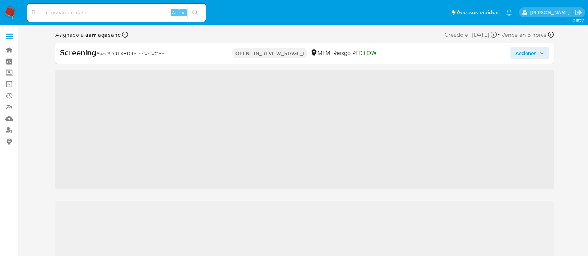
scroll to position [314, 0]
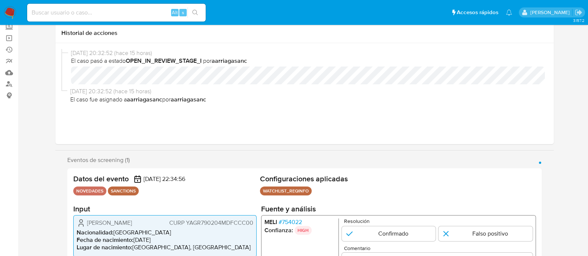
select select "10"
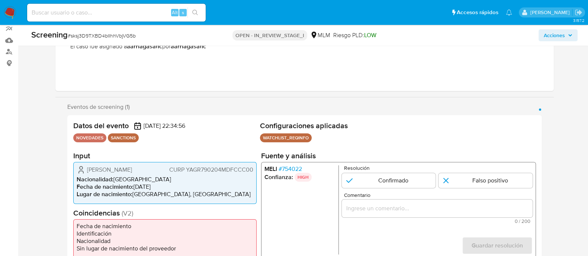
scroll to position [93, 0]
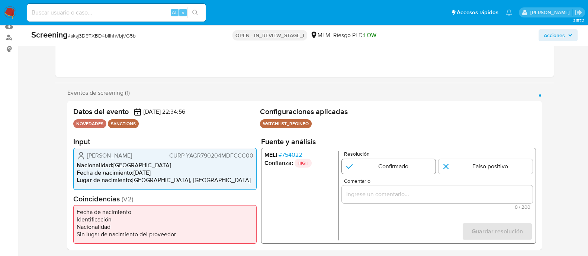
click at [399, 166] on input "1 de 1" at bounding box center [388, 166] width 94 height 15
radio input "true"
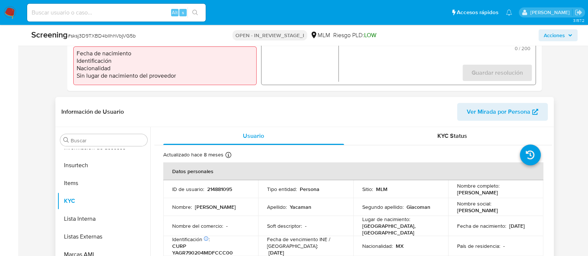
scroll to position [279, 0]
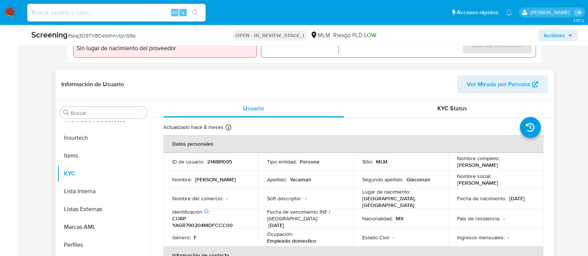
click at [346, 176] on td "Apellido : [PERSON_NAME]" at bounding box center [305, 180] width 95 height 18
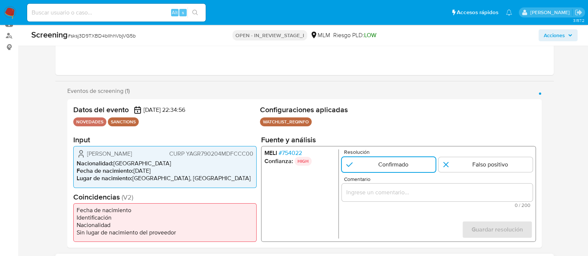
scroll to position [93, 0]
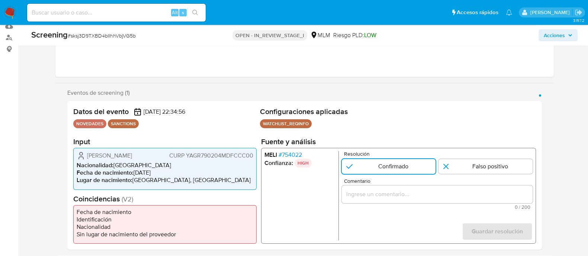
click at [359, 196] on input "Comentario" at bounding box center [436, 195] width 191 height 10
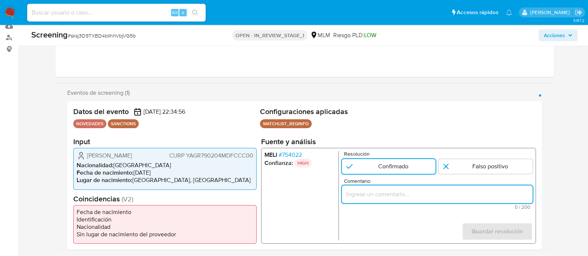
paste input "SE CONFIRMA COINCIDENCIA CON PERSONA FISICA EN LISTA REQUINFO POR NOMBRE COMPLE…"
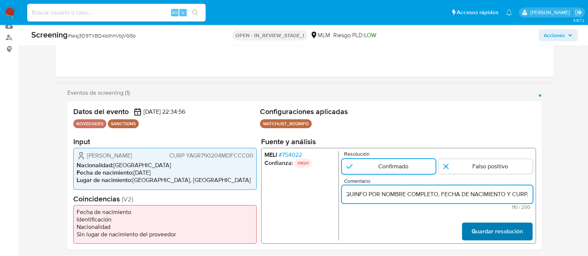
type input "SE CONFIRMA COINCIDENCIA CON PERSONA FISICA EN LISTA REQUINFO POR NOMBRE COMPLE…"
click at [527, 235] on button "Guardar resolución" at bounding box center [496, 232] width 71 height 18
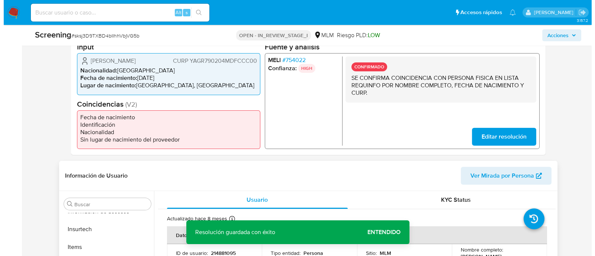
scroll to position [232, 0]
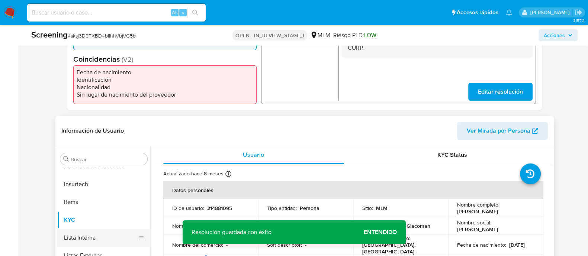
click at [99, 237] on button "Lista Interna" at bounding box center [100, 238] width 87 height 18
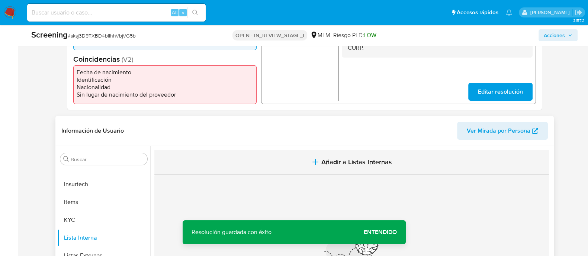
click at [346, 158] on span "Añadir a Listas Internas" at bounding box center [356, 162] width 71 height 8
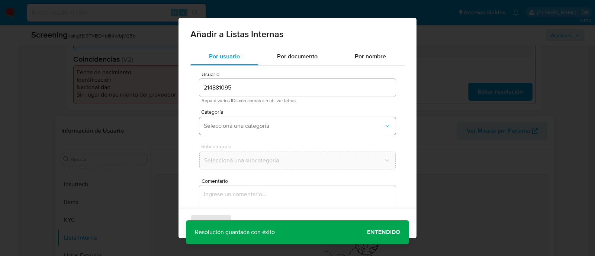
click at [283, 126] on span "Seleccioná una categoría" at bounding box center [294, 125] width 180 height 7
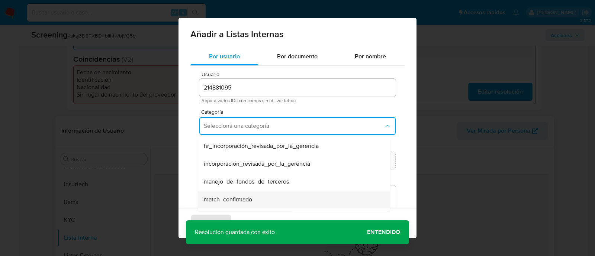
click at [231, 194] on div "match_confirmado" at bounding box center [292, 200] width 176 height 18
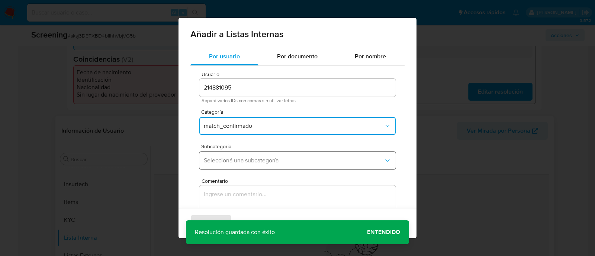
click at [233, 167] on button "Seleccioná una subcategoría" at bounding box center [297, 161] width 196 height 18
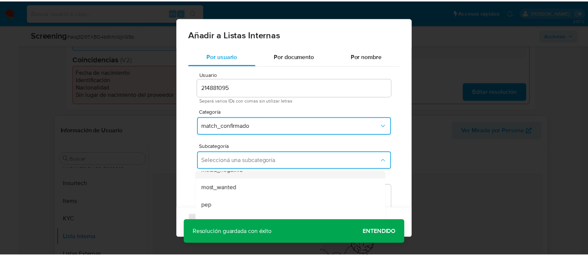
scroll to position [0, 0]
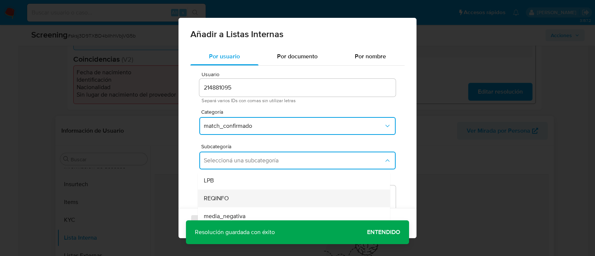
click at [218, 194] on div "REQINFO" at bounding box center [292, 199] width 176 height 18
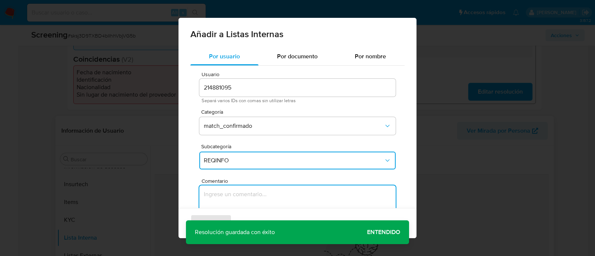
click at [232, 189] on textarea "Comentario" at bounding box center [297, 221] width 196 height 71
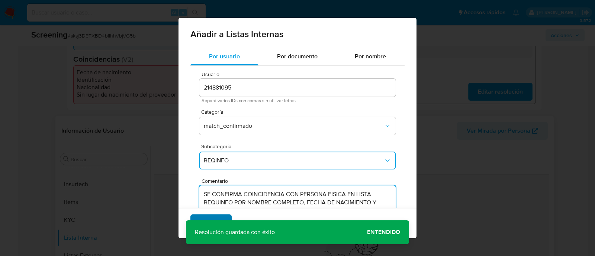
type textarea "SE CONFIRMA COINCIDENCIA CON PERSONA FISICA EN LISTA REQUINFO POR NOMBRE COMPLE…"
click at [219, 215] on span "Agregar" at bounding box center [211, 223] width 22 height 16
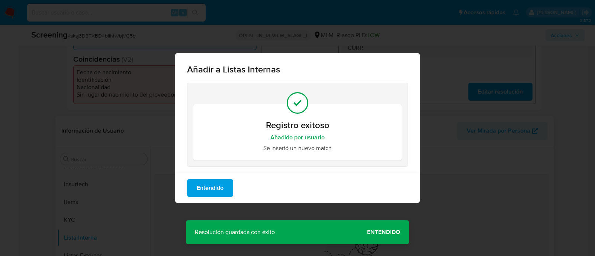
click at [225, 192] on button "Entendido" at bounding box center [210, 188] width 46 height 18
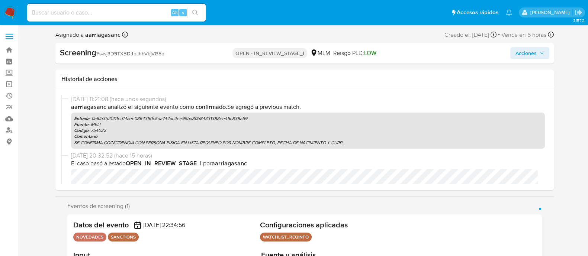
click at [526, 53] on span "Acciones" at bounding box center [525, 53] width 21 height 12
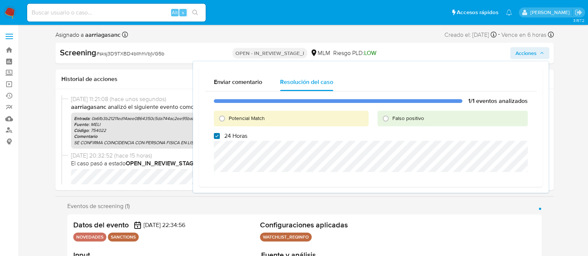
click at [214, 133] on input "24 Horas" at bounding box center [217, 136] width 6 height 6
checkbox input "false"
click at [138, 150] on div "03/09/2025 11:21:08 (hace unos segundos) aarriagasanc Analizó el siguiente even…" at bounding box center [304, 123] width 486 height 57
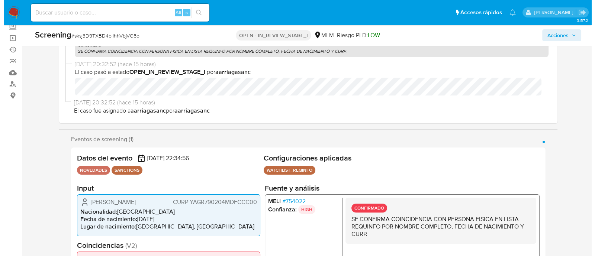
scroll to position [93, 0]
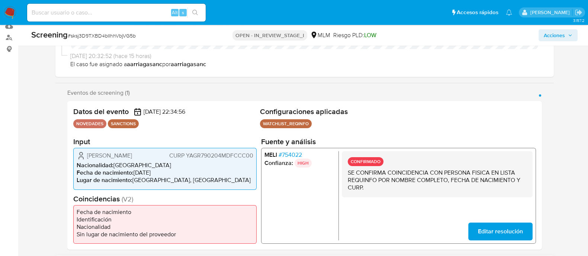
drag, startPoint x: 86, startPoint y: 157, endPoint x: 155, endPoint y: 159, distance: 68.4
click at [155, 159] on div "Rocio Yacaman Giacoman CURP YAGR790204MDFCCC00" at bounding box center [165, 155] width 177 height 9
drag, startPoint x: 135, startPoint y: 172, endPoint x: 173, endPoint y: 170, distance: 37.6
click at [173, 170] on li "Fecha de nacimiento : 04/02/1979" at bounding box center [165, 172] width 177 height 7
click at [216, 155] on span "CURP YAGR790204MDFCCC00" at bounding box center [211, 155] width 84 height 7
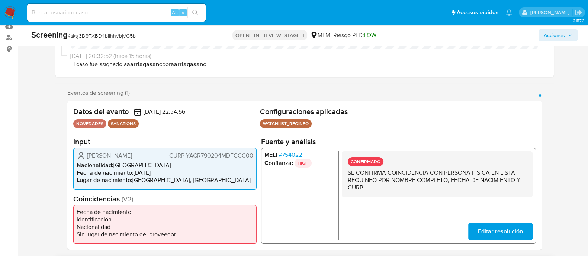
click at [216, 155] on span "CURP YAGR790204MDFCCC00" at bounding box center [211, 155] width 84 height 7
click at [571, 40] on span "Acciones" at bounding box center [558, 35] width 29 height 10
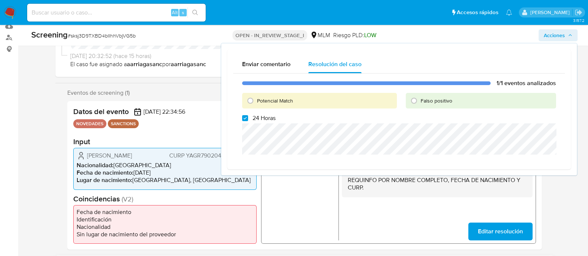
click at [246, 121] on label "24 Horas" at bounding box center [258, 118] width 33 height 7
click at [246, 121] on input "24 Horas" at bounding box center [245, 118] width 6 height 6
checkbox input "false"
click at [247, 103] on input "Potencial Match" at bounding box center [250, 101] width 12 height 12
radio input "true"
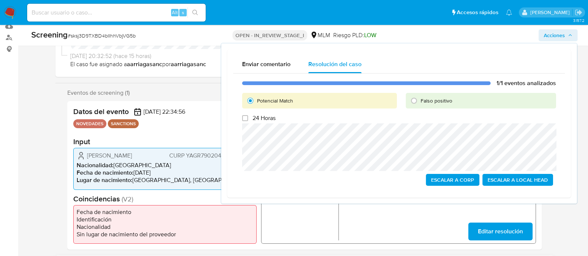
click at [527, 183] on span "Escalar a Local Head" at bounding box center [517, 180] width 60 height 10
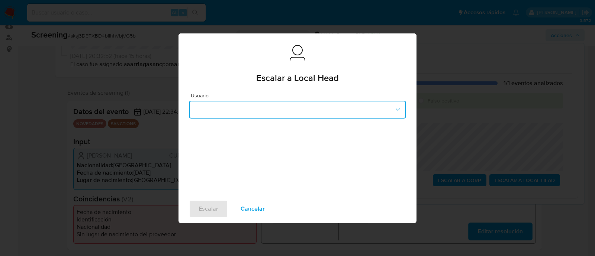
click at [262, 112] on button "button" at bounding box center [297, 110] width 217 height 18
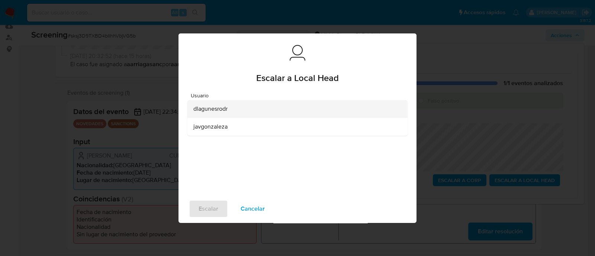
click at [211, 108] on span "dlagunesrodr" at bounding box center [210, 108] width 34 height 7
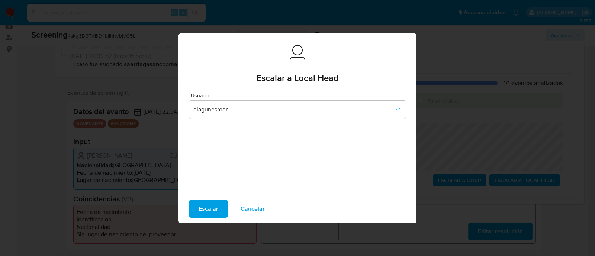
click at [213, 203] on span "Escalar" at bounding box center [209, 209] width 20 height 16
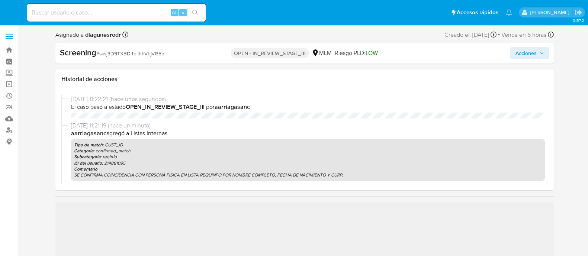
select select "10"
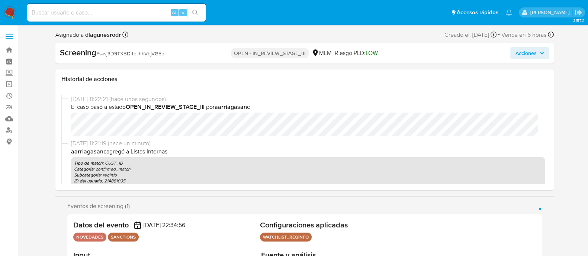
scroll to position [314, 0]
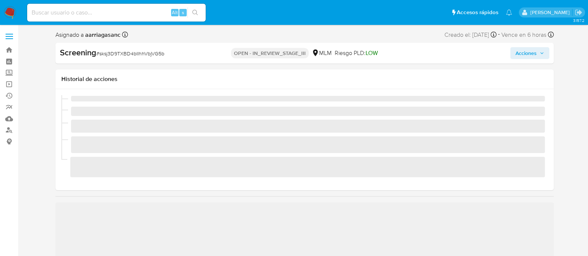
scroll to position [314, 0]
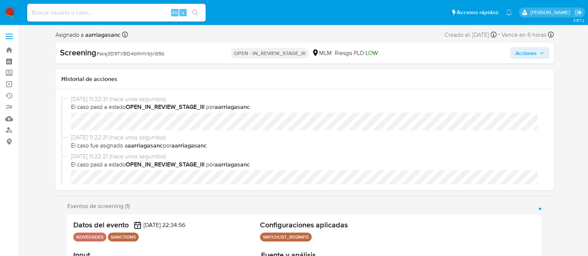
select select "10"
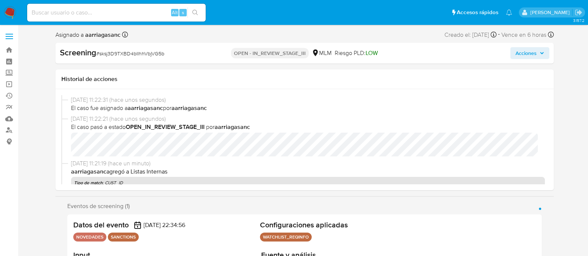
scroll to position [46, 0]
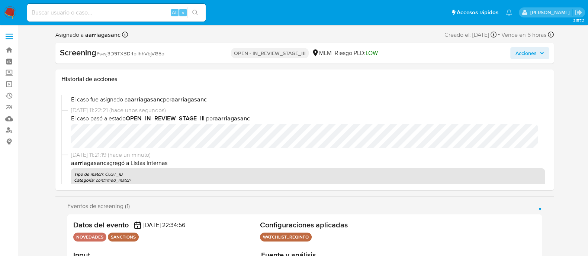
click at [523, 51] on span "Acciones" at bounding box center [525, 53] width 21 height 12
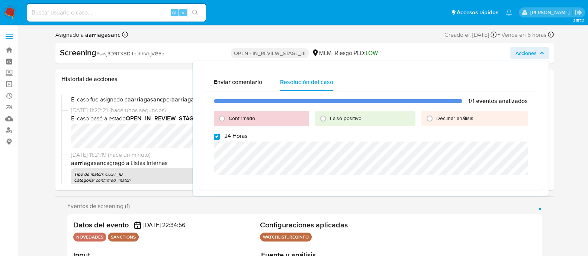
click at [216, 136] on input "24 Horas" at bounding box center [217, 137] width 6 height 6
checkbox input "false"
click at [219, 118] on input "Confirmado" at bounding box center [222, 119] width 12 height 12
radio input "true"
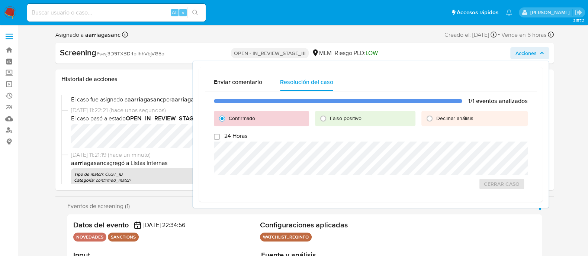
click at [219, 176] on div "1/1 eventos analizados Confirmado Falso positivo Declinar análisis 24 Horas Cer…" at bounding box center [371, 143] width 332 height 105
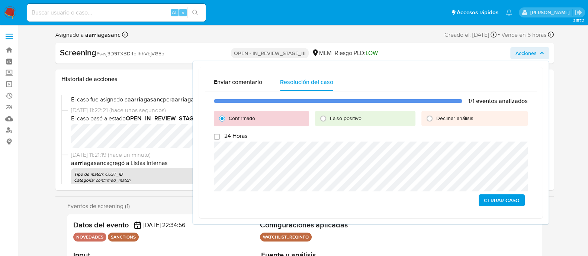
click at [487, 199] on span "Cerrar Caso" at bounding box center [502, 200] width 36 height 10
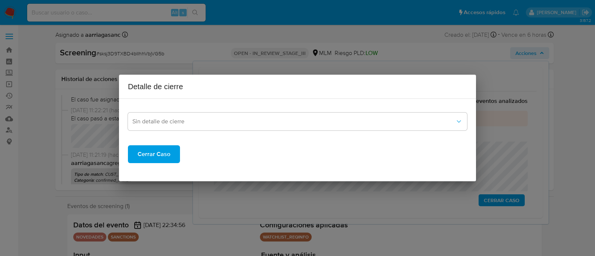
click at [164, 153] on span "Cerrar Caso" at bounding box center [154, 154] width 33 height 16
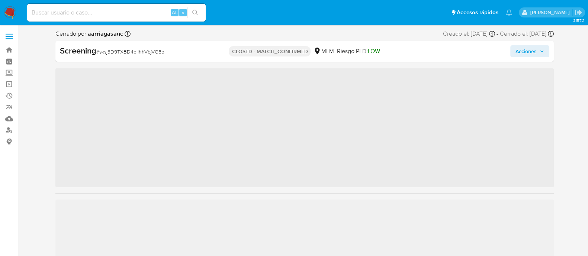
scroll to position [314, 0]
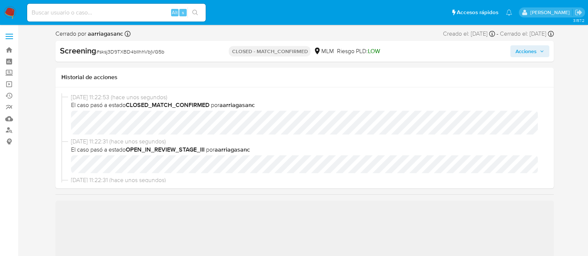
select select "10"
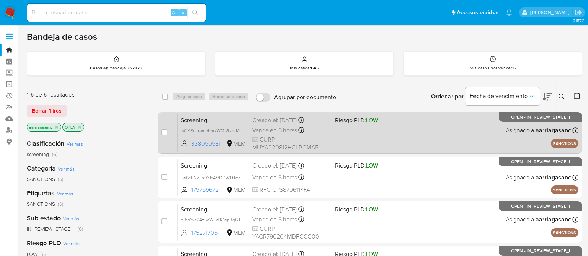
click at [345, 133] on div "Screening wGKSuJraicbhnikWQl2tzraM 338050581 MLM Riesgo PLD: LOW Creado el: [DA…" at bounding box center [378, 133] width 400 height 38
click at [164, 134] on input "checkbox" at bounding box center [164, 132] width 6 height 6
checkbox input "true"
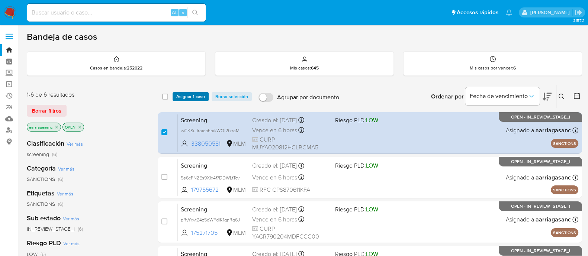
click at [186, 97] on span "Asignar 1 caso" at bounding box center [190, 96] width 29 height 7
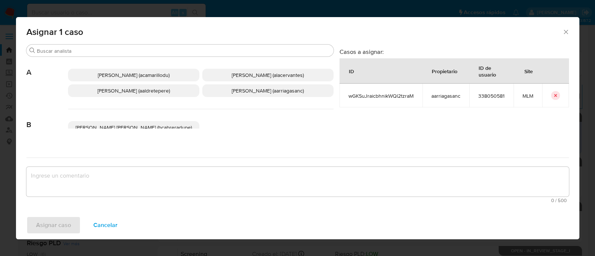
click at [247, 93] on span "Ana Maria Arriaga (aarriagasanc)" at bounding box center [268, 90] width 72 height 7
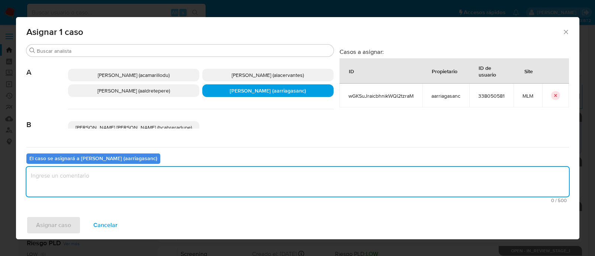
click at [204, 184] on textarea "assign-modal" at bounding box center [297, 182] width 542 height 30
type textarea "AMAS"
click at [50, 226] on span "Asignar caso" at bounding box center [53, 225] width 35 height 16
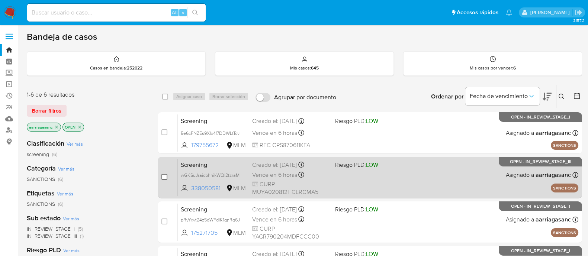
click at [164, 178] on input "checkbox" at bounding box center [164, 177] width 6 height 6
checkbox input "true"
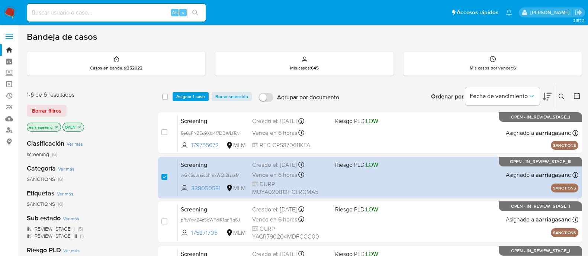
click at [193, 101] on div "select-all-cases-checkbox Asignar 1 caso Borrar selección Agrupar por documento…" at bounding box center [370, 96] width 424 height 23
click at [198, 98] on span "Asignar 1 caso" at bounding box center [190, 96] width 29 height 7
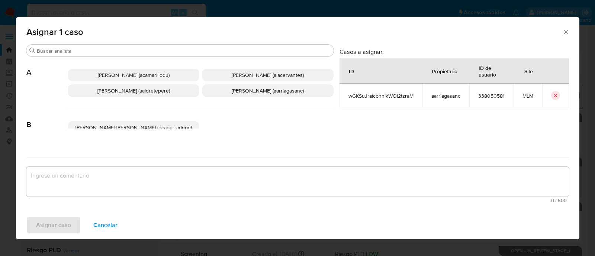
click at [260, 96] on p "Ana Maria Arriaga (aarriagasanc)" at bounding box center [267, 90] width 131 height 13
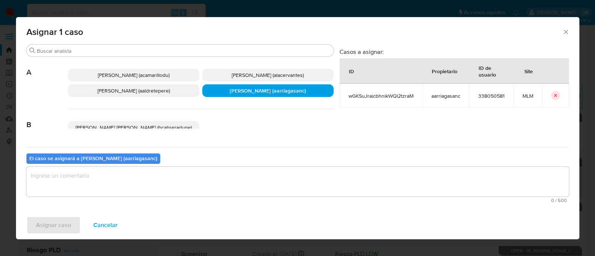
click at [214, 175] on textarea "assign-modal" at bounding box center [297, 182] width 542 height 30
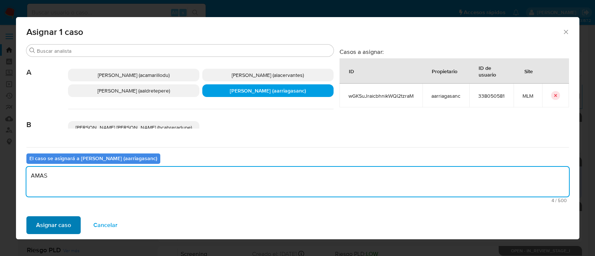
type textarea "AMAS"
click at [56, 225] on span "Asignar caso" at bounding box center [53, 225] width 35 height 16
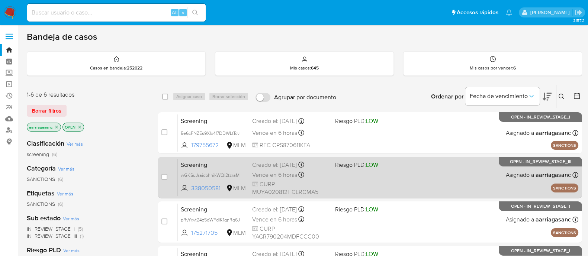
click at [381, 174] on div "Screening wGKSuJraicbhnikWQl2tzraM 338050581 MLM Riesgo PLD: LOW Creado el: 02/…" at bounding box center [378, 178] width 400 height 38
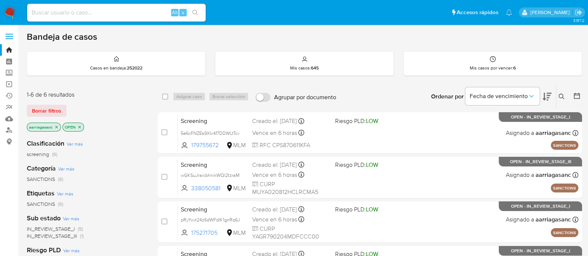
click at [9, 10] on img at bounding box center [10, 12] width 13 height 13
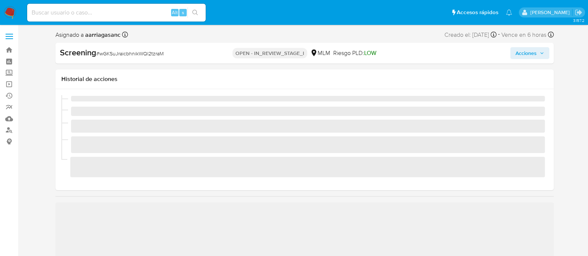
scroll to position [314, 0]
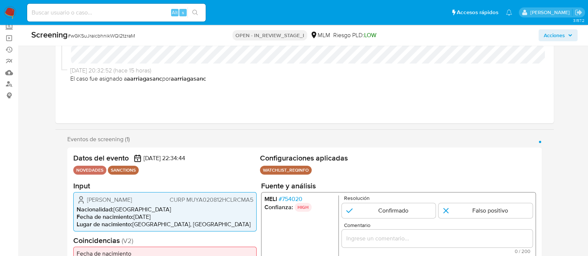
select select "10"
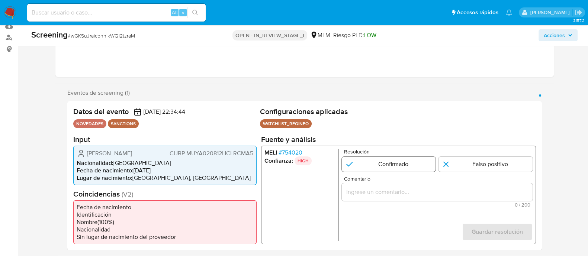
click at [343, 166] on input "1 de 1" at bounding box center [388, 164] width 94 height 15
radio input "true"
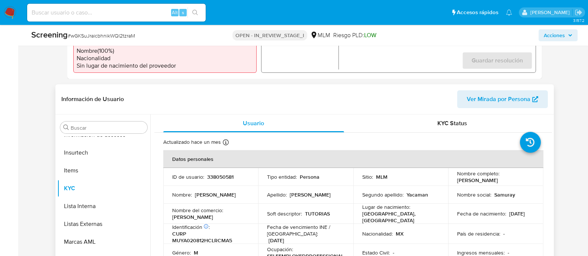
scroll to position [279, 0]
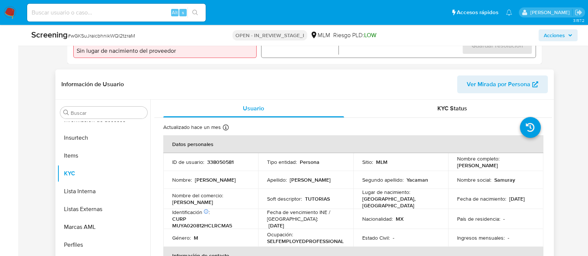
click at [334, 179] on div "Apellido : [PERSON_NAME]" at bounding box center [305, 180] width 77 height 7
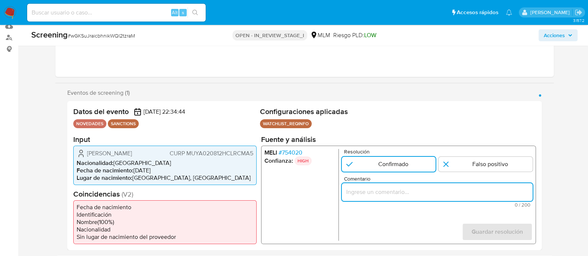
click at [363, 191] on input "Comentario" at bounding box center [436, 192] width 191 height 10
paste input "SE CONFIRMA COINCIDENCIA CON PERSONA FISICA EN LISTA REQUINFO POR NOMBRE COMPLE…"
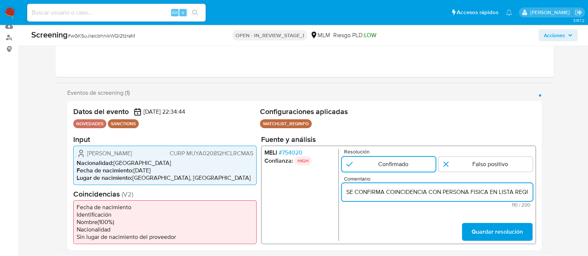
scroll to position [0, 178]
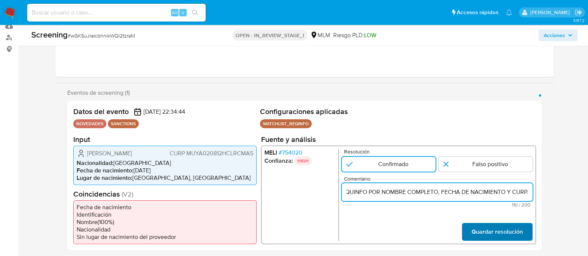
type input "SE CONFIRMA COINCIDENCIA CON PERSONA FISICA EN LISTA REQUINFO POR NOMBRE COMPLE…"
click at [483, 225] on span "Guardar resolución" at bounding box center [496, 231] width 51 height 16
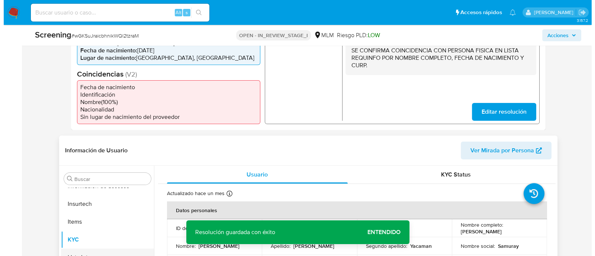
scroll to position [279, 0]
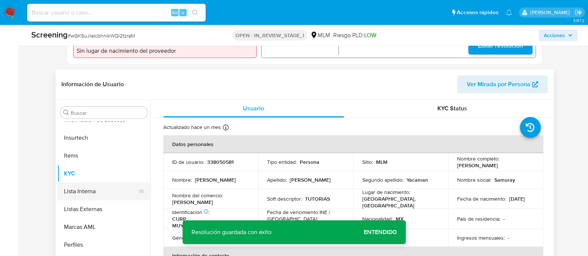
click at [116, 190] on button "Lista Interna" at bounding box center [100, 192] width 87 height 18
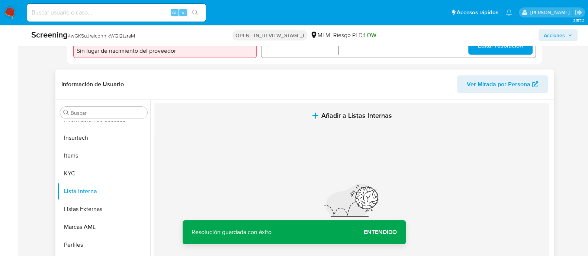
click at [336, 117] on span "Añadir a Listas Internas" at bounding box center [356, 116] width 71 height 8
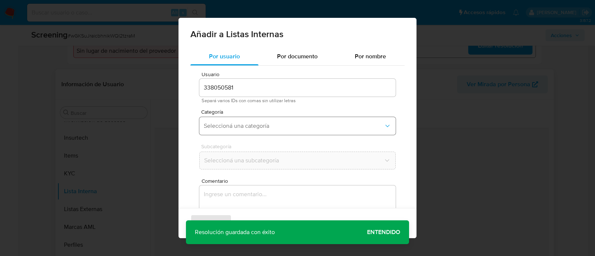
click at [240, 125] on span "Seleccioná una categoría" at bounding box center [294, 125] width 180 height 7
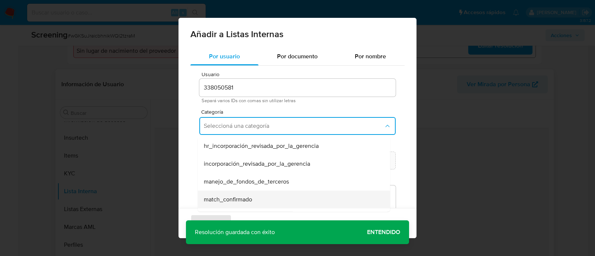
click at [235, 195] on div "match_confirmado" at bounding box center [292, 200] width 176 height 18
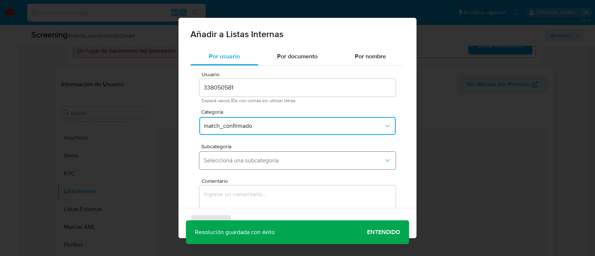
click at [235, 159] on span "Seleccioná una subcategoría" at bounding box center [294, 160] width 180 height 7
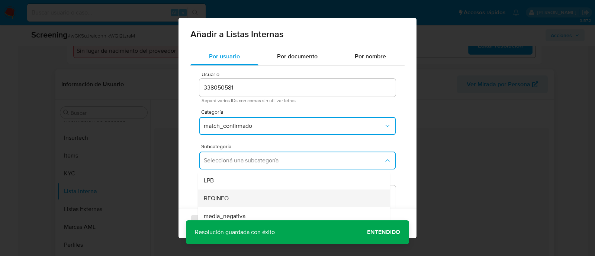
click at [221, 198] on span "REQINFO" at bounding box center [216, 198] width 25 height 7
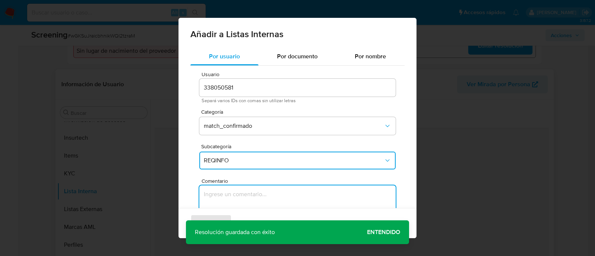
click at [221, 198] on textarea "Comentario" at bounding box center [297, 221] width 196 height 71
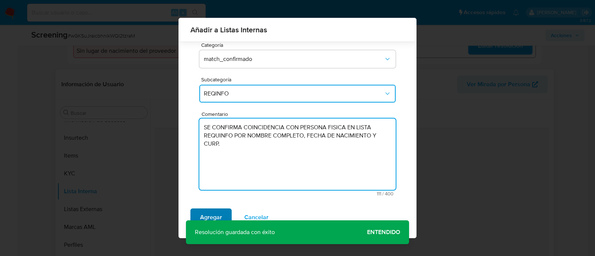
type textarea "SE CONFIRMA COINCIDENCIA CON PERSONA FISICA EN LISTA REQUINFO POR NOMBRE COMPLE…"
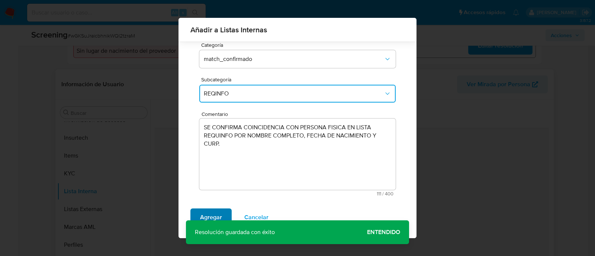
click at [220, 218] on span "Agregar" at bounding box center [211, 217] width 22 height 16
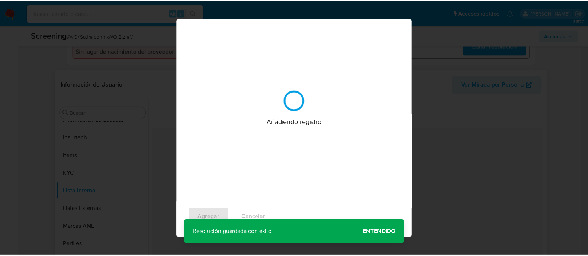
scroll to position [0, 0]
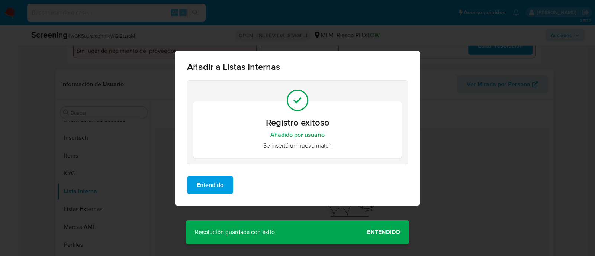
click at [212, 188] on span "Entendido" at bounding box center [210, 185] width 27 height 16
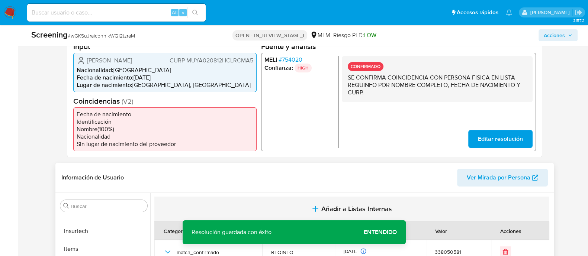
scroll to position [139, 0]
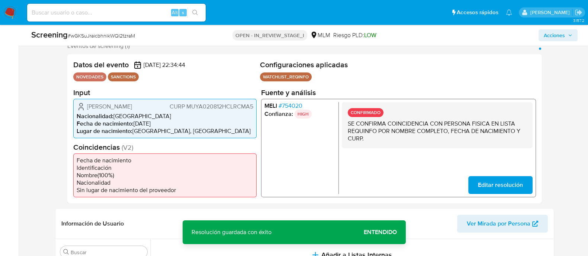
drag, startPoint x: 87, startPoint y: 108, endPoint x: 167, endPoint y: 107, distance: 79.6
click at [167, 107] on div "Amir Ernesto Murra Yacaman CURP MUYA020812HCLRCMA5" at bounding box center [165, 106] width 177 height 9
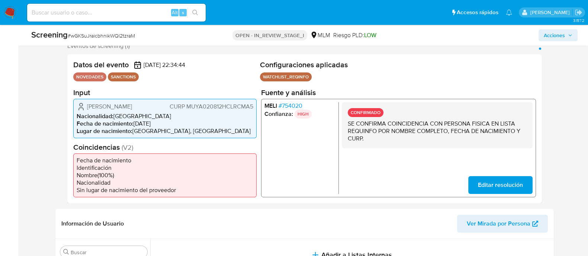
click at [207, 106] on span "CURP MUYA020812HCLRCMA5" at bounding box center [211, 106] width 84 height 7
drag, startPoint x: 135, startPoint y: 126, endPoint x: 165, endPoint y: 123, distance: 30.2
click at [165, 123] on li "Fecha de nacimiento : 12/08/2002" at bounding box center [165, 123] width 177 height 7
click at [266, 165] on ul "MELI # 754020 Confianza: HIGH" at bounding box center [301, 148] width 74 height 92
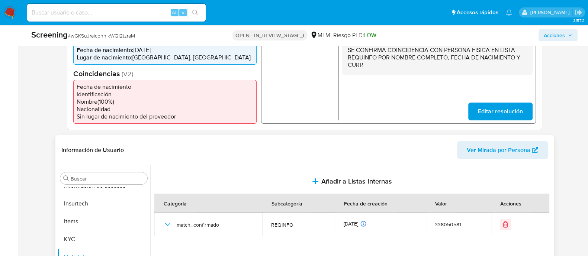
scroll to position [325, 0]
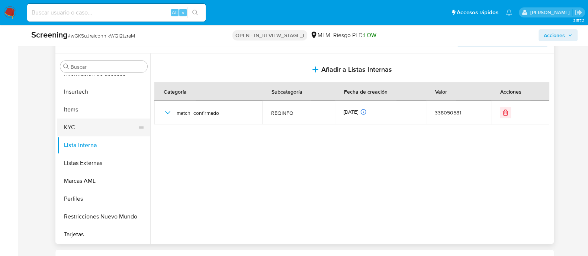
click at [82, 130] on button "KYC" at bounding box center [100, 128] width 87 height 18
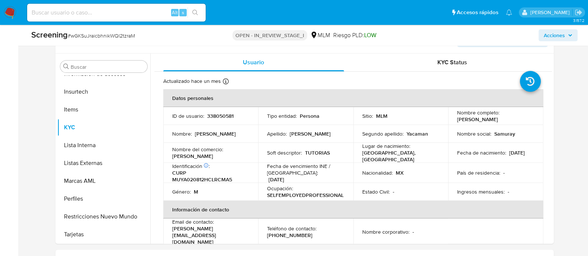
click at [331, 113] on div "Tipo entidad : Persona" at bounding box center [305, 116] width 77 height 7
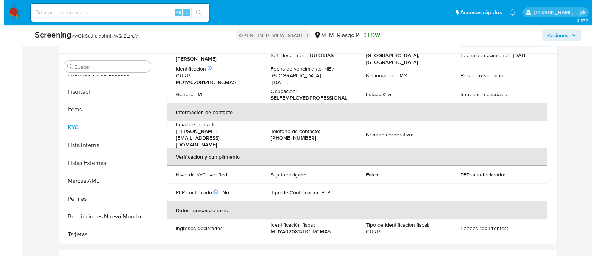
scroll to position [0, 0]
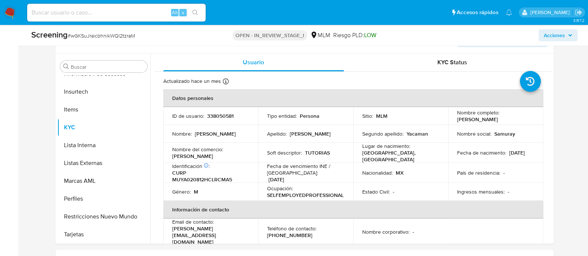
click at [556, 30] on span "Acciones" at bounding box center [554, 35] width 21 height 12
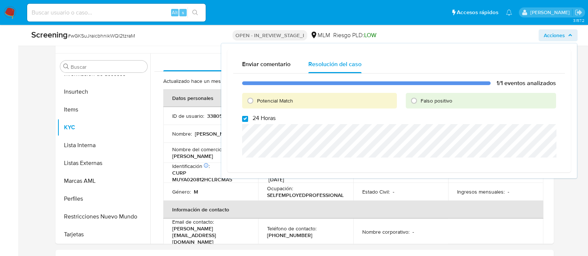
click at [246, 118] on input "24 Horas" at bounding box center [245, 119] width 6 height 6
checkbox input "false"
click at [248, 108] on div "Potencial Match" at bounding box center [319, 101] width 155 height 16
click at [248, 104] on input "Potencial Match" at bounding box center [250, 101] width 12 height 12
radio input "true"
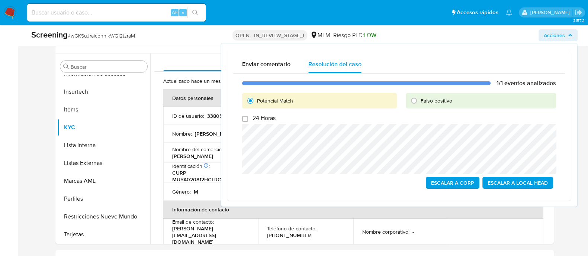
click at [501, 178] on span "Escalar a Local Head" at bounding box center [517, 183] width 60 height 10
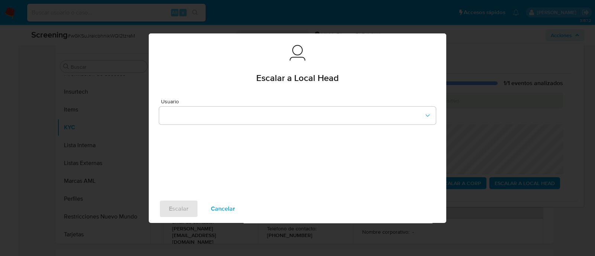
click at [219, 129] on div "Usuario" at bounding box center [297, 141] width 297 height 107
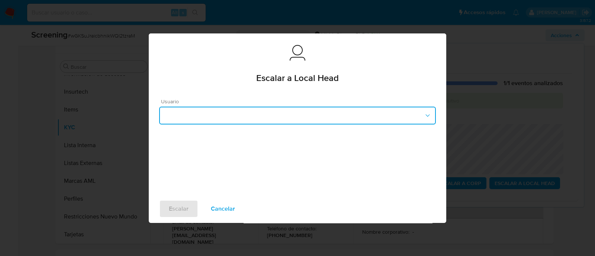
click at [219, 112] on button "button" at bounding box center [297, 116] width 277 height 18
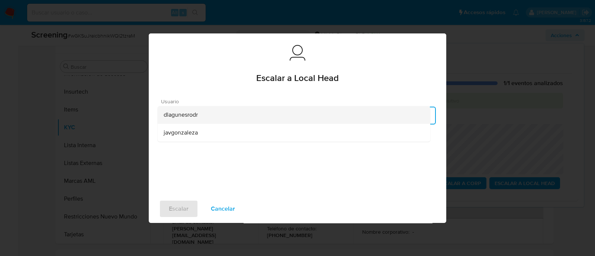
click at [199, 120] on div "dlagunesrodr" at bounding box center [294, 115] width 261 height 18
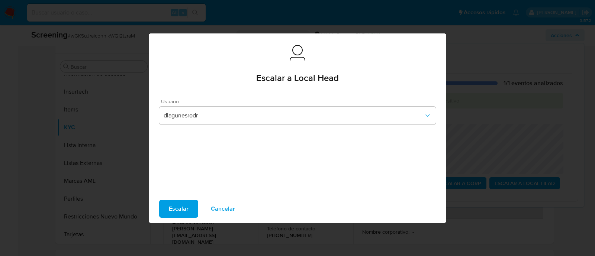
click at [174, 208] on span "Escalar" at bounding box center [179, 209] width 20 height 16
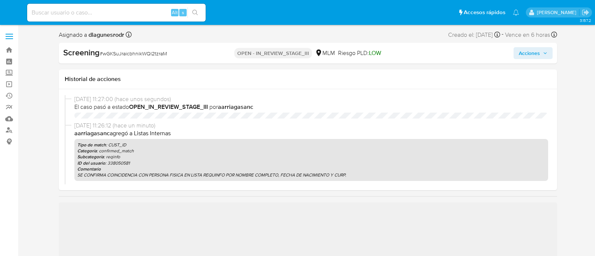
select select "10"
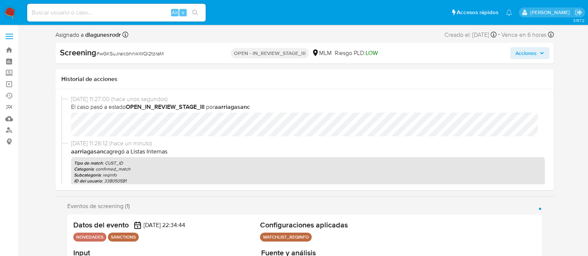
scroll to position [314, 0]
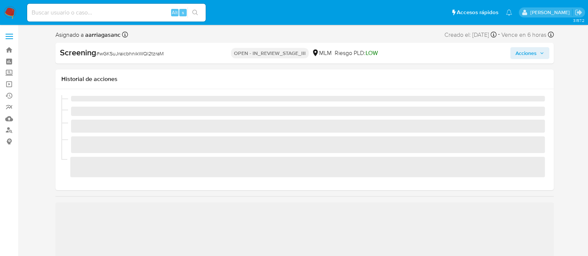
scroll to position [314, 0]
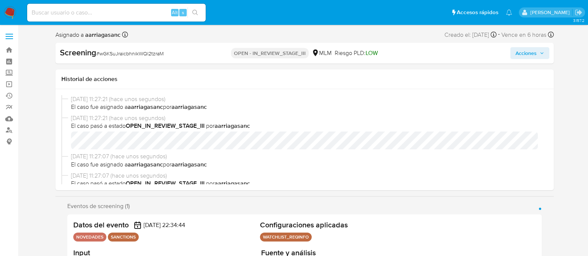
select select "10"
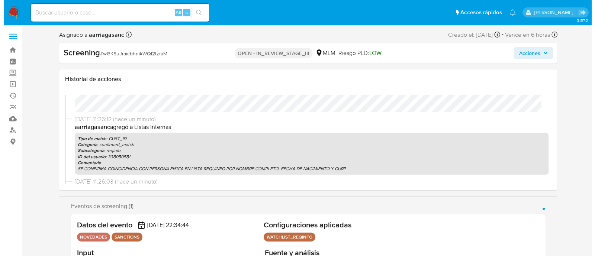
scroll to position [93, 0]
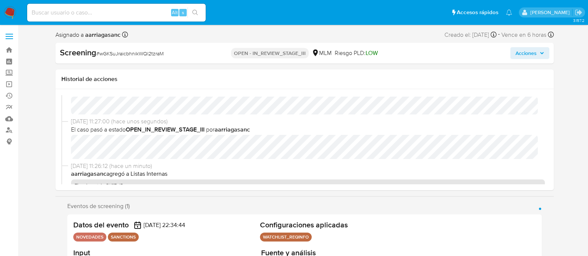
click at [519, 49] on span "Acciones" at bounding box center [525, 53] width 21 height 12
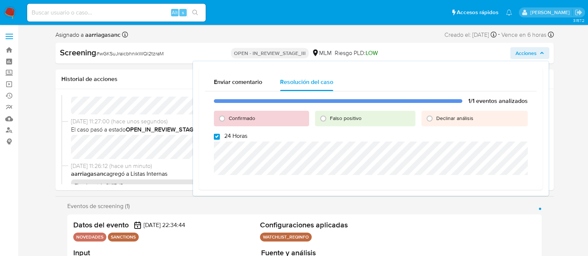
click at [218, 135] on input "24 Horas" at bounding box center [217, 137] width 6 height 6
checkbox input "false"
click at [220, 116] on input "Confirmado" at bounding box center [222, 119] width 12 height 12
radio input "true"
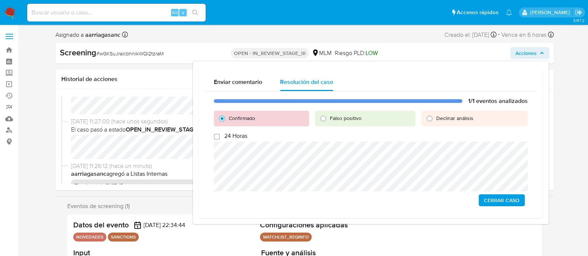
click at [489, 200] on span "Cerrar Caso" at bounding box center [502, 200] width 36 height 10
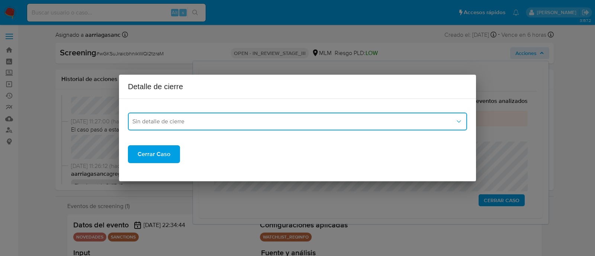
click at [266, 122] on span "Sin detalle de cierre" at bounding box center [293, 121] width 323 height 7
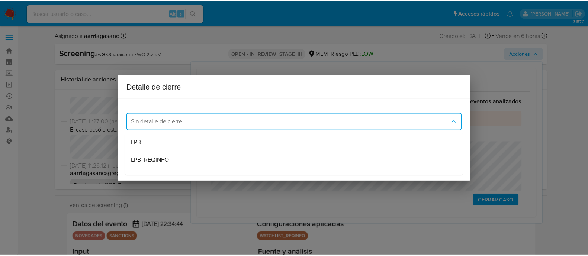
scroll to position [46, 0]
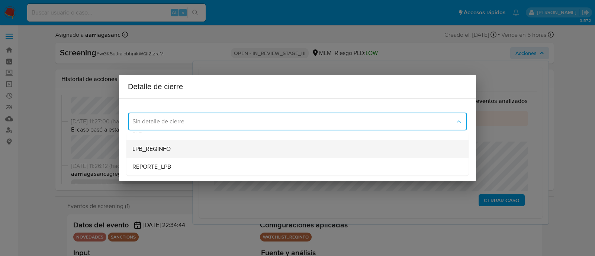
click at [186, 151] on div "LPB_REQINFO" at bounding box center [297, 149] width 330 height 18
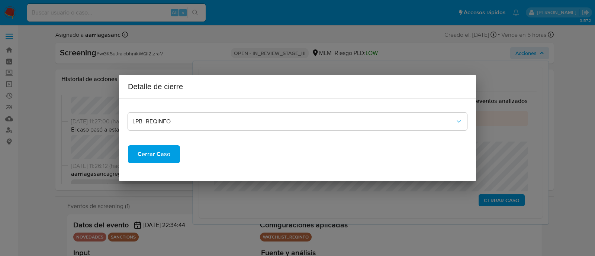
click at [171, 151] on button "Cerrar Caso" at bounding box center [154, 154] width 52 height 18
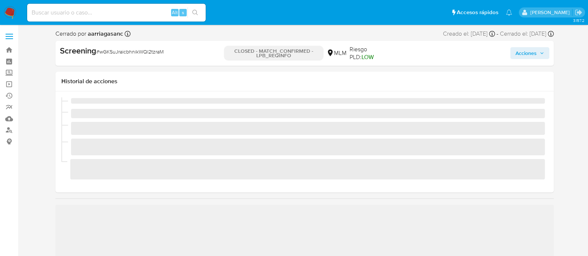
scroll to position [314, 0]
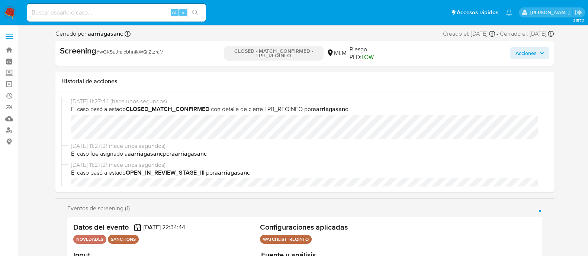
select select "10"
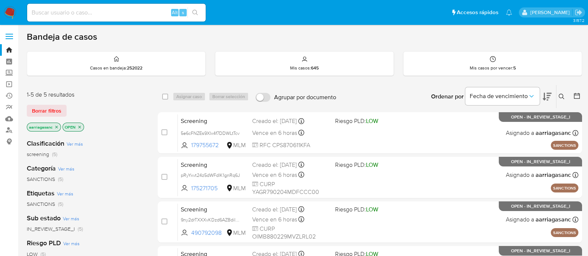
click at [11, 7] on img at bounding box center [10, 12] width 13 height 13
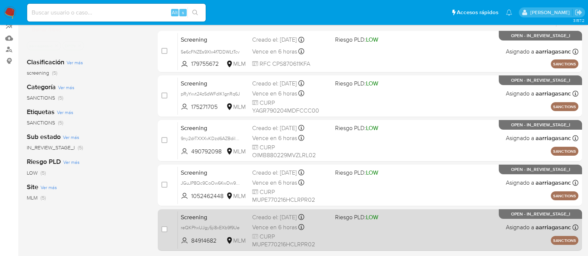
scroll to position [30, 0]
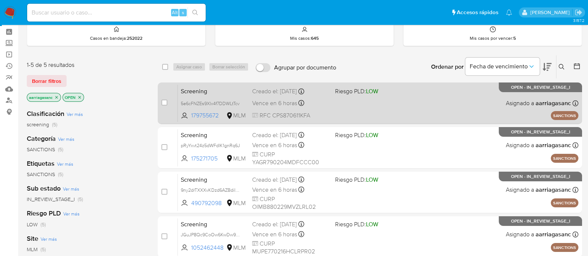
click at [365, 105] on div "Screening 5e6cFNZEs9XIx4f7DDWLtTcv 179755672 MLM Riesgo PLD: LOW Creado el: [DA…" at bounding box center [378, 103] width 400 height 38
click at [162, 101] on input "checkbox" at bounding box center [164, 103] width 6 height 6
checkbox input "true"
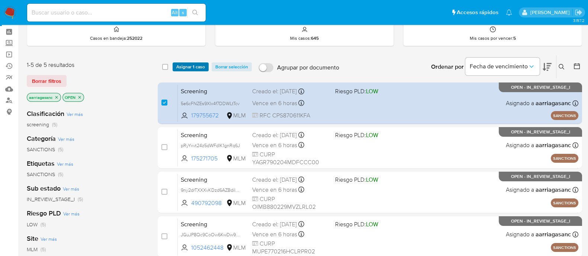
click at [190, 67] on span "Asignar 1 caso" at bounding box center [190, 66] width 29 height 7
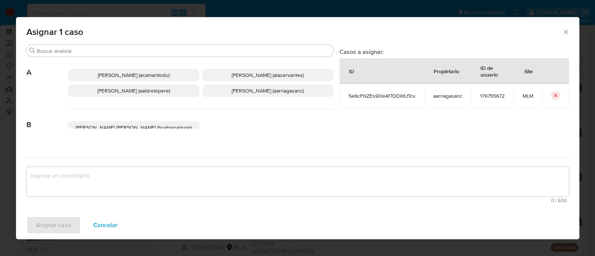
click at [250, 89] on span "Ana Maria Arriaga (aarriagasanc)" at bounding box center [268, 90] width 72 height 7
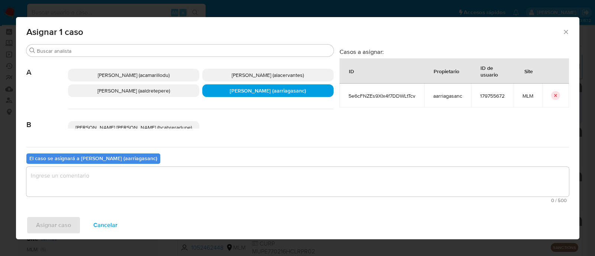
click at [181, 188] on textarea "assign-modal" at bounding box center [297, 182] width 542 height 30
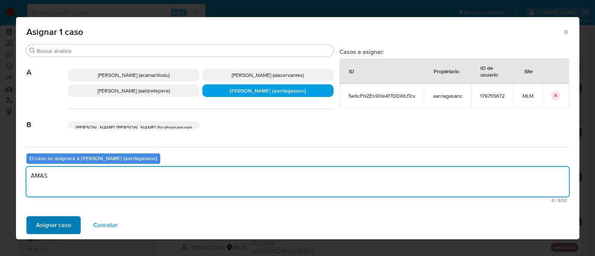
type textarea "AMAS"
click at [61, 226] on span "Asignar caso" at bounding box center [53, 225] width 35 height 16
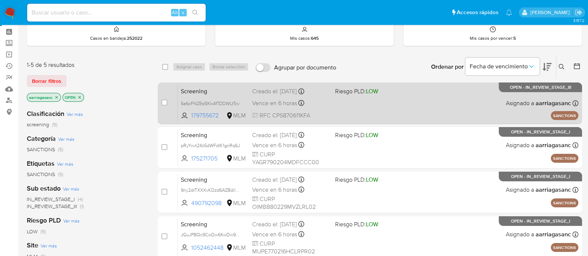
click at [355, 106] on div "Screening 5e6cFNZEs9XIx4f7DDWLtTcv 179755672 MLM Riesgo PLD: LOW Creado el: 02/…" at bounding box center [378, 103] width 400 height 38
click at [336, 99] on div "Screening 5e6cFNZEs9XIx4f7DDWLtTcv 179755672 MLM Riesgo PLD: LOW Creado el: 02/…" at bounding box center [378, 103] width 400 height 38
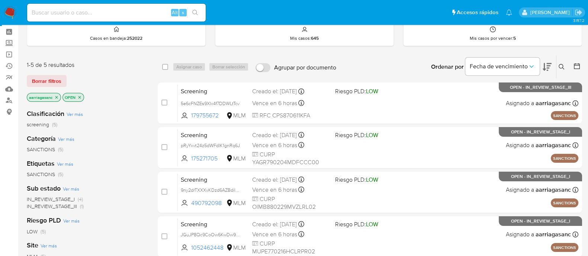
click at [10, 12] on img at bounding box center [10, 12] width 13 height 13
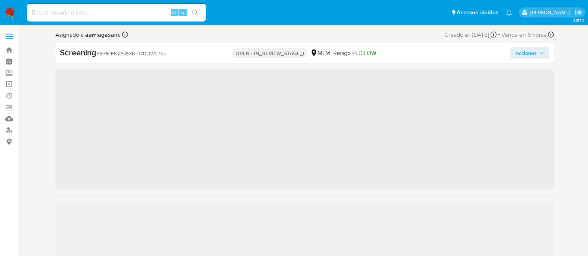
scroll to position [314, 0]
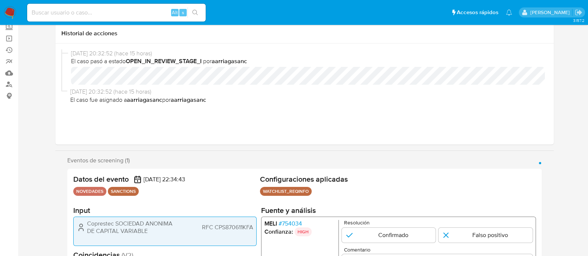
select select "10"
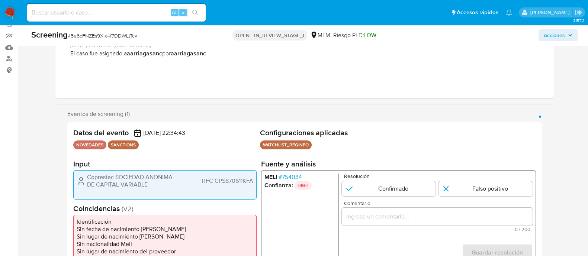
scroll to position [93, 0]
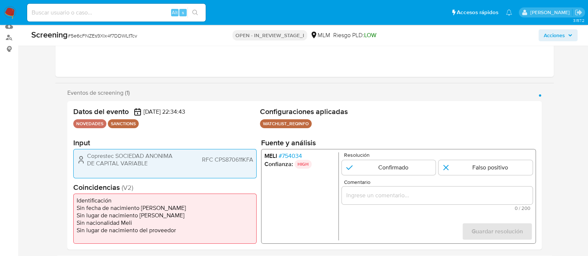
click at [314, 207] on ul "[PERSON_NAME] # 754034 Confianza: HIGH" at bounding box center [301, 196] width 74 height 88
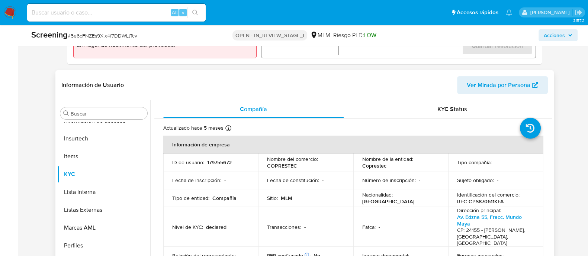
scroll to position [279, 0]
click at [319, 190] on td "Sitio : MLM" at bounding box center [305, 198] width 95 height 18
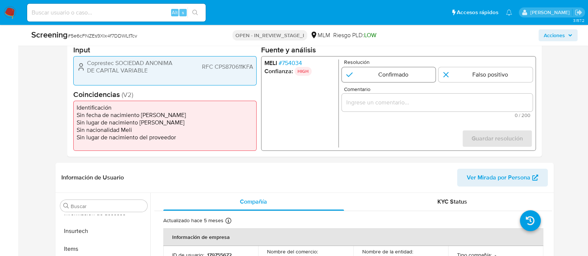
click at [392, 75] on input "1 de 1" at bounding box center [388, 74] width 94 height 15
radio input "true"
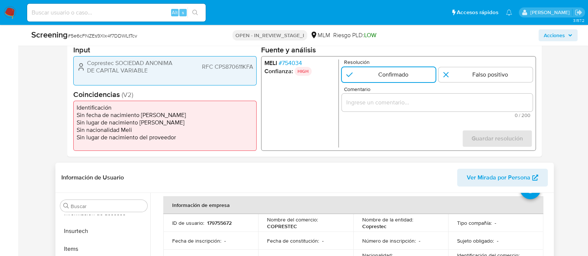
scroll to position [46, 0]
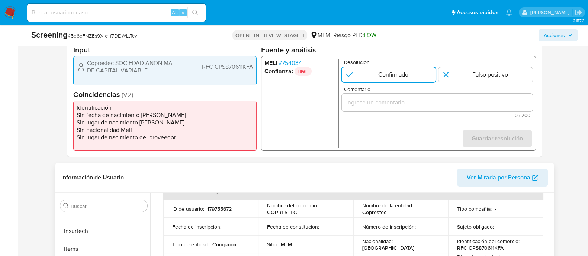
click at [227, 206] on p "179755672" at bounding box center [219, 209] width 25 height 7
copy p "179755672"
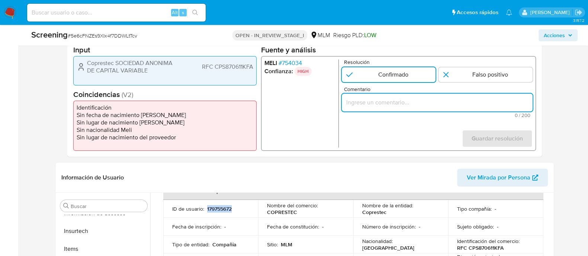
click at [375, 103] on input "Comentario" at bounding box center [436, 103] width 191 height 10
paste input "SE CONFIRMA CONCIDENCIA CON CLIENTE, PERSONA MORAL EN LISTA REQUINFO POR RAZON …"
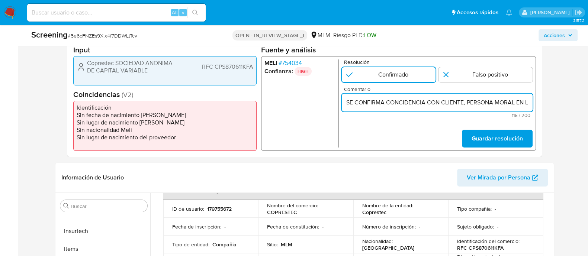
scroll to position [0, 193]
type input "SE CONFIRMA CONCIDENCIA CON CLIENTE, PERSONA MORAL EN LISTA REQUINFO POR RAZON …"
click at [466, 138] on button "Guardar resolución" at bounding box center [496, 139] width 71 height 18
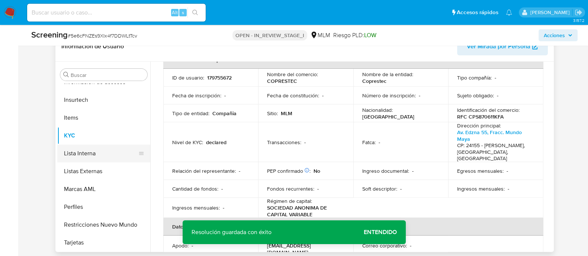
scroll to position [325, 0]
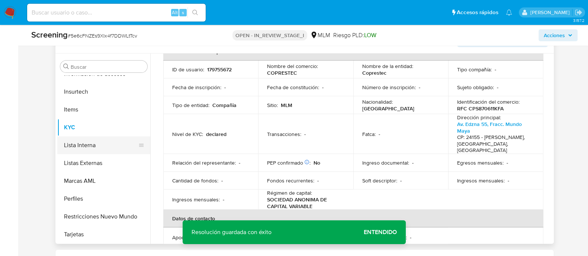
click at [104, 139] on button "Lista Interna" at bounding box center [100, 145] width 87 height 18
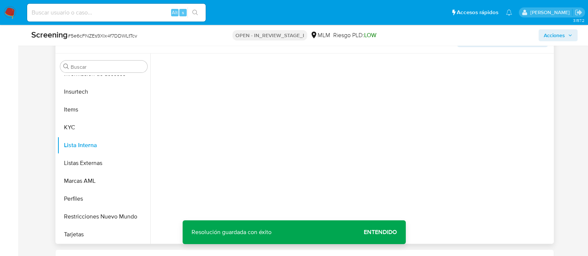
scroll to position [0, 0]
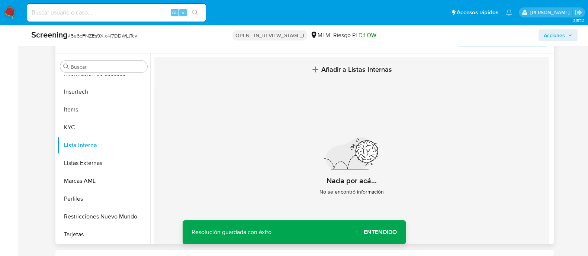
click at [331, 69] on span "Añadir a Listas Internas" at bounding box center [356, 69] width 71 height 8
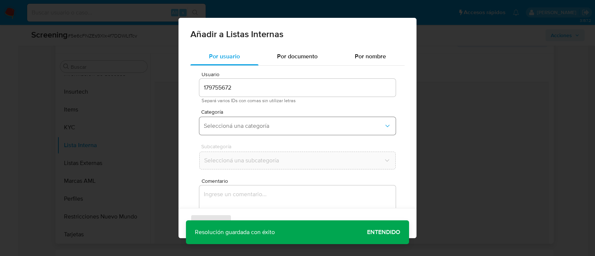
click at [274, 122] on span "Seleccioná una categoría" at bounding box center [294, 125] width 180 height 7
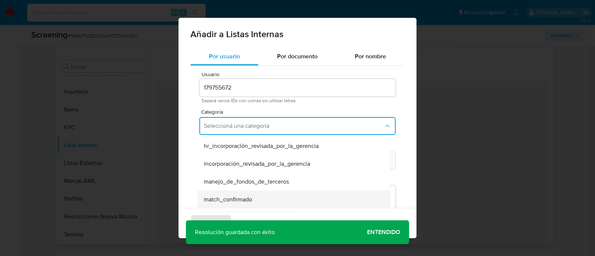
click at [245, 201] on span "match_confirmado" at bounding box center [228, 199] width 48 height 7
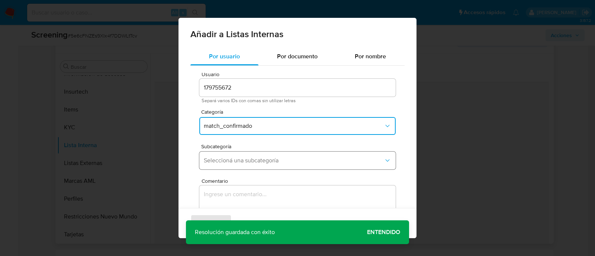
click at [244, 161] on span "Seleccioná una subcategoría" at bounding box center [294, 160] width 180 height 7
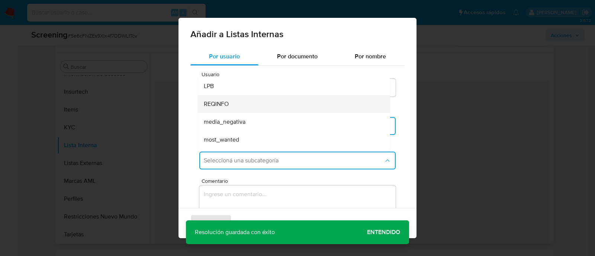
click at [232, 106] on div "REQINFO" at bounding box center [292, 104] width 176 height 18
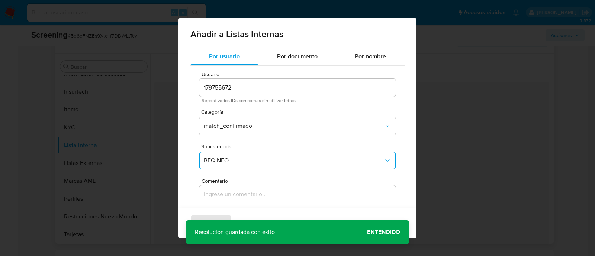
click at [221, 191] on textarea "Comentario" at bounding box center [297, 221] width 196 height 71
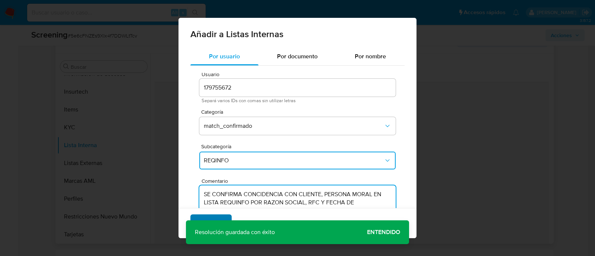
type textarea "SE CONFIRMA CONCIDENCIA CON CLIENTE, PERSONA MORAL EN LISTA REQUINFO POR RAZON …"
click at [221, 218] on span "Agregar" at bounding box center [211, 223] width 22 height 16
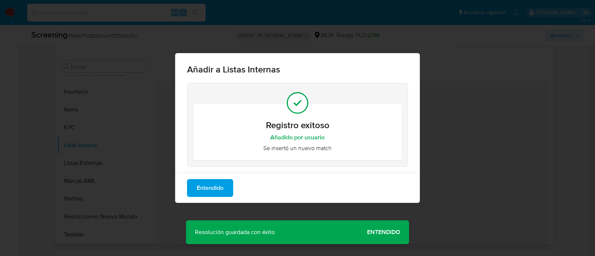
click at [215, 190] on span "Entendido" at bounding box center [210, 188] width 27 height 16
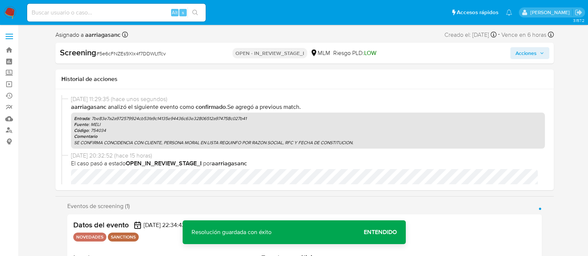
click at [515, 55] on span "Acciones" at bounding box center [525, 53] width 21 height 12
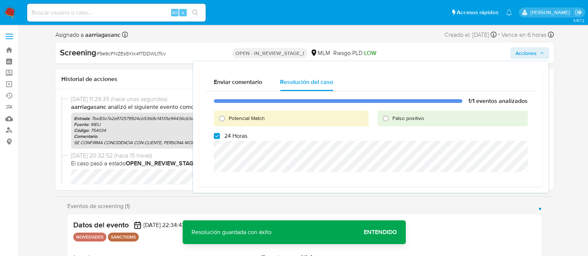
click at [93, 149] on div "03/09/2025 11:29:35 (hace unos segundos) aarriagasanc Analizó el siguiente even…" at bounding box center [304, 123] width 486 height 57
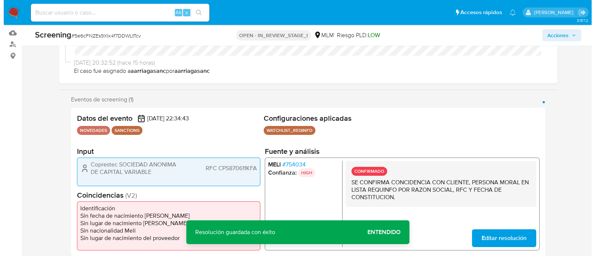
scroll to position [93, 0]
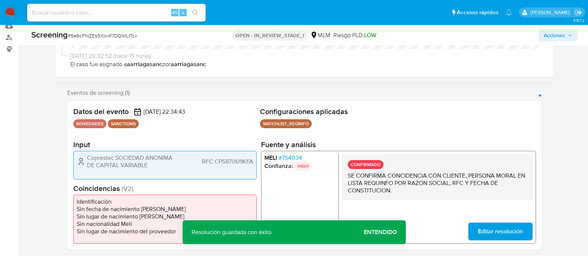
drag, startPoint x: 87, startPoint y: 159, endPoint x: 144, endPoint y: 167, distance: 56.8
click at [144, 167] on span "Coprestec SOCIEDAD ANONIMA DE CAPITAL VARIABLE" at bounding box center [133, 161] width 93 height 15
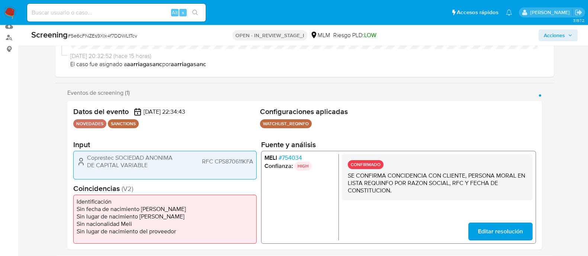
click at [234, 164] on span "RFC CPS870611KFA" at bounding box center [227, 161] width 51 height 7
click at [542, 34] on button "Acciones" at bounding box center [557, 35] width 39 height 12
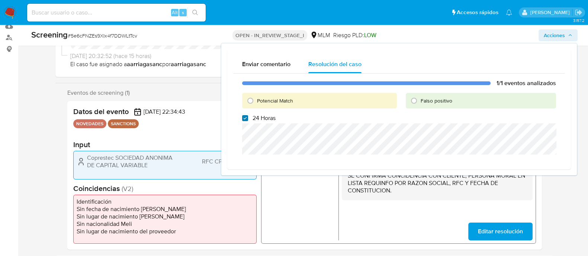
click at [245, 115] on input "24 Horas" at bounding box center [245, 118] width 6 height 6
checkbox input "false"
click at [251, 104] on input "Potencial Match" at bounding box center [250, 101] width 12 height 12
radio input "true"
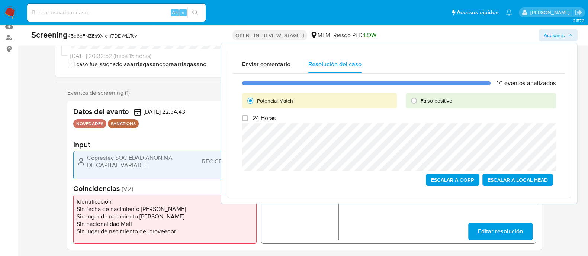
click at [500, 180] on span "Escalar a Local Head" at bounding box center [517, 180] width 60 height 10
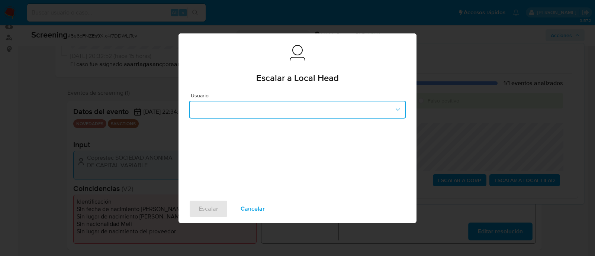
click at [307, 107] on button "button" at bounding box center [297, 110] width 217 height 18
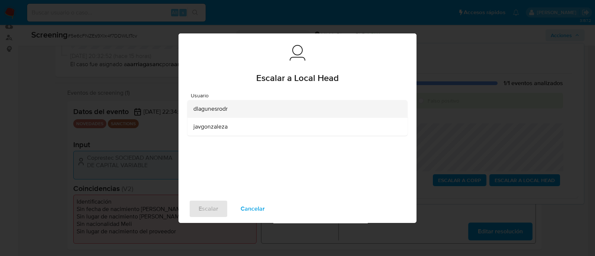
click at [233, 116] on div "dlagunesrodr" at bounding box center [295, 109] width 204 height 18
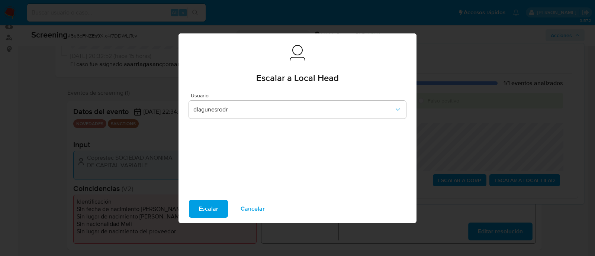
click at [212, 209] on span "Escalar" at bounding box center [209, 209] width 20 height 16
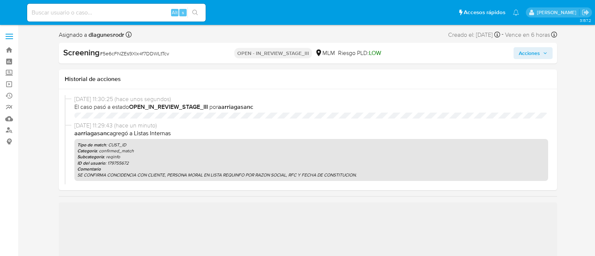
select select "10"
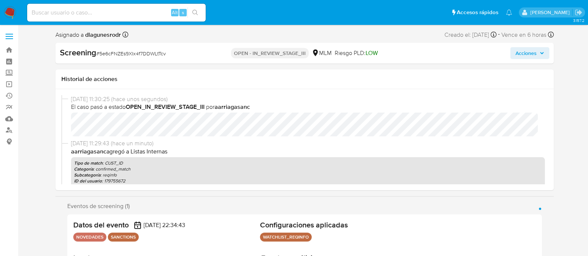
scroll to position [314, 0]
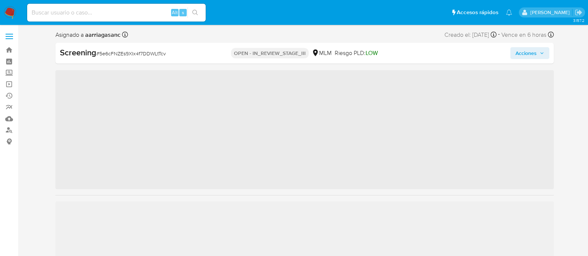
scroll to position [314, 0]
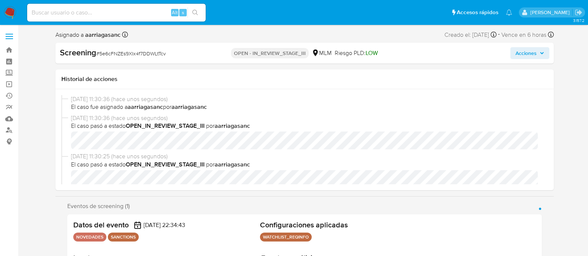
select select "10"
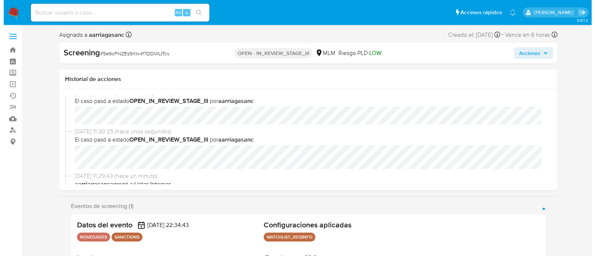
scroll to position [46, 0]
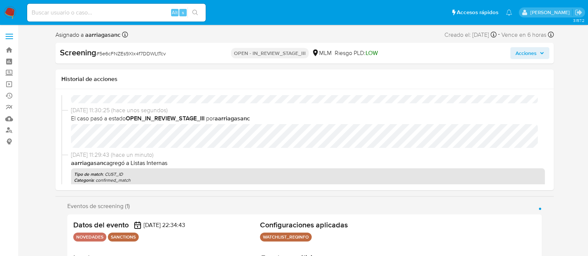
select select "10"
click at [516, 54] on span "Acciones" at bounding box center [525, 53] width 21 height 12
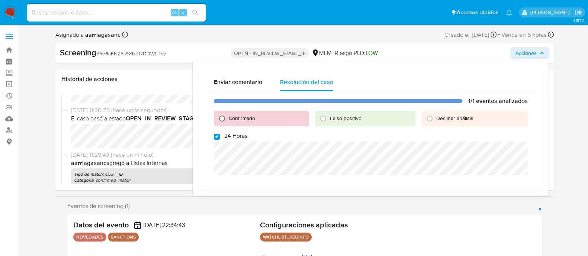
click at [222, 116] on input "Confirmado" at bounding box center [222, 119] width 12 height 12
radio input "true"
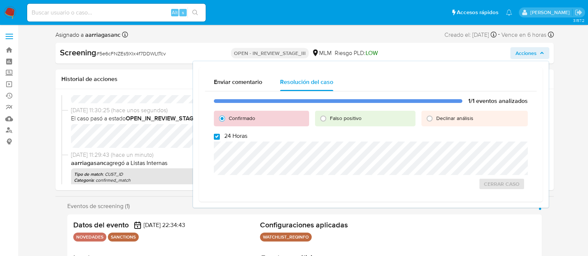
click at [215, 136] on input "24 Horas" at bounding box center [217, 137] width 6 height 6
checkbox input "false"
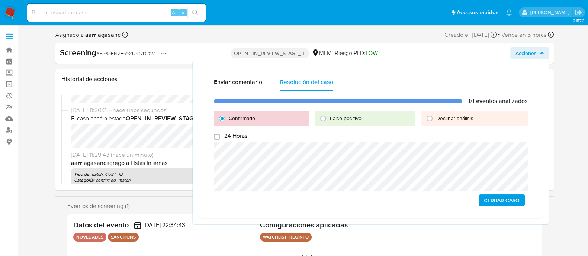
click at [491, 205] on span "Cerrar Caso" at bounding box center [502, 200] width 36 height 10
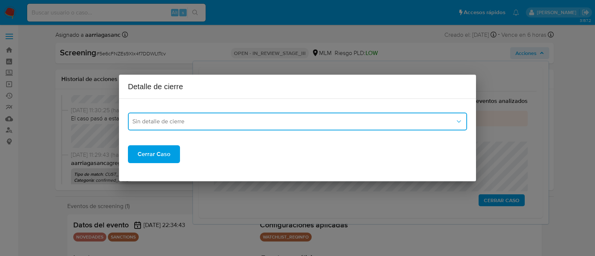
click at [257, 120] on span "Sin detalle de cierre" at bounding box center [293, 121] width 323 height 7
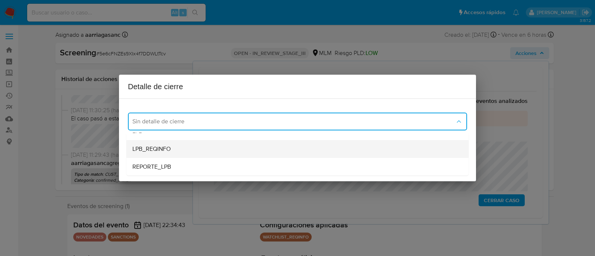
click at [149, 149] on span "LPB_REQINFO" at bounding box center [151, 148] width 38 height 7
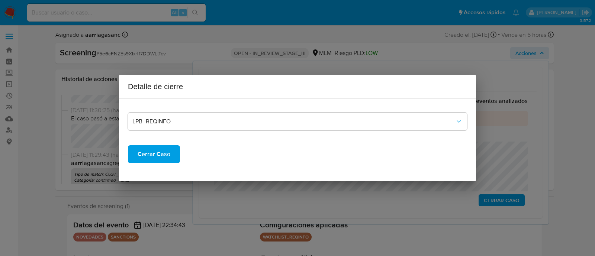
click at [151, 161] on span "Cerrar Caso" at bounding box center [154, 154] width 33 height 16
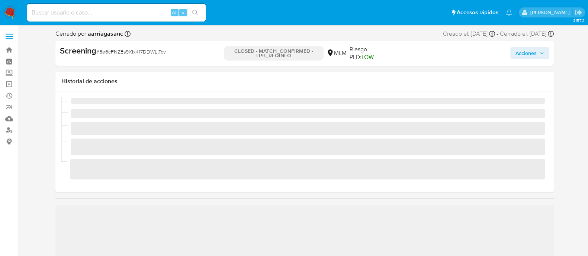
scroll to position [314, 0]
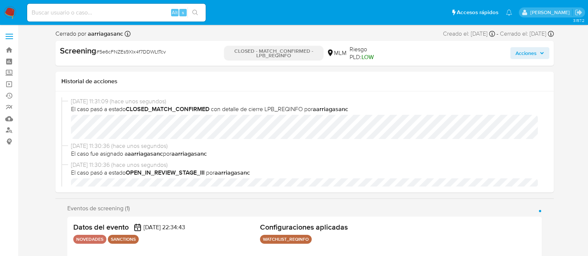
select select "10"
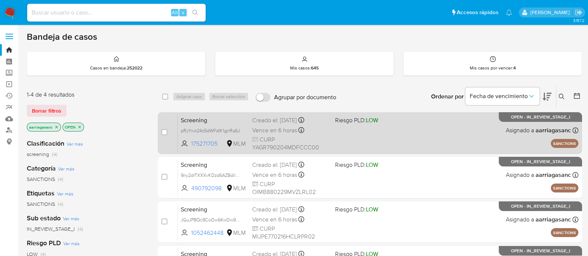
click at [390, 136] on div "Screening pRyYxvt24z5dWFdIK1gnRq6J 175271705 MLM Riesgo PLD: LOW Creado el: [DA…" at bounding box center [378, 133] width 400 height 38
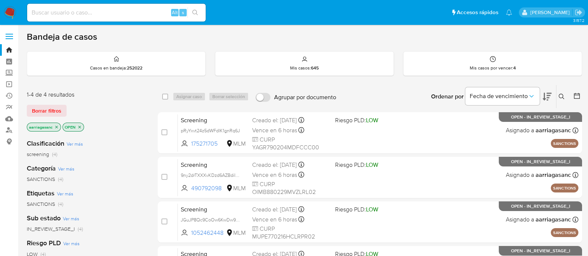
click at [89, 9] on input at bounding box center [116, 13] width 178 height 10
paste input "214881095"
type input "214881095"
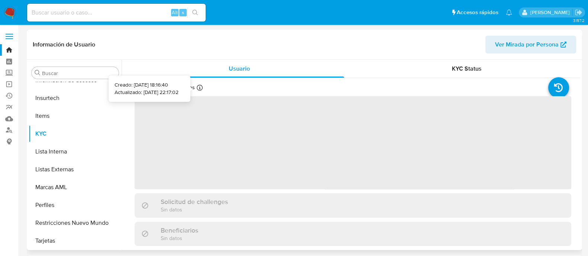
scroll to position [314, 0]
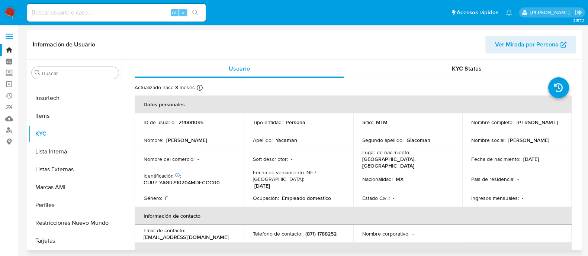
select select "10"
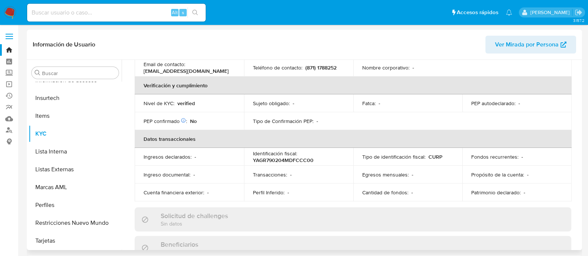
scroll to position [24, 0]
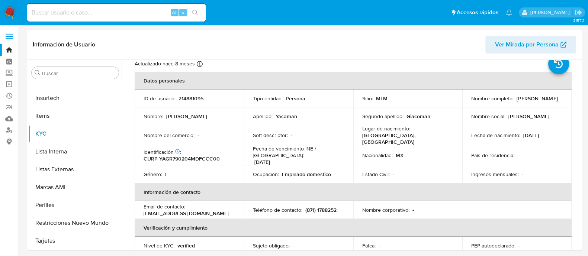
click at [6, 9] on img at bounding box center [10, 12] width 13 height 13
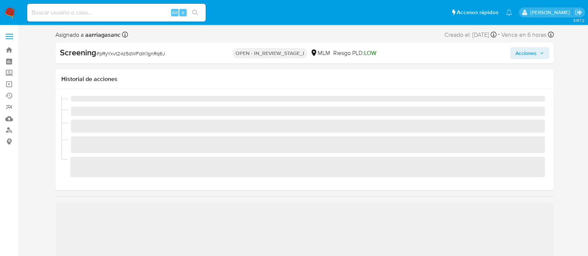
scroll to position [314, 0]
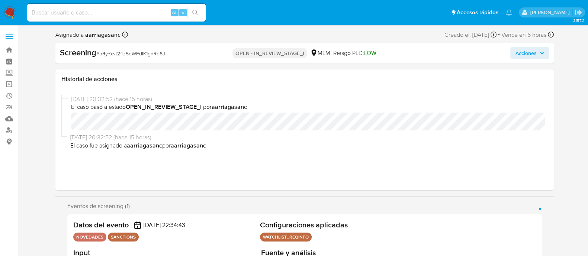
select select "10"
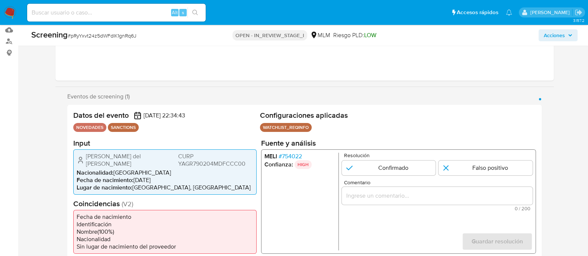
scroll to position [93, 0]
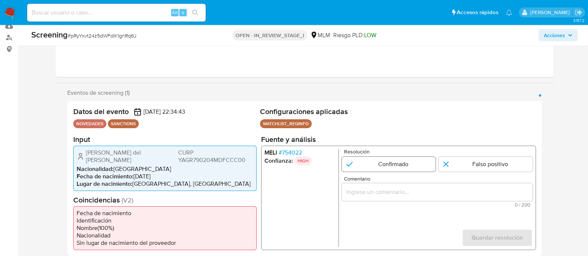
click at [377, 162] on input "1 de 1" at bounding box center [388, 164] width 94 height 15
radio input "true"
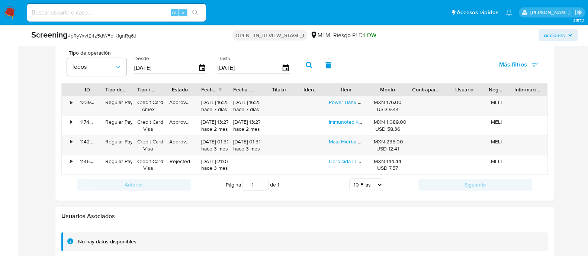
scroll to position [124, 0]
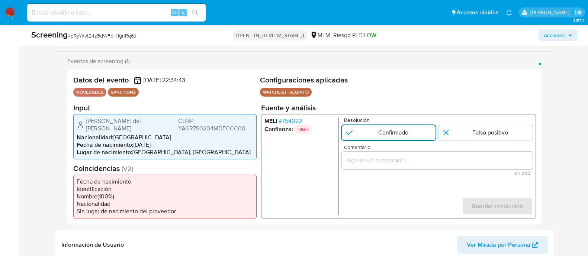
click at [376, 133] on input "1 de 1" at bounding box center [388, 132] width 94 height 15
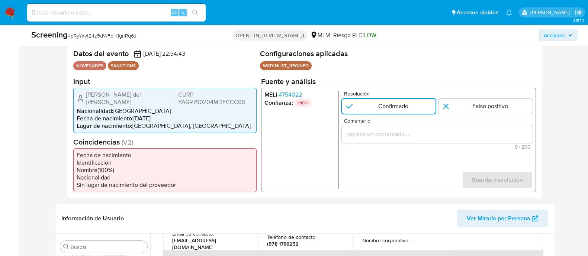
scroll to position [171, 0]
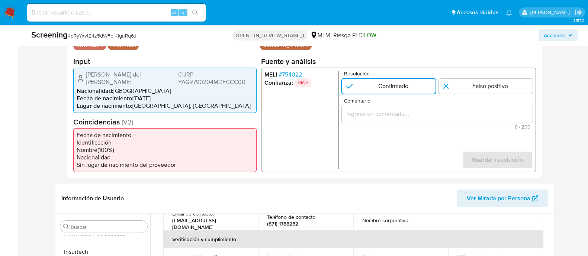
click at [351, 120] on div "1 de 1" at bounding box center [436, 114] width 191 height 18
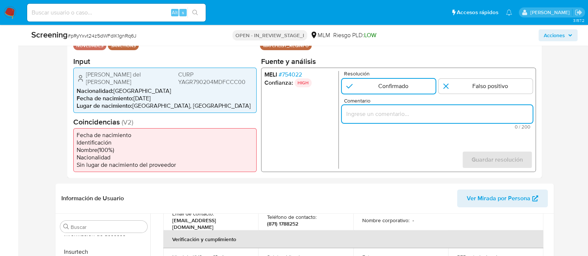
click at [352, 117] on input "Comentario" at bounding box center [436, 114] width 191 height 10
paste input "SE CONFIRMA COINCIDENCIA CON PERSONA FISICA EN LISTA REQUINFO POR NOMBRE COMPLE…"
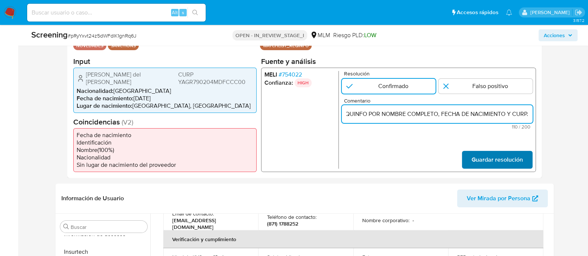
type input "SE CONFIRMA COINCIDENCIA CON PERSONA FISICA EN LISTA REQUINFO POR NOMBRE COMPLE…"
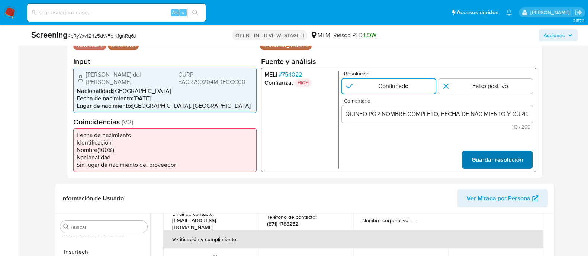
click at [493, 155] on span "Guardar resolución" at bounding box center [496, 159] width 51 height 16
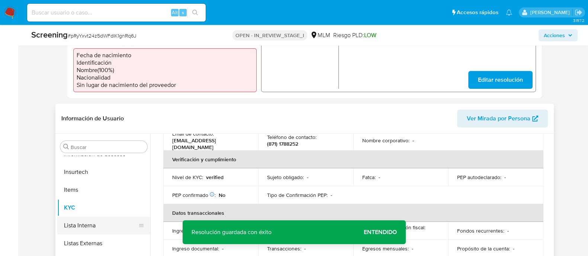
scroll to position [264, 0]
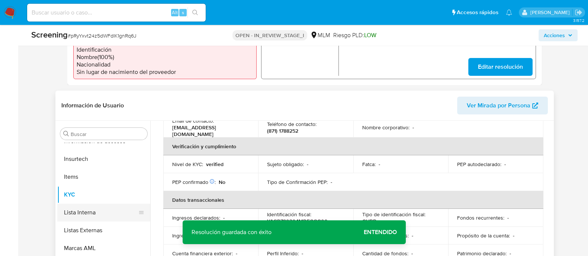
click at [87, 207] on button "Lista Interna" at bounding box center [100, 213] width 87 height 18
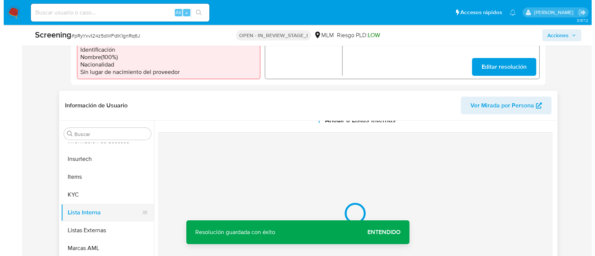
scroll to position [0, 0]
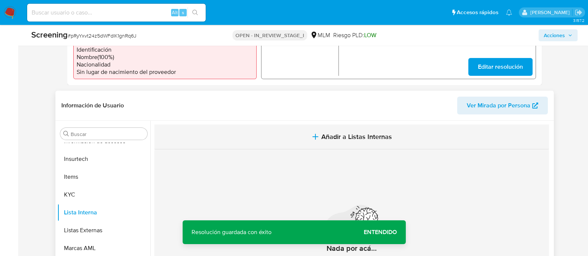
click at [328, 133] on span "Añadir a Listas Internas" at bounding box center [356, 137] width 71 height 8
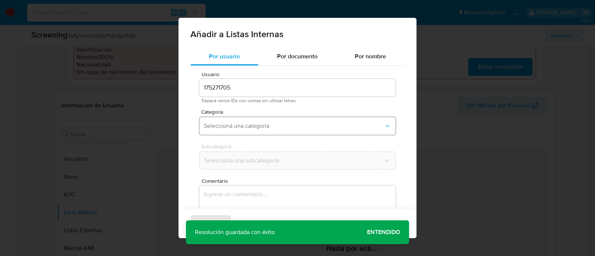
click at [245, 125] on span "Seleccioná una categoría" at bounding box center [294, 125] width 180 height 7
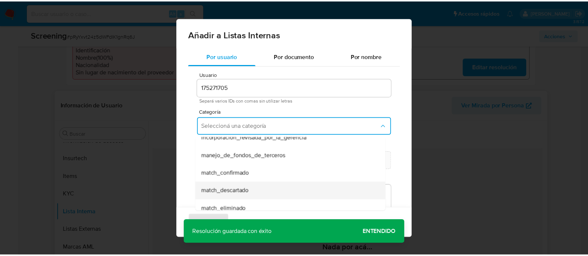
scroll to position [46, 0]
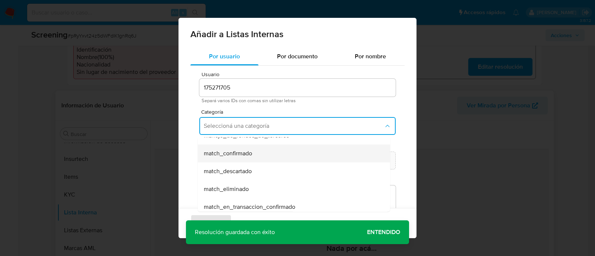
click at [236, 154] on span "match_confirmado" at bounding box center [228, 153] width 48 height 7
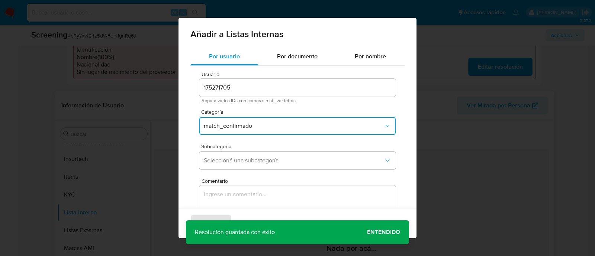
click at [244, 177] on div "Usuario 175271705 Separá varios IDs con comas sin utilizar letras Categoría mat…" at bounding box center [297, 167] width 214 height 203
click at [244, 162] on span "Seleccioná una subcategoría" at bounding box center [294, 160] width 180 height 7
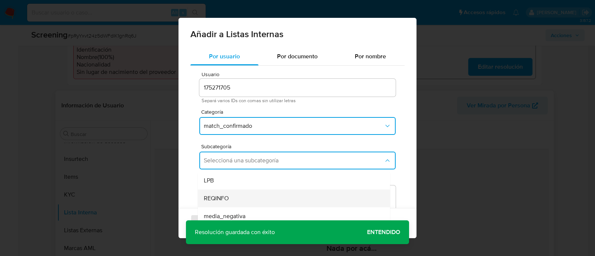
click at [215, 198] on span "REQINFO" at bounding box center [216, 198] width 25 height 7
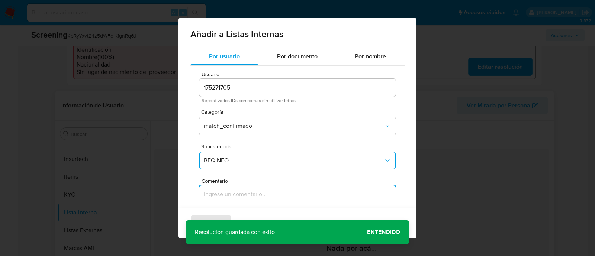
click at [215, 198] on textarea "Comentario" at bounding box center [297, 221] width 196 height 71
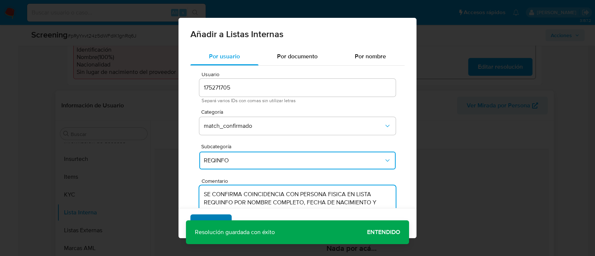
type textarea "SE CONFIRMA COINCIDENCIA CON PERSONA FISICA EN LISTA REQUINFO POR NOMBRE COMPLE…"
click at [218, 217] on span "Agregar" at bounding box center [211, 223] width 22 height 16
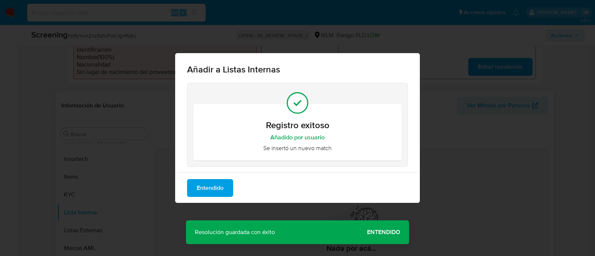
click at [383, 230] on div "Añadir a Listas Internas Registro exitoso Añadido por usuario Se insertó un nue…" at bounding box center [297, 128] width 595 height 256
click at [213, 189] on span "Entendido" at bounding box center [210, 188] width 27 height 16
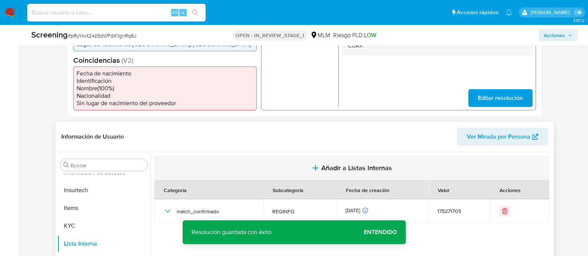
scroll to position [171, 0]
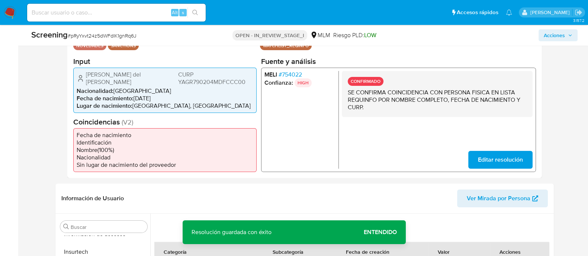
drag, startPoint x: 86, startPoint y: 76, endPoint x: 118, endPoint y: 84, distance: 32.5
click at [118, 84] on span "Maria del Rocio Yacaman Giacoman" at bounding box center [131, 78] width 90 height 15
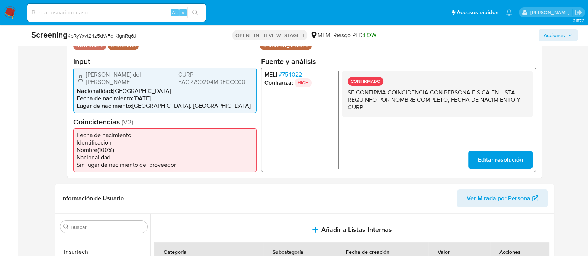
click at [136, 98] on li "Fecha de nacimiento : 04/02/1979" at bounding box center [165, 97] width 177 height 7
click at [133, 98] on span "Fecha de nacimiento :" at bounding box center [105, 98] width 57 height 9
drag, startPoint x: 133, startPoint y: 98, endPoint x: 164, endPoint y: 97, distance: 30.9
click at [164, 97] on li "Fecha de nacimiento : 04/02/1979" at bounding box center [165, 97] width 177 height 7
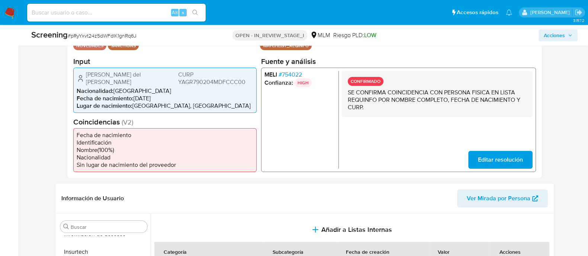
click at [191, 78] on span "CURP YAGR790204MDFCCC00" at bounding box center [215, 78] width 75 height 15
click at [257, 149] on div "Datos del evento 02/09/2025 22:34:43 NOVEDADES SANCTIONS Configuraciones aplica…" at bounding box center [304, 100] width 474 height 155
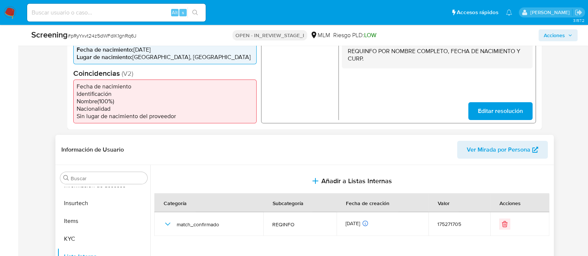
scroll to position [310, 0]
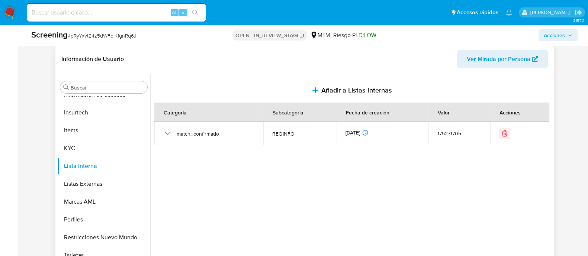
click at [259, 181] on div at bounding box center [351, 169] width 402 height 190
click at [67, 151] on button "KYC" at bounding box center [100, 148] width 87 height 18
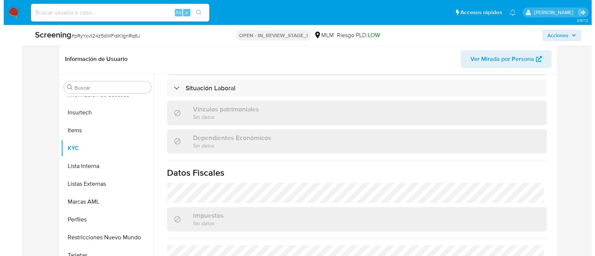
scroll to position [472, 0]
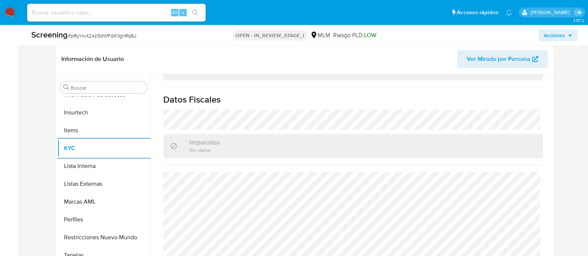
click at [563, 38] on span "Acciones" at bounding box center [554, 35] width 21 height 12
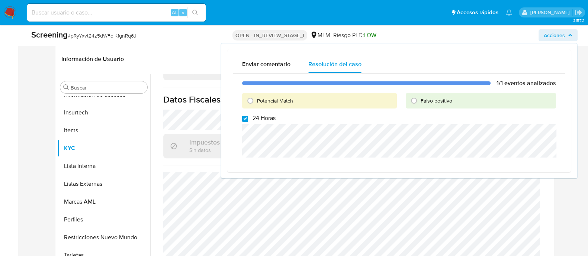
click at [247, 116] on input "24 Horas" at bounding box center [245, 119] width 6 height 6
checkbox input "false"
click at [248, 102] on input "Potencial Match" at bounding box center [250, 101] width 12 height 12
radio input "true"
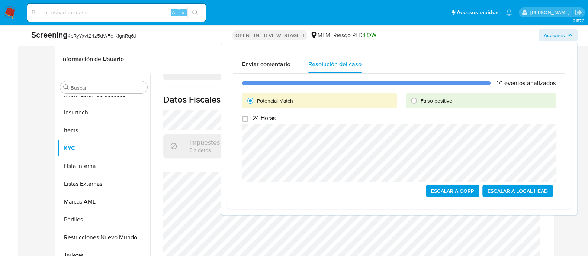
click at [536, 194] on span "Escalar a Local Head" at bounding box center [517, 191] width 60 height 10
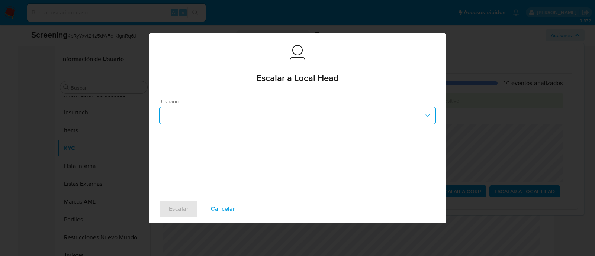
click at [268, 109] on button "button" at bounding box center [297, 116] width 277 height 18
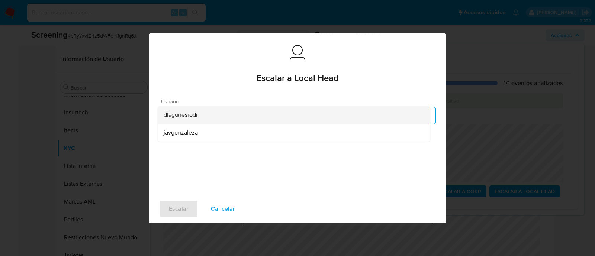
click at [158, 110] on li "dlagunesrodr" at bounding box center [294, 115] width 273 height 18
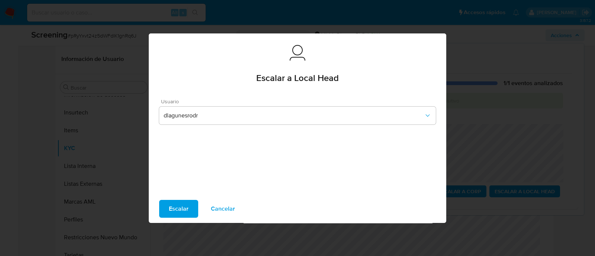
click at [186, 202] on span "Escalar" at bounding box center [179, 209] width 20 height 16
click at [182, 205] on span "Escalar" at bounding box center [179, 209] width 20 height 16
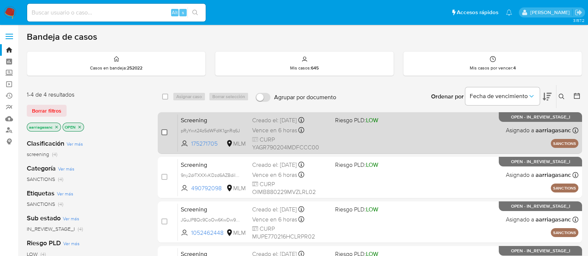
click at [161, 132] on input "checkbox" at bounding box center [164, 132] width 6 height 6
checkbox input "true"
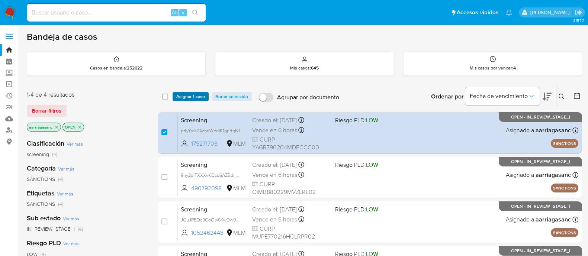
click at [187, 96] on span "Asignar 1 caso" at bounding box center [190, 96] width 29 height 7
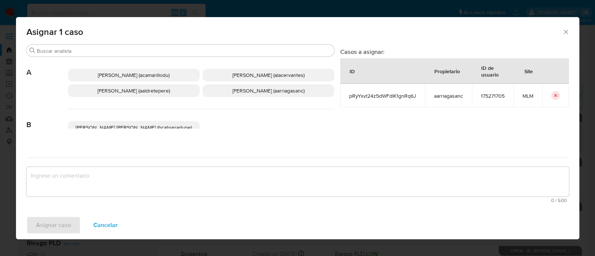
click at [230, 97] on div "Adriana Camarillo (acamarillodu) Alan Andres Cervantes (alacervantes) Alicia Al…" at bounding box center [201, 83] width 266 height 52
drag, startPoint x: 228, startPoint y: 92, endPoint x: 224, endPoint y: 120, distance: 28.2
click at [232, 91] on span "Ana Maria Arriaga (aarriagasanc)" at bounding box center [268, 90] width 72 height 7
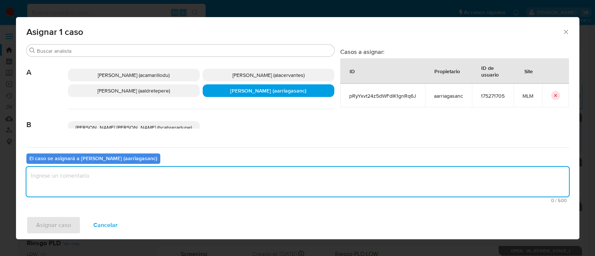
click at [206, 184] on textarea "assign-modal" at bounding box center [297, 182] width 542 height 30
type textarea "AMAS"
click at [62, 221] on span "Asignar caso" at bounding box center [53, 225] width 35 height 16
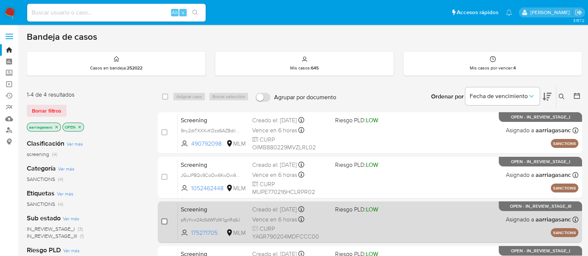
click at [164, 221] on input "checkbox" at bounding box center [164, 222] width 6 height 6
checkbox input "true"
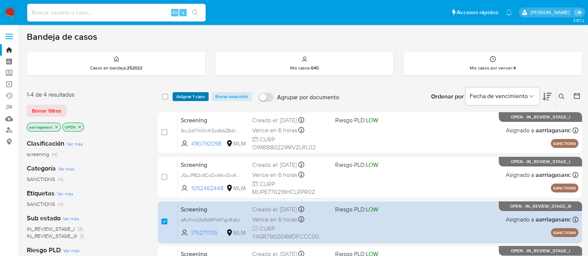
click at [191, 95] on span "Asignar 1 caso" at bounding box center [190, 96] width 29 height 7
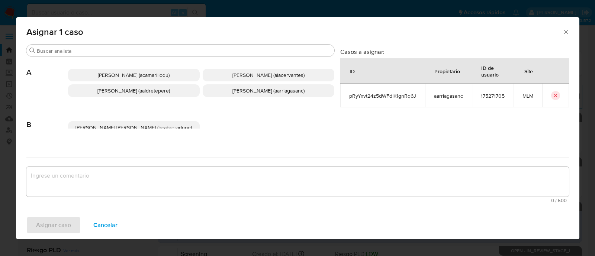
click at [244, 90] on span "Ana Maria Arriaga (aarriagasanc)" at bounding box center [268, 90] width 72 height 7
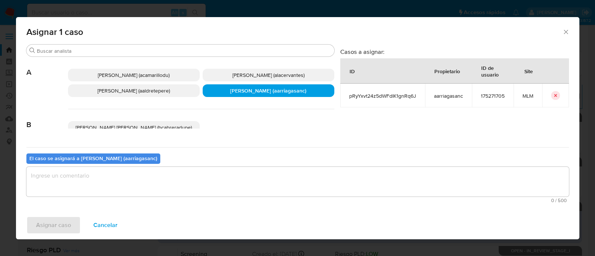
click at [202, 183] on textarea "assign-modal" at bounding box center [297, 182] width 542 height 30
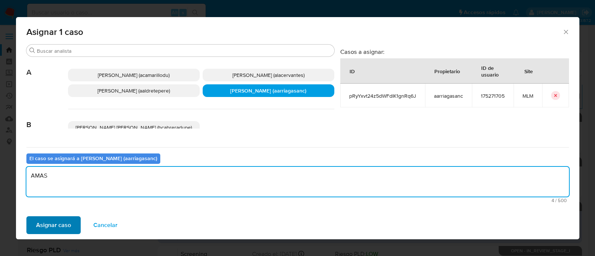
type textarea "AMAS"
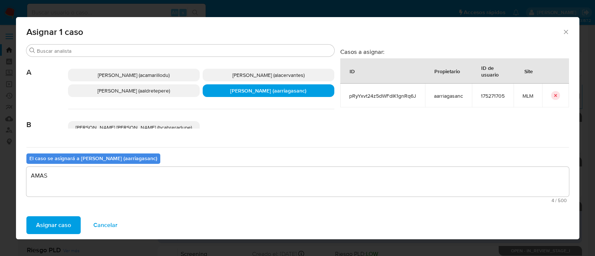
click at [70, 225] on button "Asignar caso" at bounding box center [53, 225] width 54 height 18
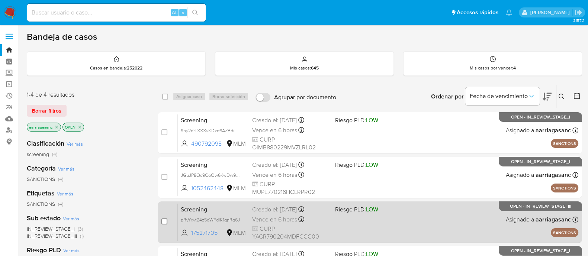
click at [163, 224] on input "checkbox" at bounding box center [164, 222] width 6 height 6
checkbox input "true"
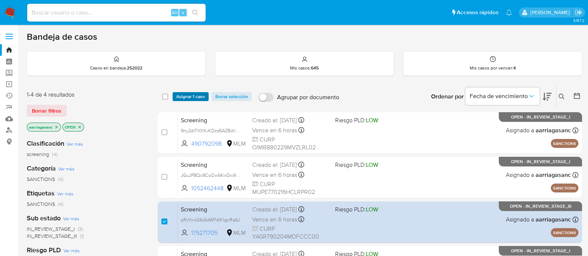
click at [199, 98] on span "Asignar 1 caso" at bounding box center [190, 96] width 29 height 7
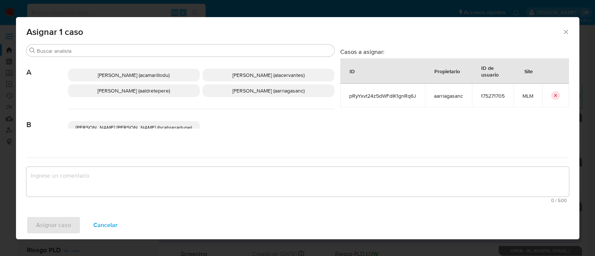
click at [234, 91] on span "Ana Maria Arriaga (aarriagasanc)" at bounding box center [268, 90] width 72 height 7
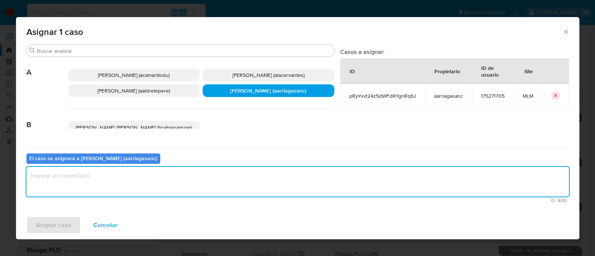
click at [199, 188] on textarea "assign-modal" at bounding box center [297, 182] width 542 height 30
type textarea "AMAS"
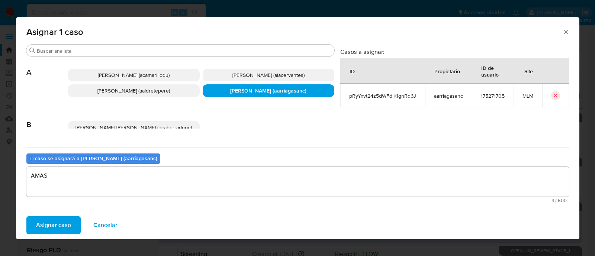
click at [39, 222] on span "Asignar caso" at bounding box center [53, 225] width 35 height 16
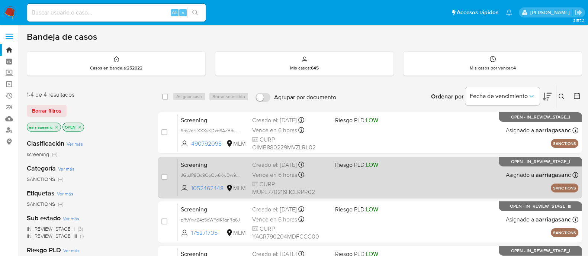
scroll to position [46, 0]
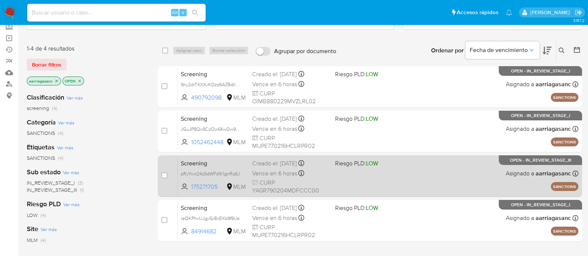
click at [382, 176] on div "Screening pRyYxvt24z5dWFdIK1gnRq6J 175271705 MLM Riesgo PLD: LOW Creado el: 02/…" at bounding box center [378, 176] width 400 height 38
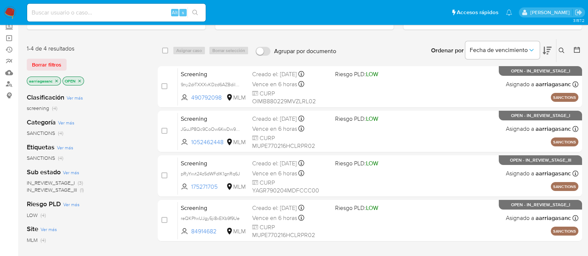
click at [10, 16] on img at bounding box center [10, 12] width 13 height 13
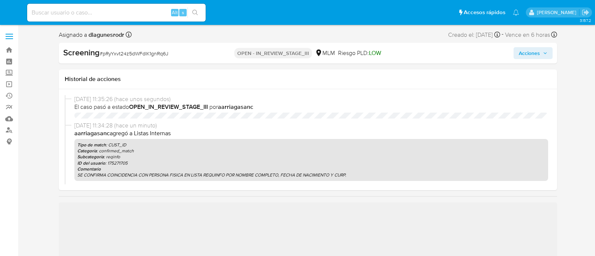
select select "10"
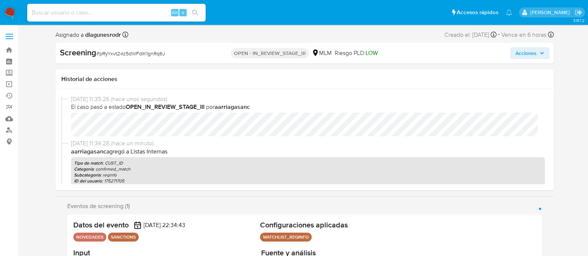
scroll to position [314, 0]
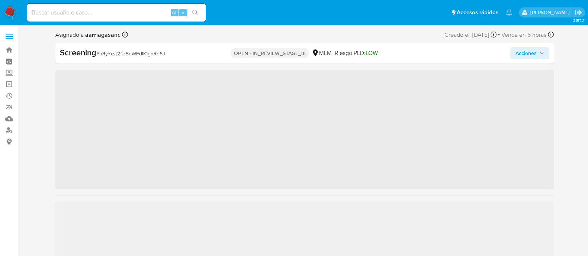
scroll to position [314, 0]
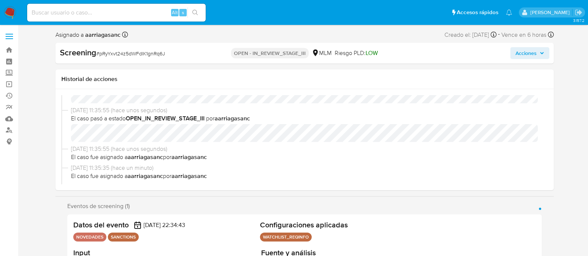
select select "10"
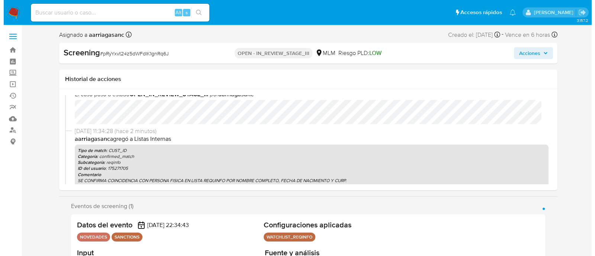
scroll to position [186, 0]
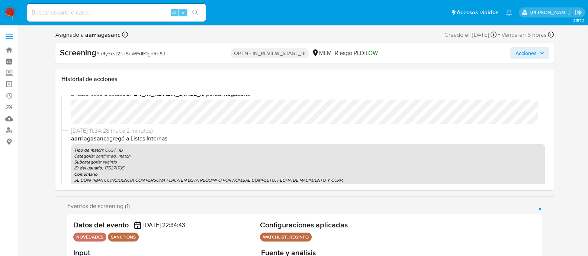
click at [525, 51] on span "Acciones" at bounding box center [525, 53] width 21 height 12
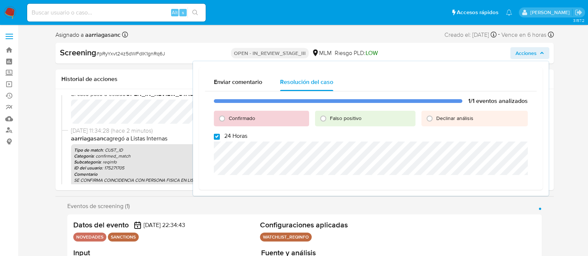
click at [214, 134] on input "24 Horas" at bounding box center [217, 137] width 6 height 6
checkbox input "false"
click at [221, 116] on input "Confirmado" at bounding box center [222, 119] width 12 height 12
radio input "true"
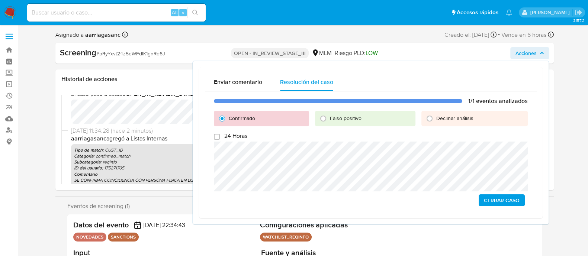
click at [503, 202] on span "Cerrar Caso" at bounding box center [502, 200] width 36 height 10
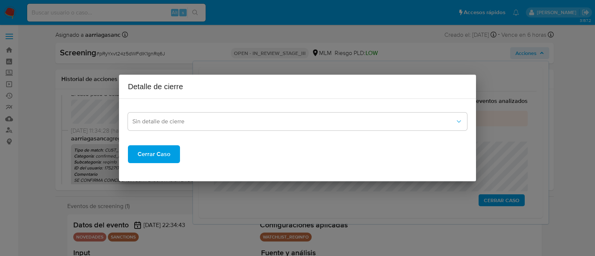
click at [264, 133] on div "Sin detalle de cierre Cerrar Caso" at bounding box center [297, 134] width 339 height 58
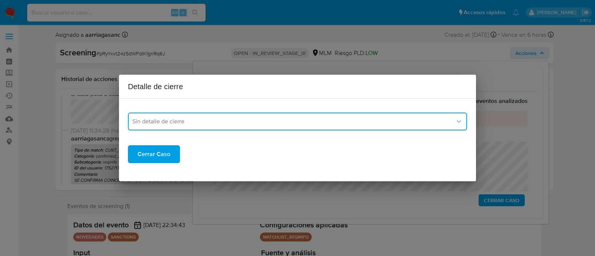
click at [174, 125] on button "Sin detalle de cierre" at bounding box center [297, 122] width 339 height 18
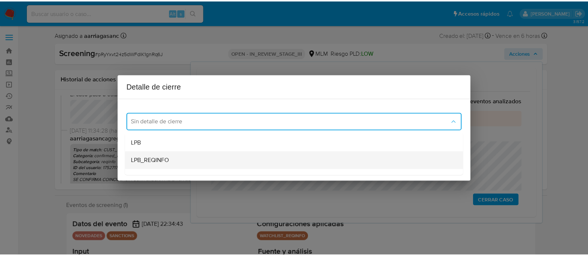
scroll to position [46, 0]
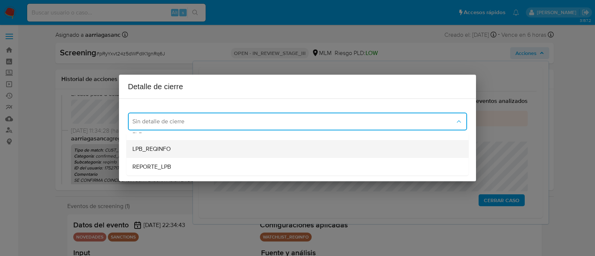
click at [169, 146] on span "LPB_REQINFO" at bounding box center [151, 148] width 38 height 7
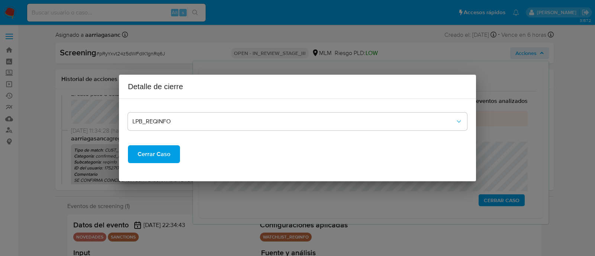
click at [167, 153] on span "Cerrar Caso" at bounding box center [154, 154] width 33 height 16
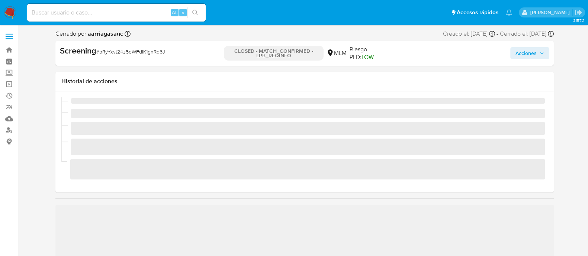
scroll to position [314, 0]
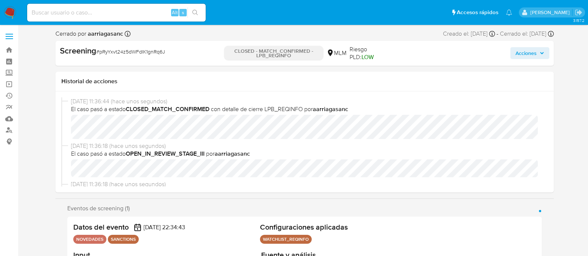
select select "10"
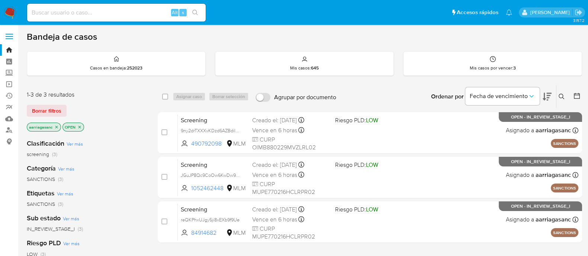
click at [14, 11] on img at bounding box center [10, 12] width 13 height 13
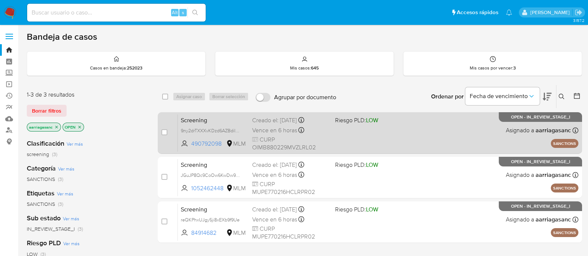
click at [419, 136] on div "Screening 9ny2drTXXXvKDzd6AZBdiIgO 490792098 MLM Riesgo PLD: LOW Creado el: [DA…" at bounding box center [378, 133] width 400 height 38
click at [162, 136] on div "case-item-checkbox" at bounding box center [164, 133] width 6 height 9
drag, startPoint x: 163, startPoint y: 135, endPoint x: 176, endPoint y: 115, distance: 23.3
click at [163, 135] on input "checkbox" at bounding box center [164, 132] width 6 height 6
checkbox input "true"
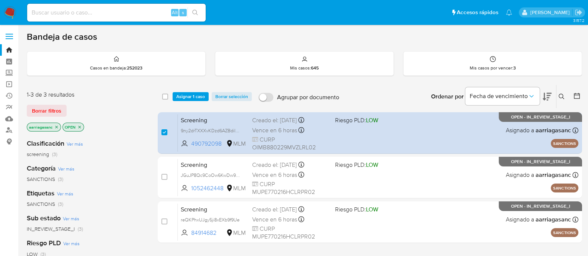
click at [193, 88] on div "select-all-cases-checkbox Asignar 1 caso Borrar selección Agrupar por documento…" at bounding box center [370, 96] width 424 height 23
click at [190, 99] on span "Asignar 1 caso" at bounding box center [190, 96] width 29 height 7
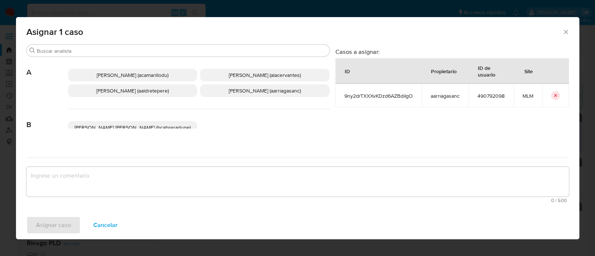
click at [233, 91] on span "Ana Maria Arriaga (aarriagasanc)" at bounding box center [265, 90] width 72 height 7
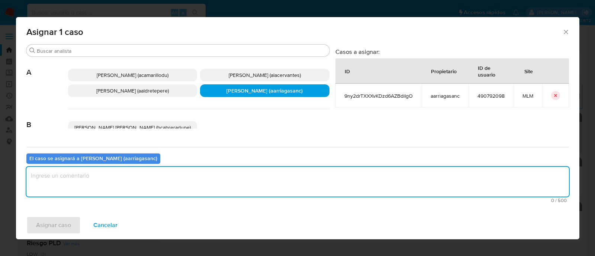
click at [201, 172] on textarea "assign-modal" at bounding box center [297, 182] width 542 height 30
type textarea "AMAS"
click at [64, 224] on span "Asignar caso" at bounding box center [53, 225] width 35 height 16
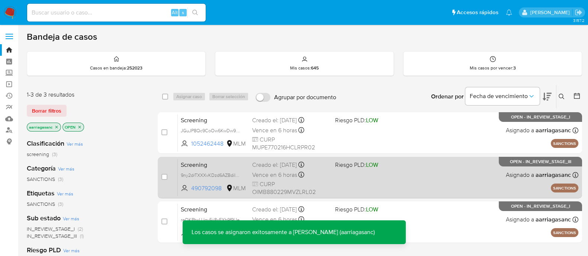
click at [366, 174] on div "Screening 9ny2drTXXXvKDzd6AZBdiIgO 490792098 MLM Riesgo PLD: LOW Creado el: 02/…" at bounding box center [378, 178] width 400 height 38
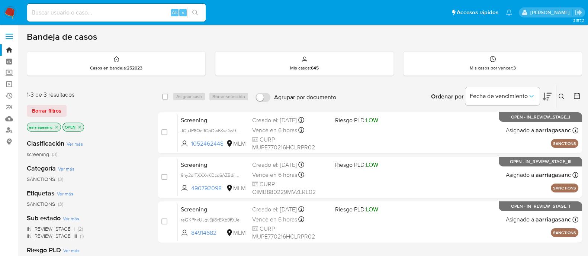
click at [7, 11] on img at bounding box center [10, 12] width 13 height 13
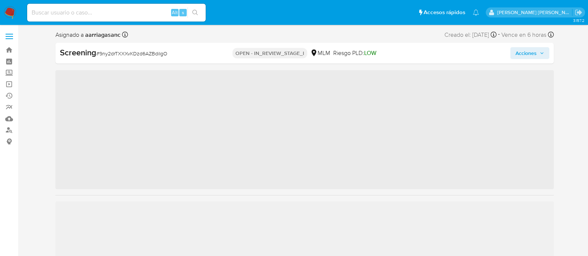
scroll to position [314, 0]
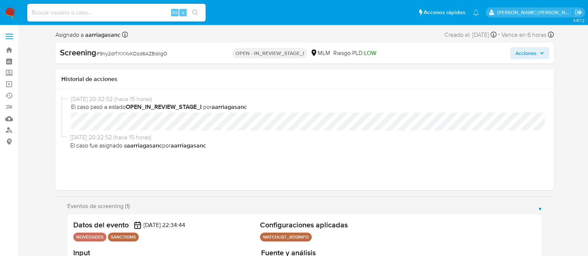
select select "10"
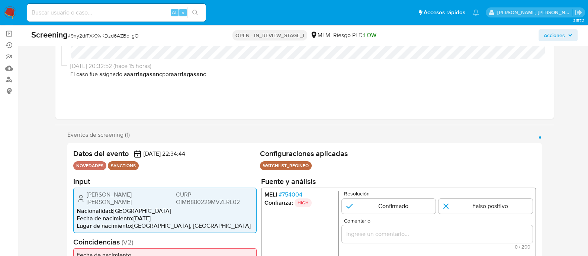
scroll to position [93, 0]
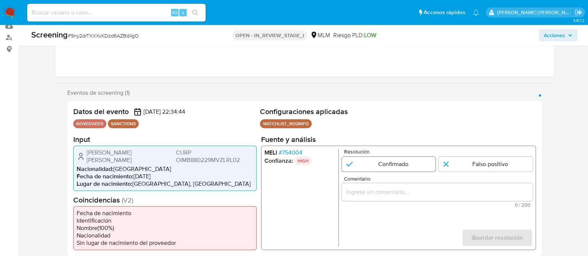
click at [362, 166] on input "1 de 1" at bounding box center [388, 164] width 94 height 15
radio input "true"
click at [309, 183] on ul "MELI # 754004 Confianza: HIGH" at bounding box center [301, 198] width 74 height 98
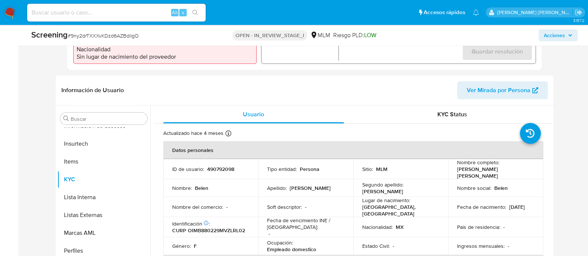
scroll to position [325, 0]
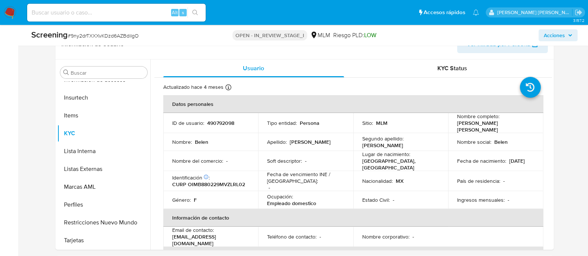
click at [309, 193] on div "Ocupación : Empleado domestico" at bounding box center [305, 199] width 77 height 13
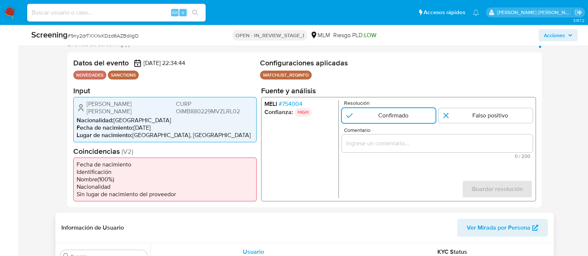
scroll to position [139, 0]
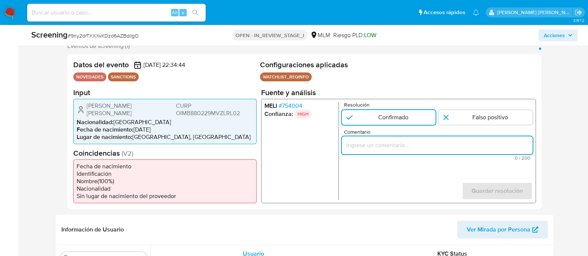
click at [386, 146] on input "Comentario" at bounding box center [436, 145] width 191 height 10
paste input "SE CONFIRMA COINCIDENCIA CON PERSONA FISICA EN LISTA REQUINFO POR NOMBRE COMPLE…"
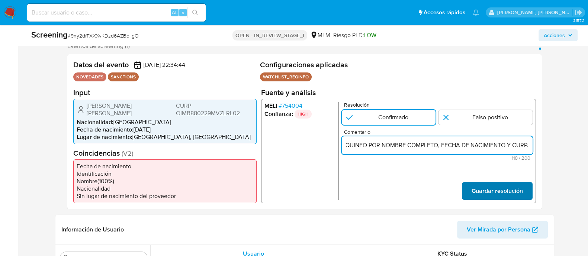
type input "SE CONFIRMA COINCIDENCIA CON PERSONA FISICA EN LISTA REQUINFO POR NOMBRE COMPLE…"
click at [481, 188] on span "Guardar resolución" at bounding box center [496, 191] width 51 height 16
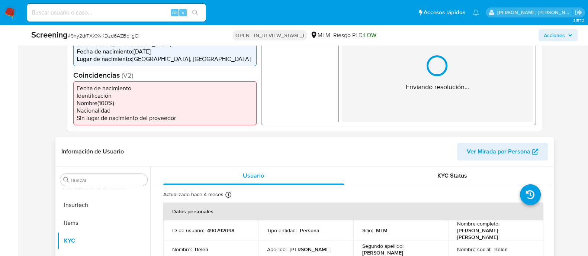
scroll to position [232, 0]
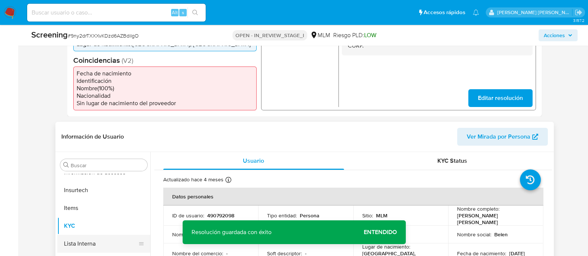
click at [102, 235] on button "Lista Interna" at bounding box center [100, 244] width 87 height 18
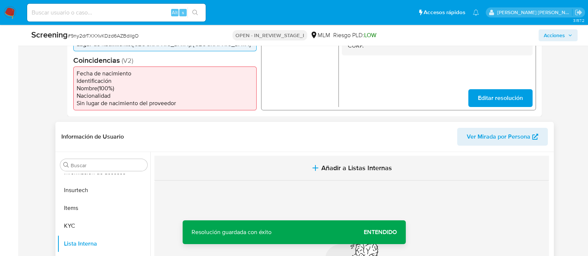
click at [318, 164] on icon "button" at bounding box center [315, 168] width 9 height 9
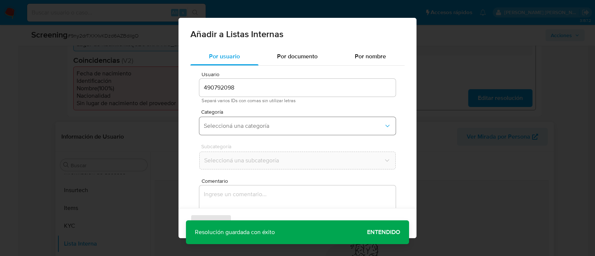
click at [264, 126] on span "Seleccioná una categoría" at bounding box center [294, 125] width 180 height 7
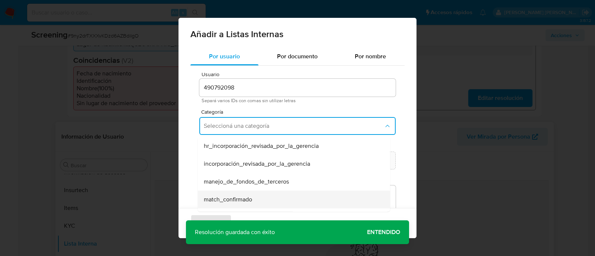
click at [234, 198] on span "match_confirmado" at bounding box center [228, 199] width 48 height 7
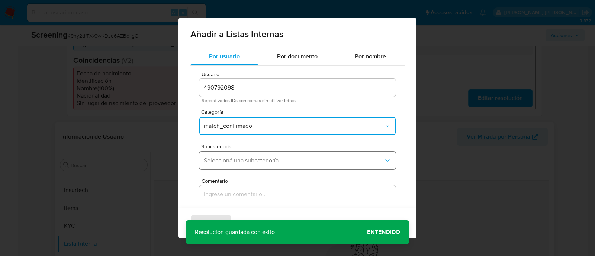
click at [234, 167] on button "Seleccioná una subcategoría" at bounding box center [297, 161] width 196 height 18
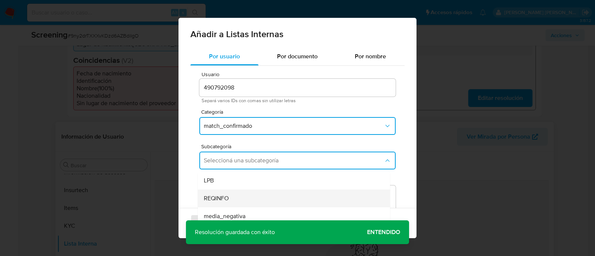
click at [215, 197] on span "REQINFO" at bounding box center [216, 198] width 25 height 7
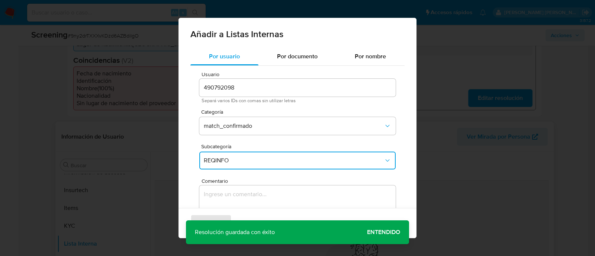
click at [215, 197] on textarea "Comentario" at bounding box center [297, 221] width 196 height 71
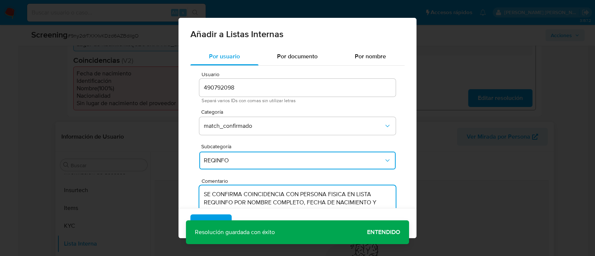
type textarea "SE CONFIRMA COINCIDENCIA CON PERSONA FISICA EN LISTA REQUINFO POR NOMBRE COMPLE…"
click at [212, 214] on div "Agregar Cancelar" at bounding box center [297, 223] width 238 height 30
click at [210, 215] on span "Agregar" at bounding box center [211, 223] width 22 height 16
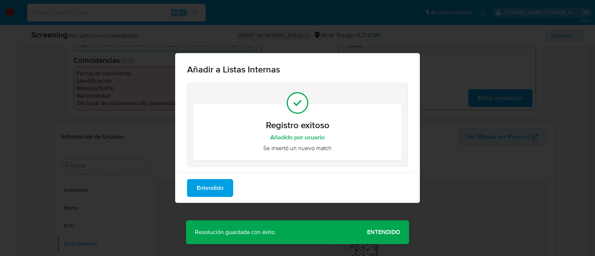
click at [197, 190] on span "Entendido" at bounding box center [210, 188] width 27 height 16
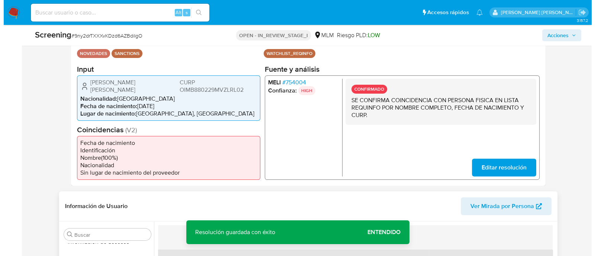
scroll to position [139, 0]
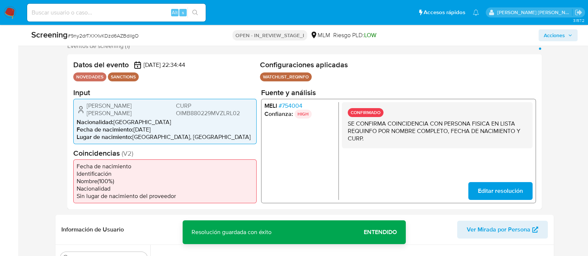
drag, startPoint x: 87, startPoint y: 108, endPoint x: 148, endPoint y: 107, distance: 61.4
click at [148, 107] on div "Belen Olivares Miranda CURP OIMB880229MVZLRL02" at bounding box center [165, 109] width 177 height 15
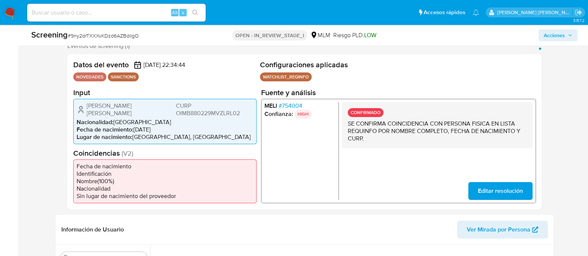
drag, startPoint x: 135, startPoint y: 122, endPoint x: 167, endPoint y: 121, distance: 32.0
click at [167, 126] on li "Fecha de nacimiento : 29/02/1988" at bounding box center [165, 129] width 177 height 7
click at [206, 107] on span "CURP OIMB880229MVZLRL02" at bounding box center [213, 109] width 77 height 15
click at [550, 34] on span "Acciones" at bounding box center [554, 35] width 21 height 12
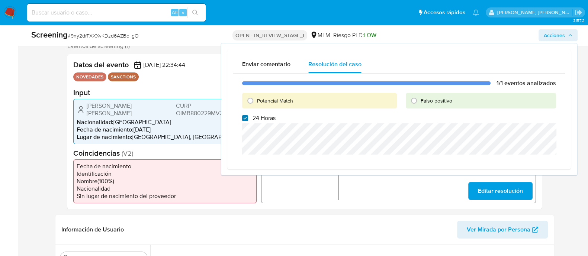
click at [244, 119] on input "24 Horas" at bounding box center [245, 118] width 6 height 6
checkbox input "false"
click at [247, 104] on input "Potencial Match" at bounding box center [250, 101] width 12 height 12
radio input "true"
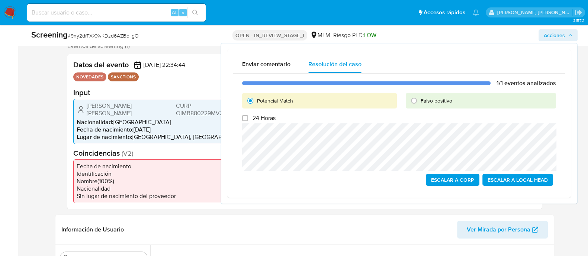
click at [493, 177] on span "Escalar a Local Head" at bounding box center [517, 180] width 60 height 10
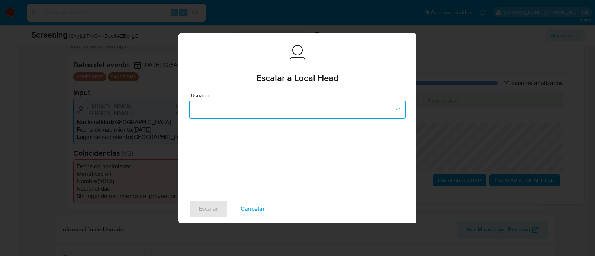
click at [354, 107] on button "button" at bounding box center [297, 110] width 217 height 18
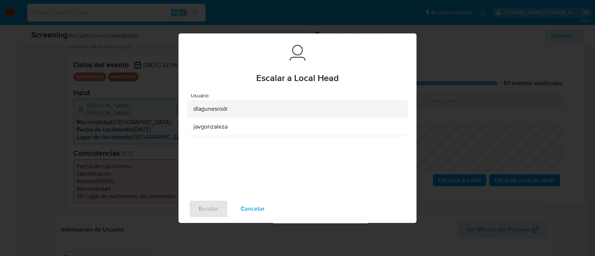
click at [240, 109] on div "dlagunesrodr" at bounding box center [295, 109] width 204 height 18
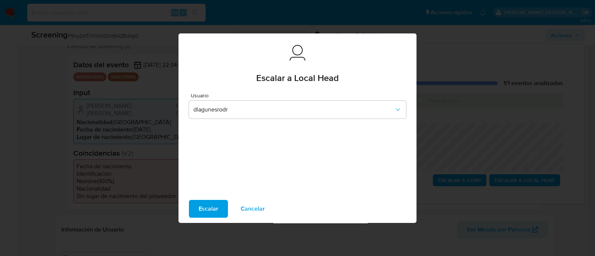
click at [200, 210] on span "Escalar" at bounding box center [209, 209] width 20 height 16
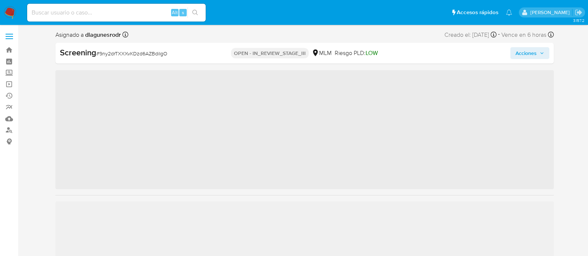
scroll to position [314, 0]
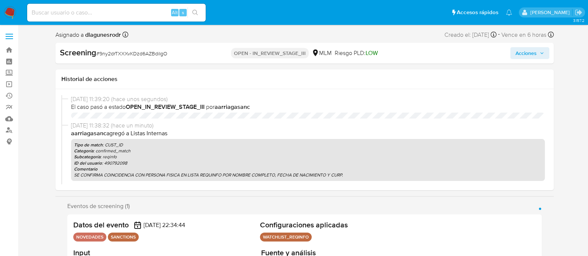
select select "10"
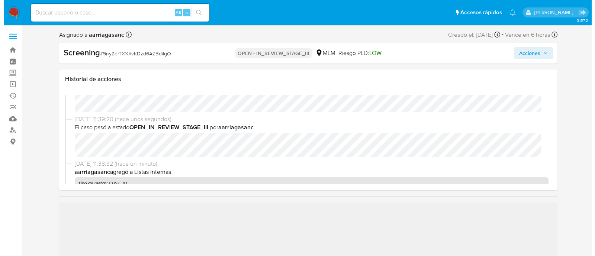
scroll to position [46, 0]
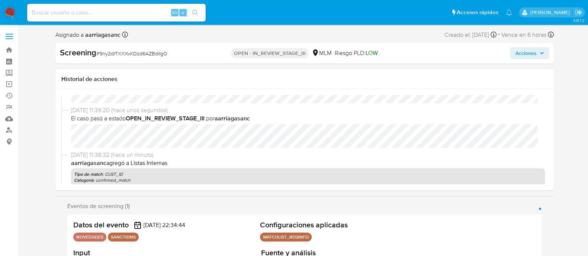
select select "10"
drag, startPoint x: 529, startPoint y: 53, endPoint x: 525, endPoint y: 57, distance: 5.8
click at [529, 53] on span "Acciones" at bounding box center [525, 53] width 21 height 12
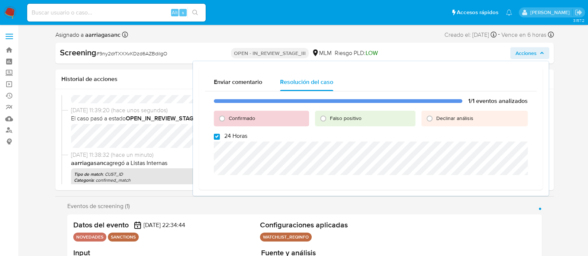
click at [215, 137] on input "24 Horas" at bounding box center [217, 137] width 6 height 6
checkbox input "false"
click at [223, 119] on input "Confirmado" at bounding box center [222, 119] width 12 height 12
radio input "true"
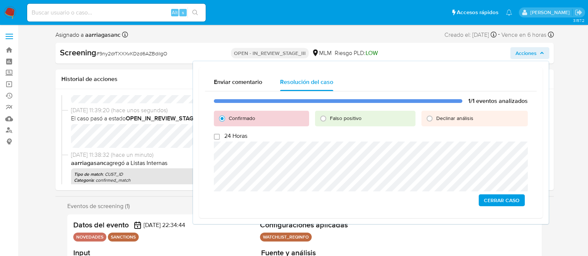
click at [496, 200] on span "Cerrar Caso" at bounding box center [502, 200] width 36 height 10
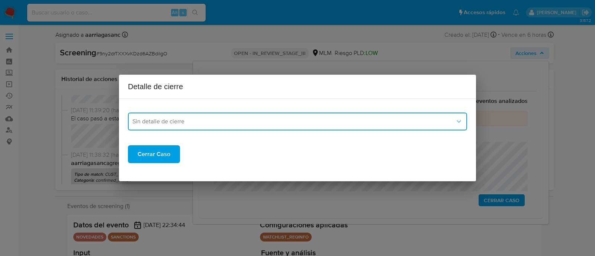
click at [243, 120] on span "Sin detalle de cierre" at bounding box center [293, 121] width 323 height 7
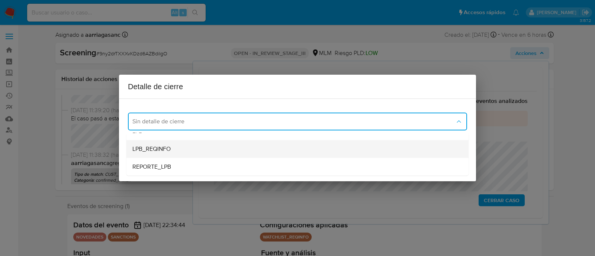
click at [171, 150] on div "LPB_REQINFO" at bounding box center [297, 149] width 330 height 18
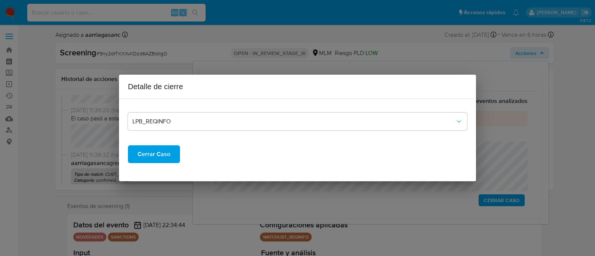
click at [176, 151] on button "Cerrar Caso" at bounding box center [154, 154] width 52 height 18
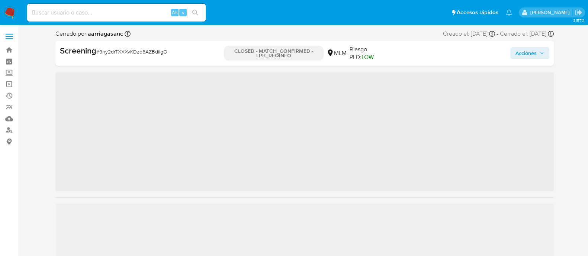
scroll to position [314, 0]
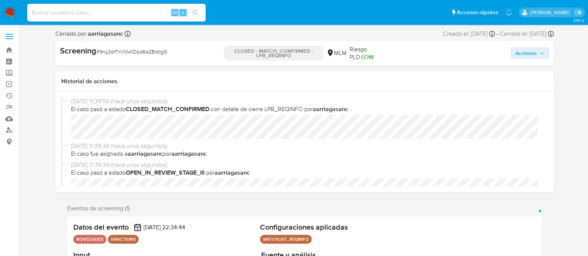
select select "10"
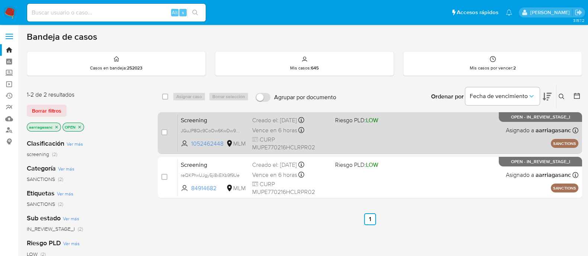
click at [329, 133] on div "Screening JGuJP8Qc9CoOw6KwDw9lUs7p 1052462448 MLM Riesgo PLD: LOW Creado el: [D…" at bounding box center [378, 133] width 400 height 38
click at [164, 131] on input "checkbox" at bounding box center [164, 132] width 6 height 6
checkbox input "true"
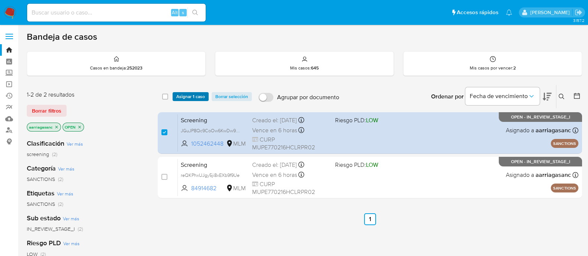
click at [187, 96] on span "Asignar 1 caso" at bounding box center [190, 96] width 29 height 7
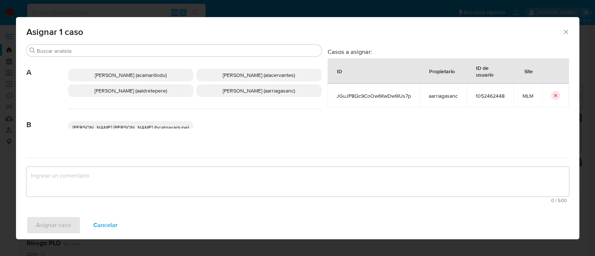
click at [231, 89] on span "[PERSON_NAME] (aarriagasanc)" at bounding box center [259, 90] width 72 height 7
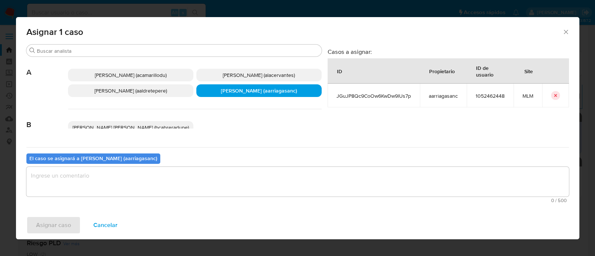
click at [194, 173] on textarea "assign-modal" at bounding box center [297, 182] width 542 height 30
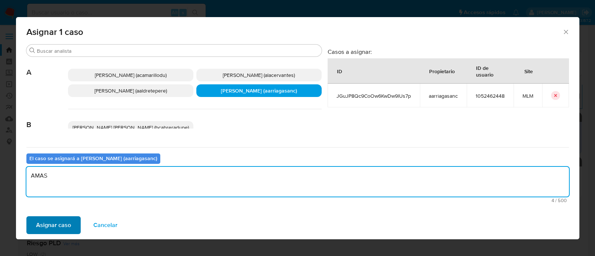
type textarea "AMAS"
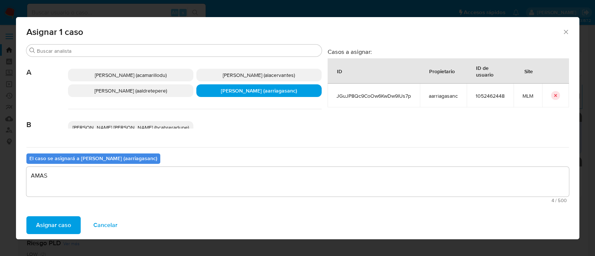
click at [52, 226] on span "Asignar caso" at bounding box center [53, 225] width 35 height 16
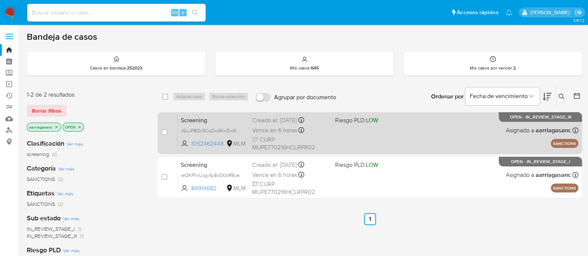
click at [355, 138] on div "Screening JGuJP8Qc9CoOw6KwDw9lUs7p 1052462448 MLM Riesgo PLD: LOW Creado el: [D…" at bounding box center [378, 133] width 400 height 38
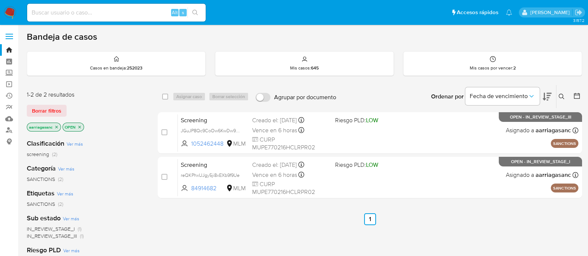
click at [6, 6] on img at bounding box center [10, 12] width 13 height 13
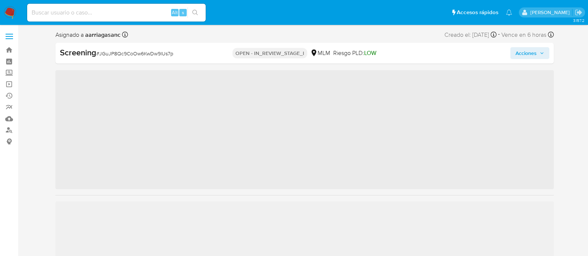
scroll to position [314, 0]
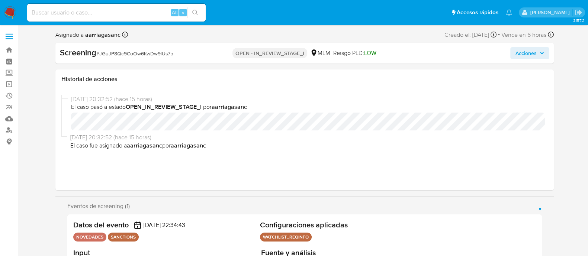
select select "10"
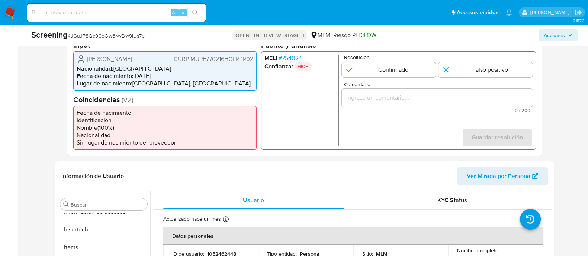
scroll to position [232, 0]
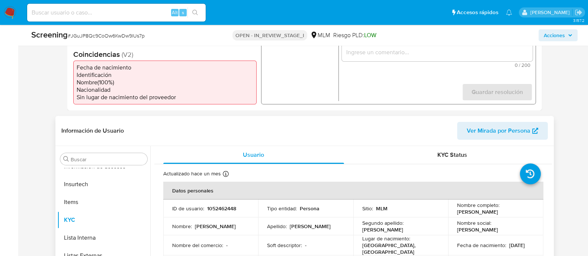
click at [326, 193] on th "Datos personales" at bounding box center [353, 191] width 380 height 18
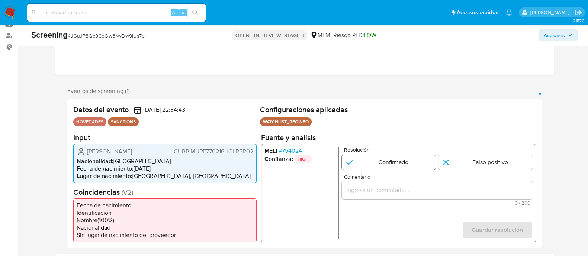
scroll to position [93, 0]
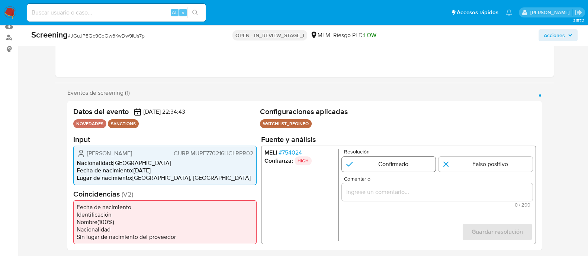
click at [389, 161] on input "1 de 1" at bounding box center [388, 164] width 94 height 15
radio input "true"
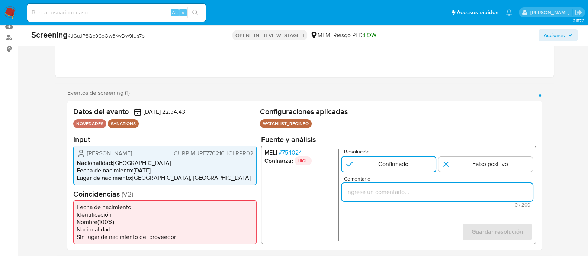
click at [429, 189] on input "Comentario" at bounding box center [436, 192] width 191 height 10
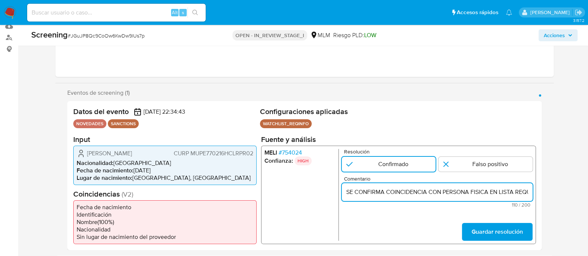
scroll to position [0, 178]
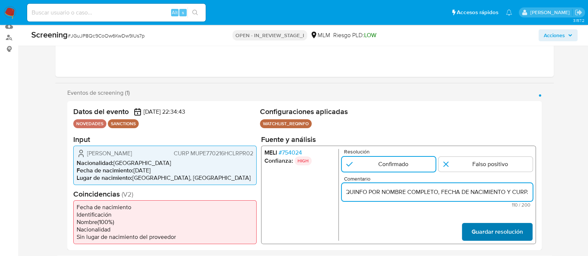
type input "SE CONFIRMA COINCIDENCIA CON PERSONA FISICA EN LISTA REQUINFO POR NOMBRE COMPLE…"
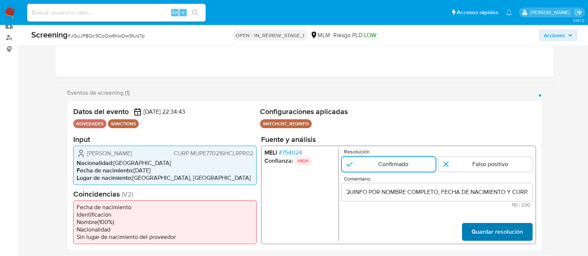
click at [480, 228] on span "Guardar resolución" at bounding box center [496, 231] width 51 height 16
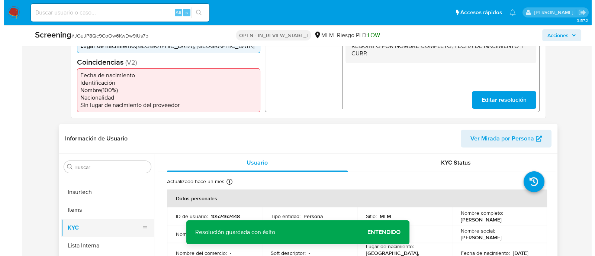
scroll to position [232, 0]
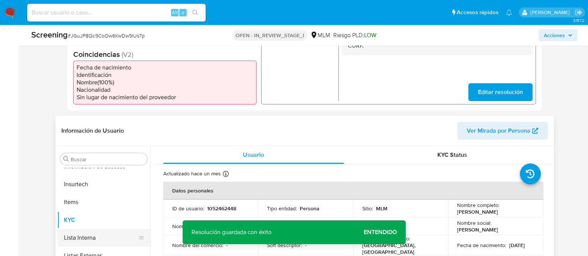
click at [84, 232] on button "Lista Interna" at bounding box center [100, 238] width 87 height 18
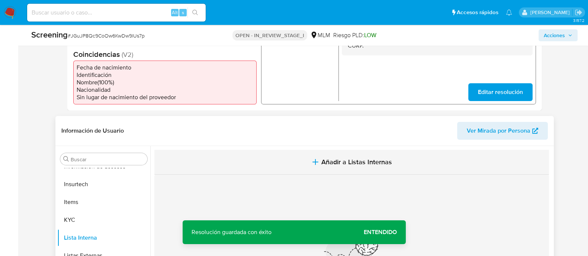
click at [334, 156] on button "Añadir a Listas Internas" at bounding box center [351, 162] width 394 height 25
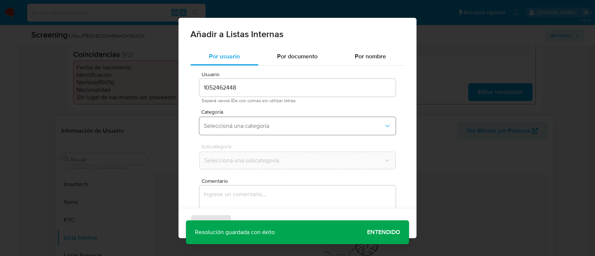
click at [200, 126] on button "Seleccioná una categoría" at bounding box center [297, 126] width 196 height 18
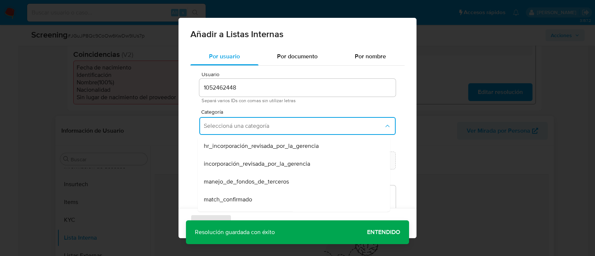
drag, startPoint x: 231, startPoint y: 192, endPoint x: 227, endPoint y: 194, distance: 4.3
click at [230, 192] on div "match_confirmado" at bounding box center [292, 200] width 176 height 18
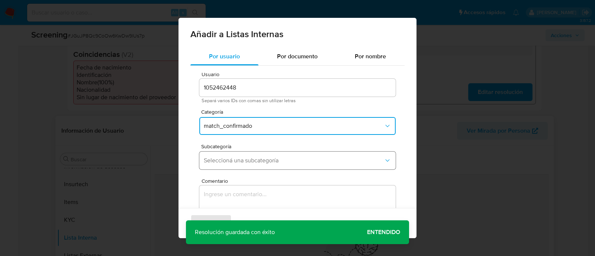
click at [229, 155] on button "Seleccioná una subcategoría" at bounding box center [297, 161] width 196 height 18
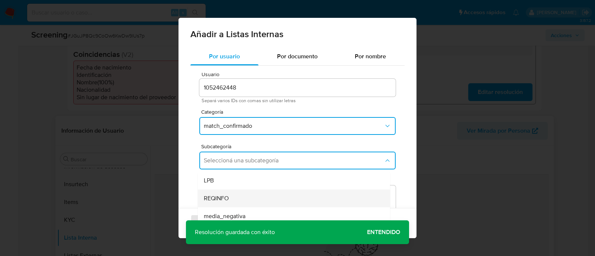
click at [222, 196] on span "REQINFO" at bounding box center [216, 198] width 25 height 7
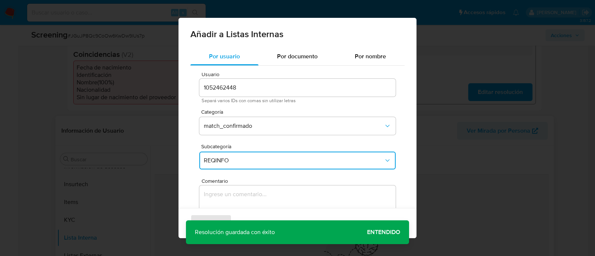
click at [221, 199] on textarea "Comentario" at bounding box center [297, 221] width 196 height 71
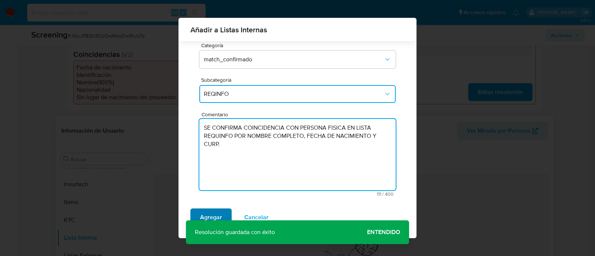
type textarea "SE CONFIRMA COINCIDENCIA CON PERSONA FISICA EN LISTA REQUINFO POR NOMBRE COMPLE…"
click at [213, 218] on span "Agregar" at bounding box center [211, 217] width 22 height 16
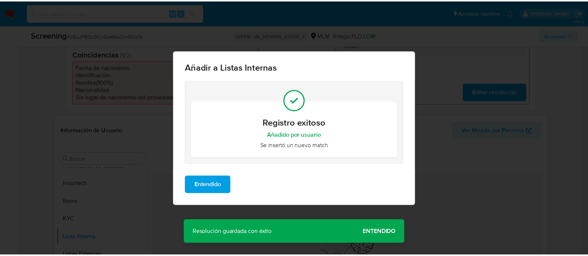
scroll to position [0, 0]
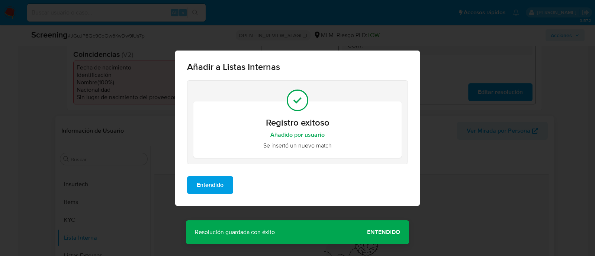
click at [213, 183] on span "Entendido" at bounding box center [210, 185] width 27 height 16
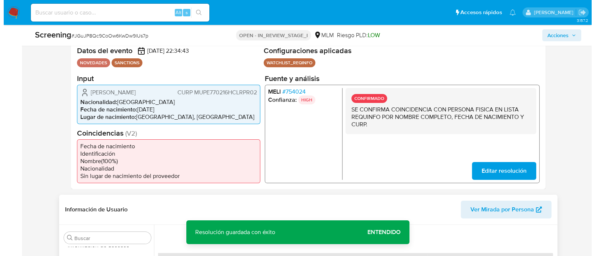
scroll to position [139, 0]
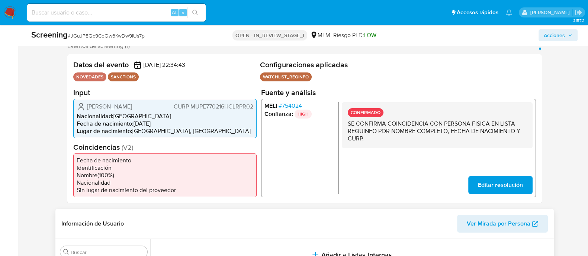
drag, startPoint x: 87, startPoint y: 110, endPoint x: 160, endPoint y: 106, distance: 73.0
click at [160, 106] on div "Ernesto Murra Papadopulos CURP MUPE770216HCLRPR02" at bounding box center [165, 106] width 177 height 9
drag, startPoint x: 134, startPoint y: 125, endPoint x: 165, endPoint y: 123, distance: 31.0
click at [165, 123] on li "Fecha de nacimiento : 16/02/1977" at bounding box center [165, 123] width 177 height 7
click at [197, 106] on span "CURP MUPE770216HCLRPR02" at bounding box center [213, 106] width 80 height 7
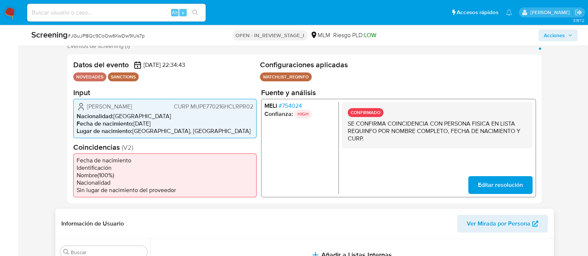
click at [197, 106] on span "CURP MUPE770216HCLRPR02" at bounding box center [213, 106] width 80 height 7
click at [555, 35] on span "Acciones" at bounding box center [554, 35] width 21 height 12
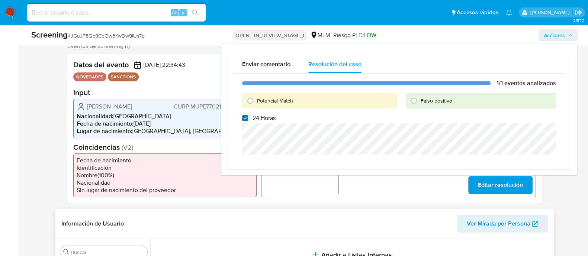
click at [242, 117] on input "24 Horas" at bounding box center [245, 118] width 6 height 6
checkbox input "false"
click at [248, 97] on input "Potencial Match" at bounding box center [250, 101] width 12 height 12
radio input "true"
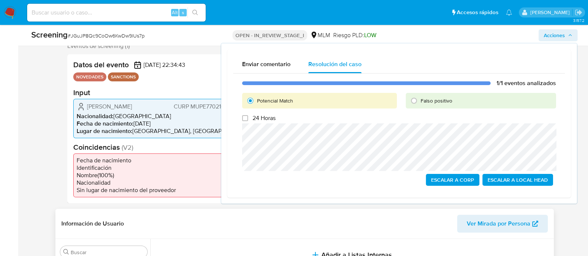
click at [510, 181] on span "Escalar a Local Head" at bounding box center [517, 180] width 60 height 10
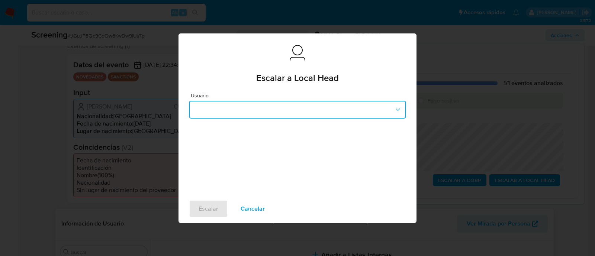
click at [275, 114] on button "button" at bounding box center [297, 110] width 217 height 18
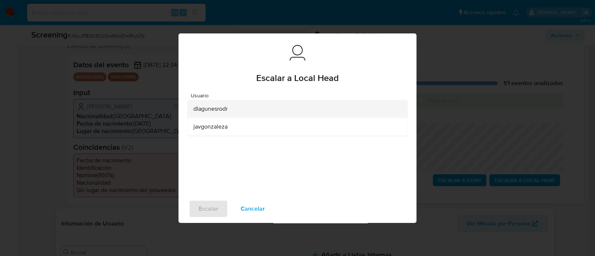
click at [216, 107] on span "dlagunesrodr" at bounding box center [210, 108] width 34 height 7
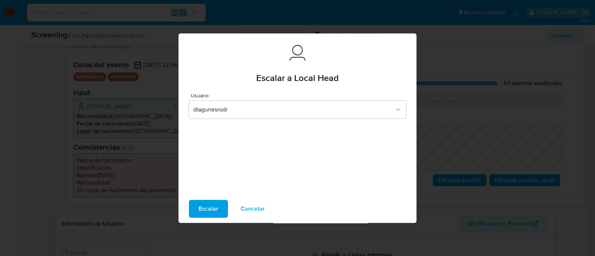
click at [208, 210] on span "Escalar" at bounding box center [209, 209] width 20 height 16
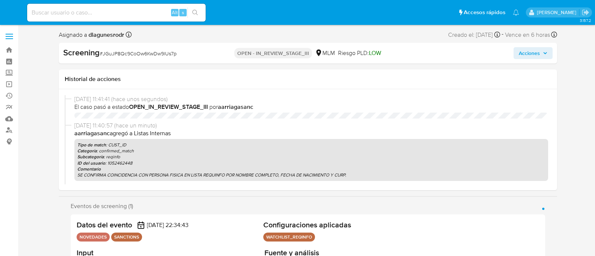
select select "10"
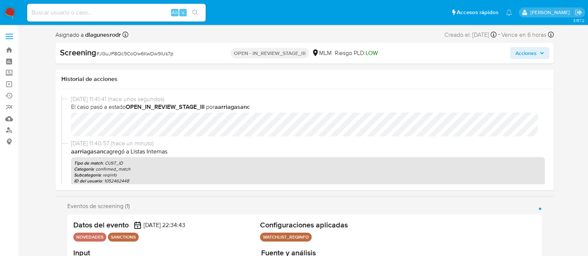
scroll to position [314, 0]
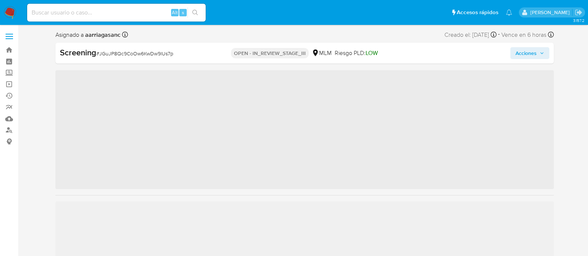
scroll to position [314, 0]
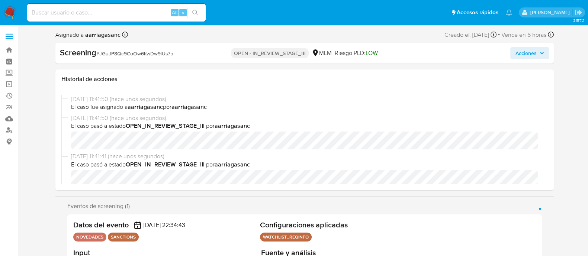
select select "10"
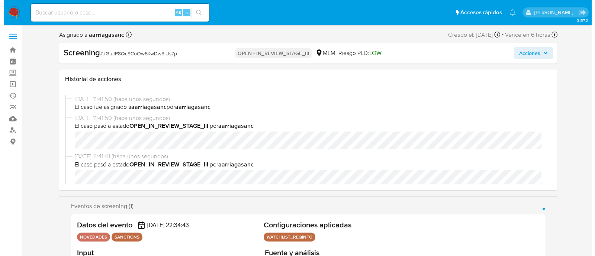
scroll to position [46, 0]
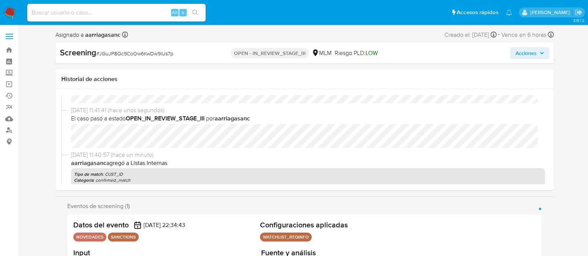
click at [529, 52] on span "Acciones" at bounding box center [525, 53] width 21 height 12
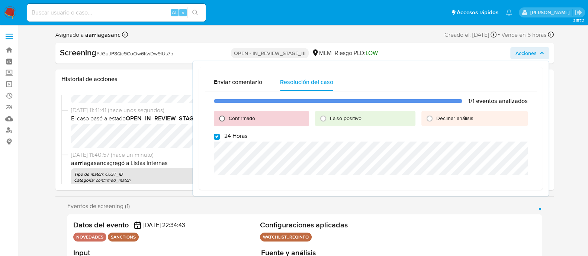
click at [222, 117] on input "Confirmado" at bounding box center [222, 119] width 12 height 12
radio input "true"
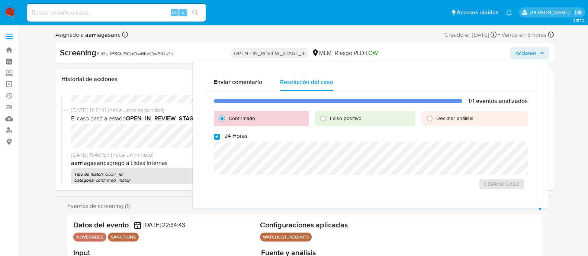
click at [215, 140] on div "1/1 eventos analizados Confirmado Falso positivo Declinar análisis 24 Horas Cer…" at bounding box center [371, 143] width 332 height 105
click at [215, 139] on input "24 Horas" at bounding box center [217, 137] width 6 height 6
checkbox input "false"
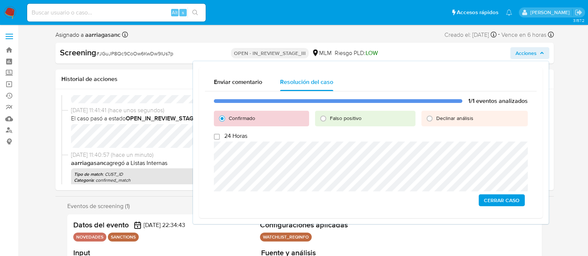
click at [494, 200] on span "Cerrar Caso" at bounding box center [502, 200] width 36 height 10
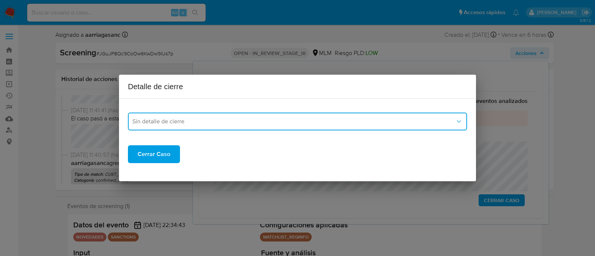
click at [232, 125] on span "Sin detalle de cierre" at bounding box center [293, 121] width 323 height 7
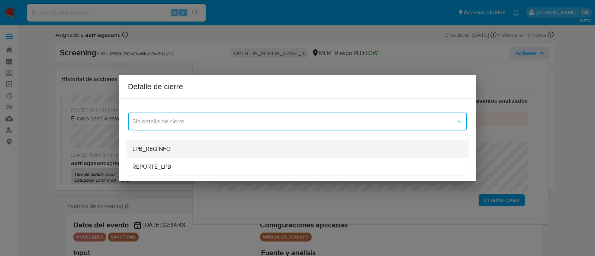
click at [188, 149] on div "LPB_REQINFO" at bounding box center [297, 149] width 330 height 18
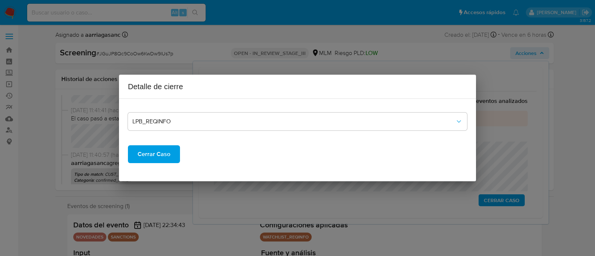
click at [157, 154] on span "Cerrar Caso" at bounding box center [154, 154] width 33 height 16
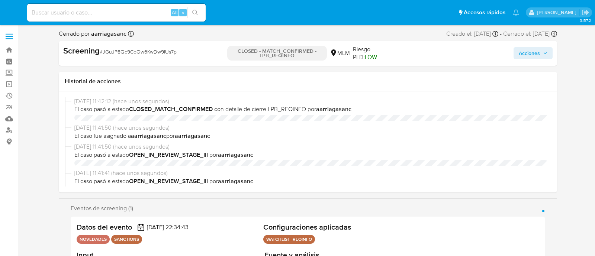
select select "10"
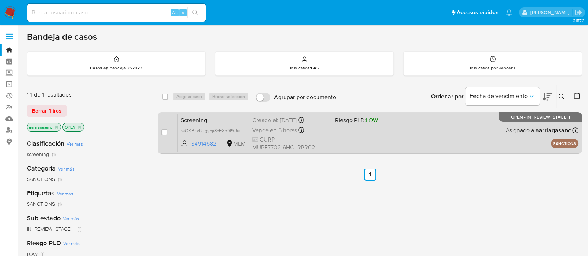
click at [343, 146] on div "Screening reQKPhxUJgy5ji8xEXb9f9Ue 84914682 MLM Riesgo PLD: LOW Creado el: [DAT…" at bounding box center [378, 133] width 400 height 38
click at [161, 133] on input "checkbox" at bounding box center [164, 132] width 6 height 6
checkbox input "true"
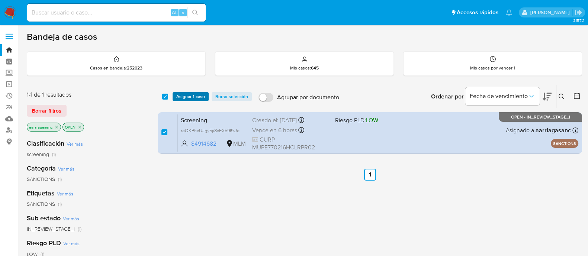
click at [183, 100] on span "Asignar 1 caso" at bounding box center [190, 96] width 29 height 7
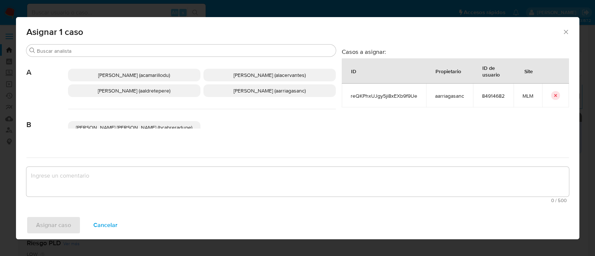
click at [237, 87] on span "[PERSON_NAME] (aarriagasanc)" at bounding box center [269, 90] width 72 height 7
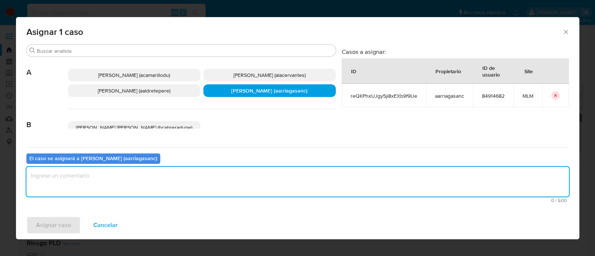
click at [206, 188] on textarea "assign-modal" at bounding box center [297, 182] width 542 height 30
type textarea "AMAS"
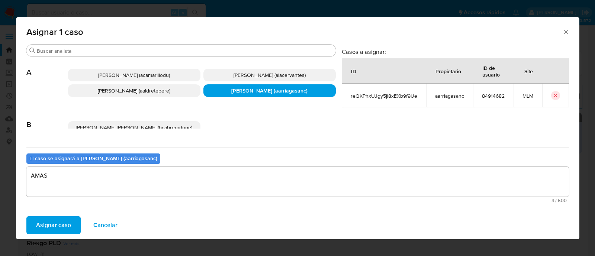
click at [65, 228] on span "Asignar caso" at bounding box center [53, 225] width 35 height 16
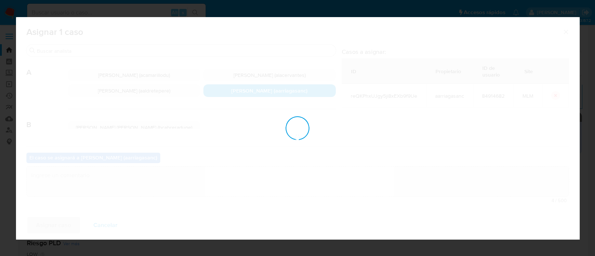
checkbox input "false"
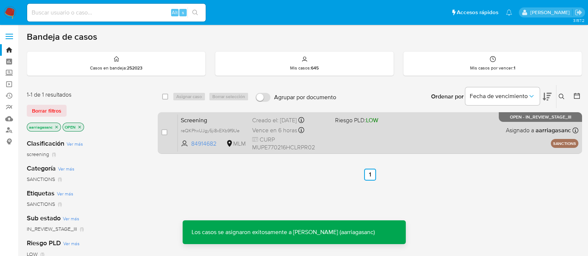
click at [338, 138] on div "Screening reQKPhxUJgy5ji8xEXb9f9Ue 84914682 MLM Riesgo PLD: LOW Creado el: [DAT…" at bounding box center [378, 133] width 400 height 38
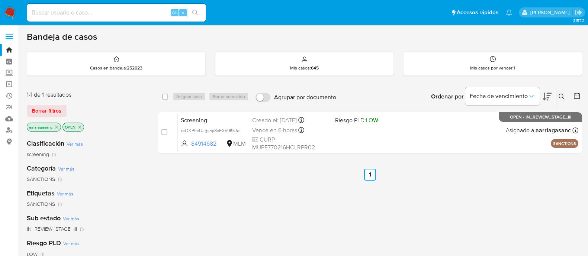
click at [8, 16] on img at bounding box center [10, 12] width 13 height 13
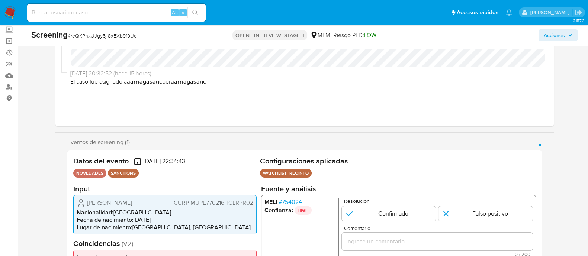
scroll to position [139, 0]
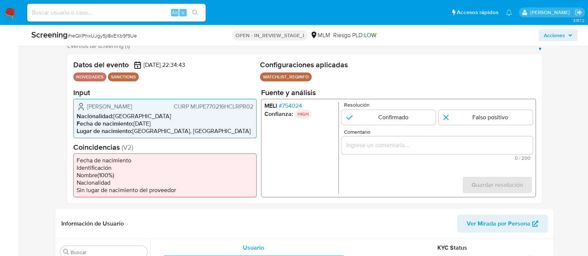
select select "10"
click at [383, 122] on input "1 de 1" at bounding box center [388, 117] width 94 height 15
radio input "true"
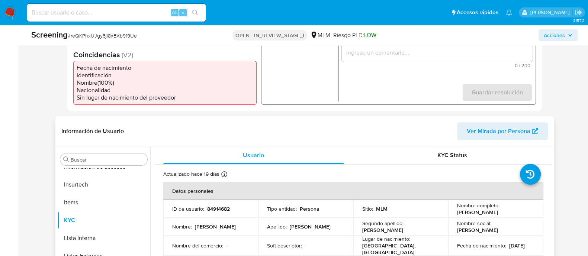
scroll to position [232, 0]
click at [300, 209] on p "Persona" at bounding box center [310, 208] width 20 height 7
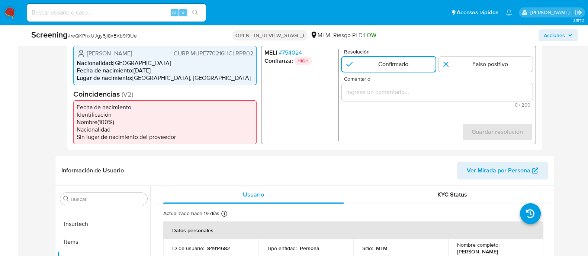
scroll to position [139, 0]
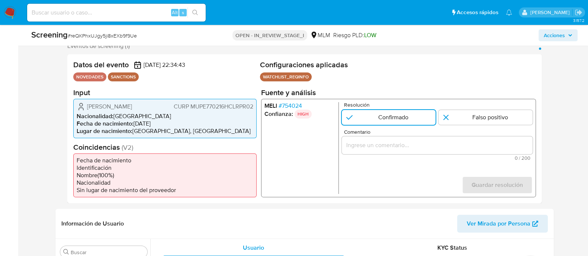
click at [354, 149] on input "Comentario" at bounding box center [436, 145] width 191 height 10
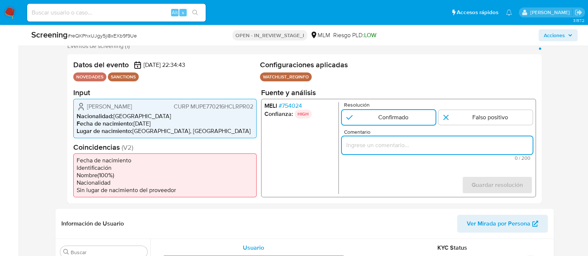
paste input "SE CONFIRMA COINCIDENCIA CON PERSONA FISICA EN LISTA REQUINFO POR NOMBRE COMPLE…"
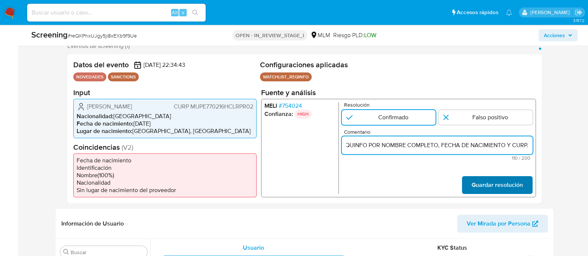
type input "SE CONFIRMA COINCIDENCIA CON PERSONA FISICA EN LISTA REQUINFO POR NOMBRE COMPLE…"
click at [490, 180] on span "Guardar resolución" at bounding box center [496, 185] width 51 height 16
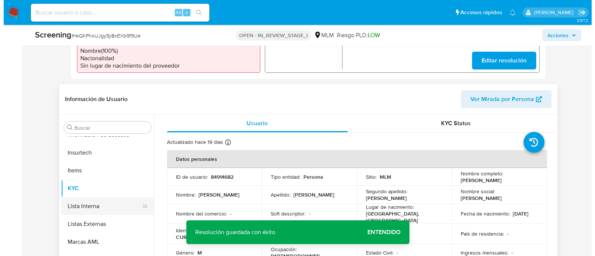
scroll to position [279, 0]
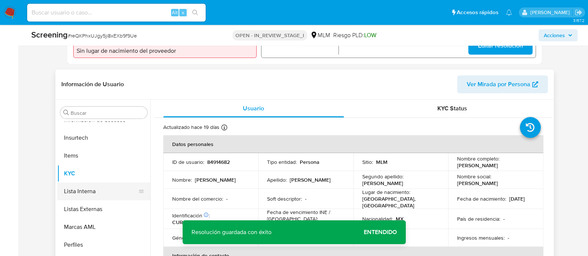
click at [90, 188] on button "Lista Interna" at bounding box center [100, 192] width 87 height 18
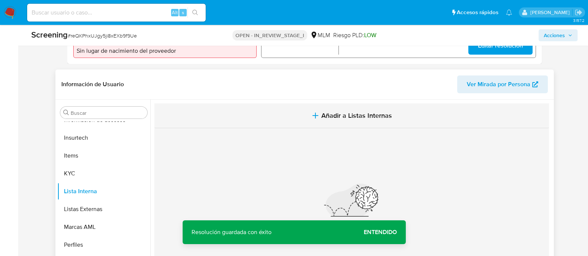
click at [337, 117] on span "Añadir a Listas Internas" at bounding box center [356, 116] width 71 height 8
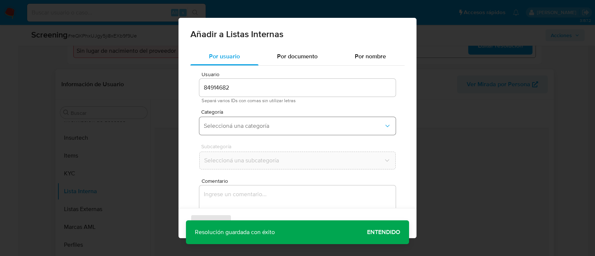
click at [245, 126] on span "Seleccioná una categoría" at bounding box center [294, 125] width 180 height 7
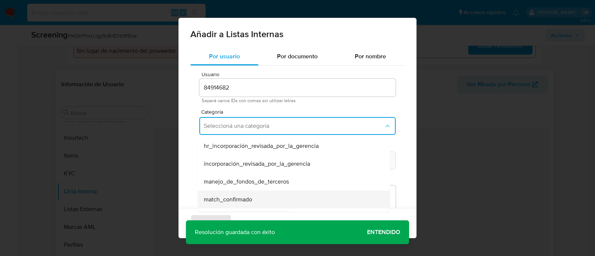
click at [230, 194] on div "match_confirmado" at bounding box center [292, 200] width 176 height 18
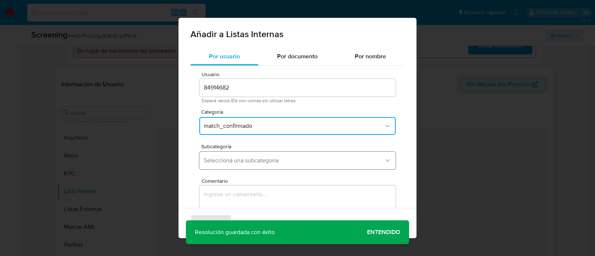
click at [232, 158] on span "Seleccioná una subcategoría" at bounding box center [294, 160] width 180 height 7
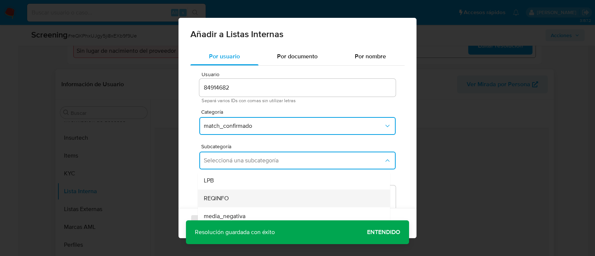
click at [228, 202] on span "REQINFO" at bounding box center [216, 198] width 25 height 7
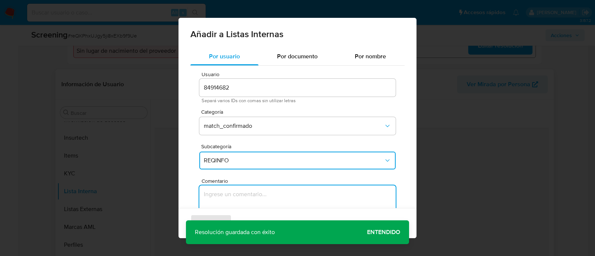
click at [228, 202] on textarea "Comentario" at bounding box center [297, 221] width 196 height 71
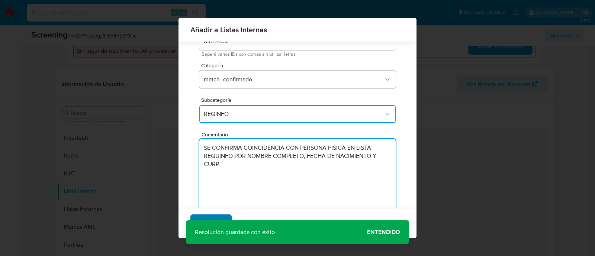
type textarea "SE CONFIRMA COINCIDENCIA CON PERSONA FISICA EN LISTA REQUINFO POR NOMBRE COMPLE…"
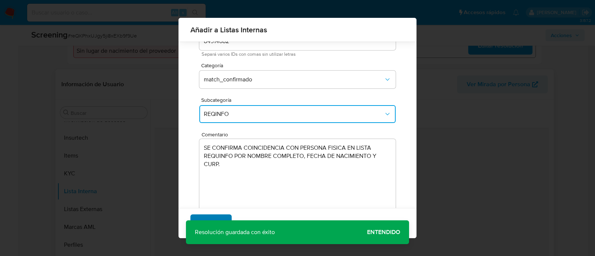
click at [213, 218] on span "Agregar" at bounding box center [211, 223] width 22 height 16
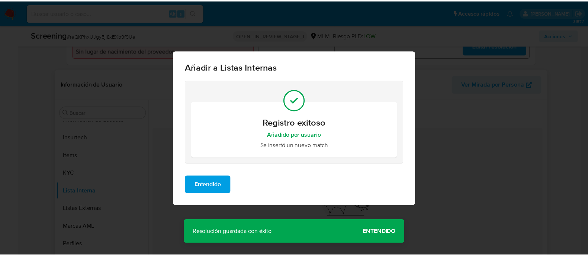
scroll to position [0, 0]
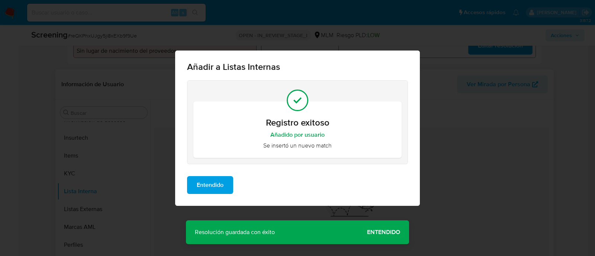
click at [209, 187] on span "Entendido" at bounding box center [210, 185] width 27 height 16
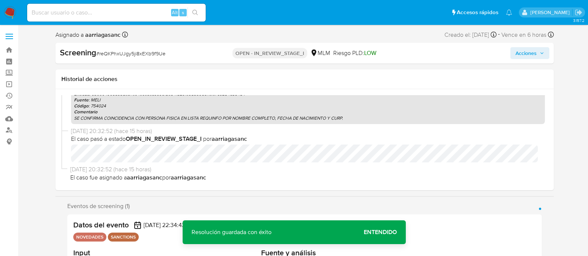
click at [539, 50] on span "Acciones" at bounding box center [529, 53] width 29 height 10
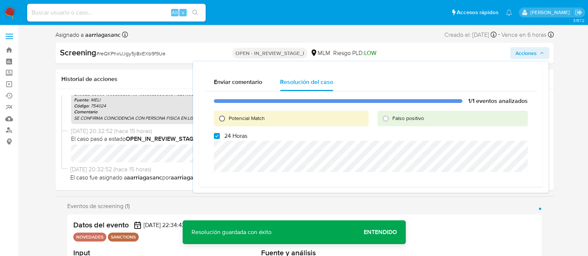
click at [221, 115] on input "Potencial Match" at bounding box center [222, 119] width 12 height 12
radio input "true"
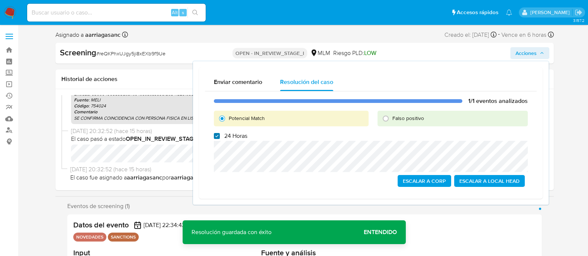
click at [218, 136] on input "24 Horas" at bounding box center [217, 136] width 6 height 6
checkbox input "false"
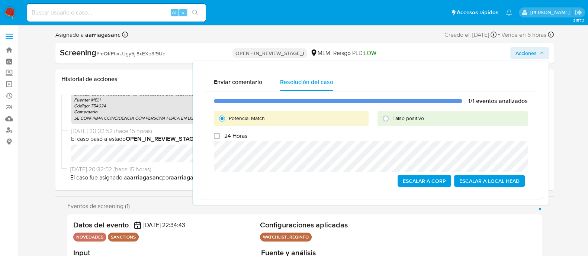
click at [521, 53] on span "Acciones" at bounding box center [525, 53] width 21 height 12
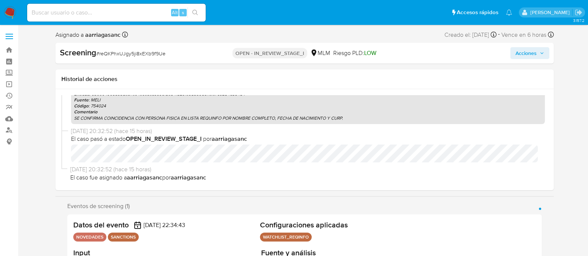
click at [542, 53] on icon "button" at bounding box center [541, 53] width 4 height 4
click at [528, 53] on span "Acciones" at bounding box center [525, 53] width 21 height 12
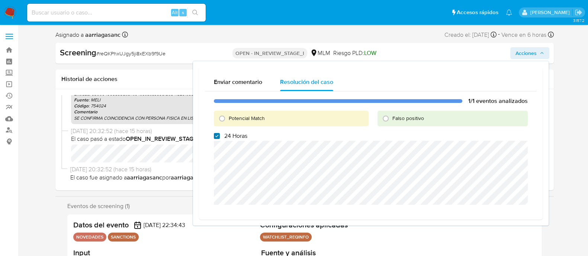
click at [216, 137] on input "24 Horas" at bounding box center [217, 136] width 6 height 6
checkbox input "false"
click at [221, 117] on input "Potencial Match" at bounding box center [222, 119] width 12 height 12
radio input "true"
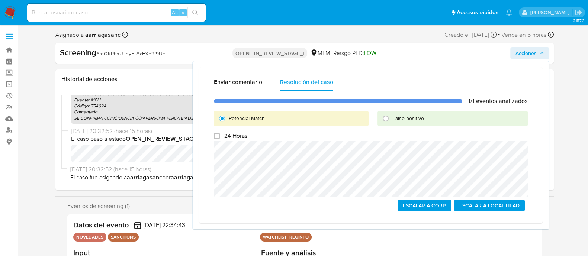
click at [509, 206] on span "Escalar a Local Head" at bounding box center [489, 205] width 60 height 10
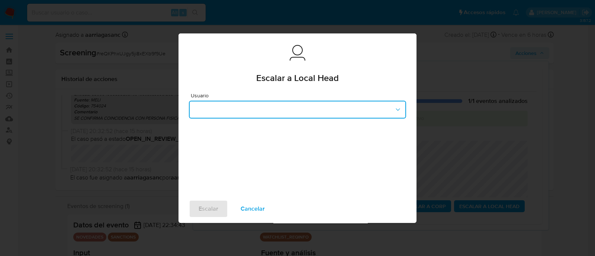
click at [240, 109] on button "button" at bounding box center [297, 110] width 217 height 18
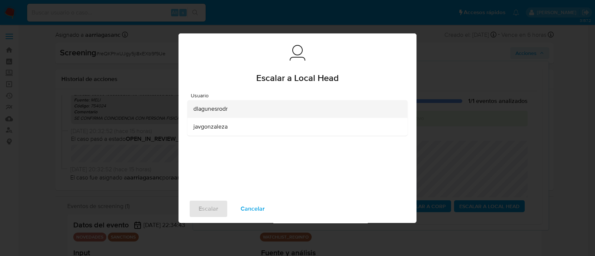
click at [208, 104] on div "dlagunesrodr" at bounding box center [295, 109] width 204 height 18
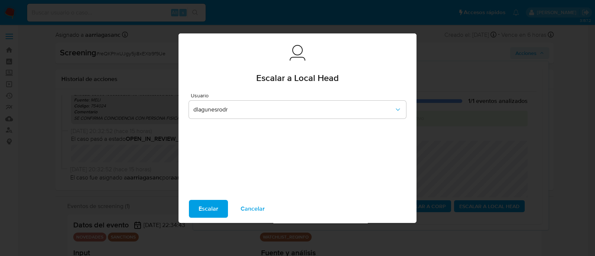
click at [215, 208] on span "Escalar" at bounding box center [209, 209] width 20 height 16
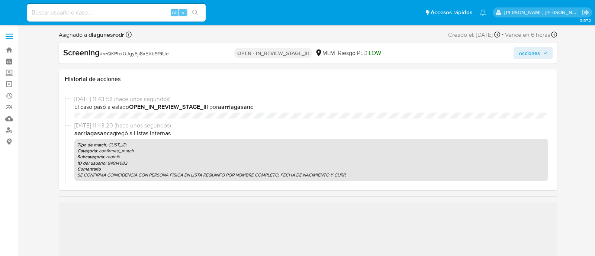
select select "10"
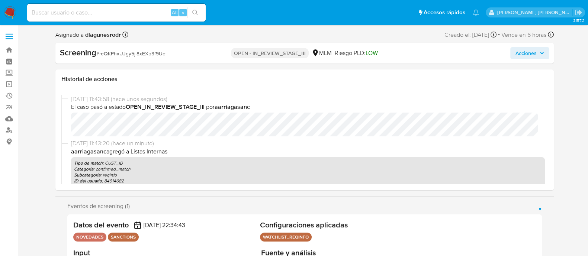
scroll to position [314, 0]
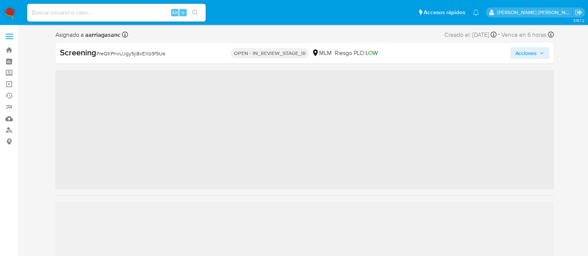
scroll to position [314, 0]
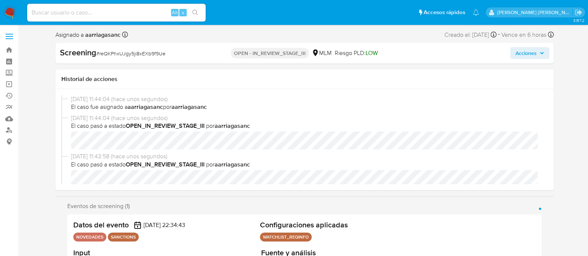
select select "10"
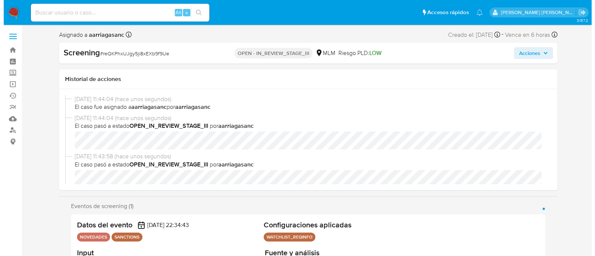
scroll to position [46, 0]
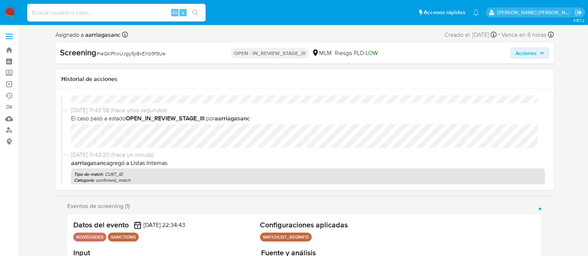
click at [547, 51] on button "Acciones" at bounding box center [529, 53] width 39 height 12
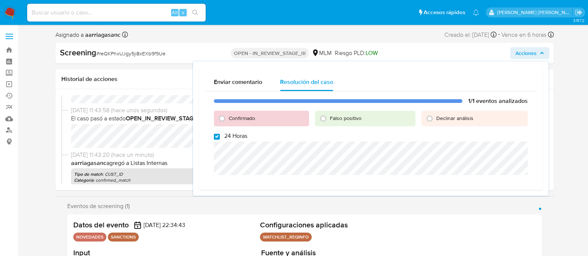
click at [216, 134] on input "24 Horas" at bounding box center [217, 137] width 6 height 6
checkbox input "false"
click at [224, 117] on input "Confirmado" at bounding box center [222, 119] width 12 height 12
radio input "true"
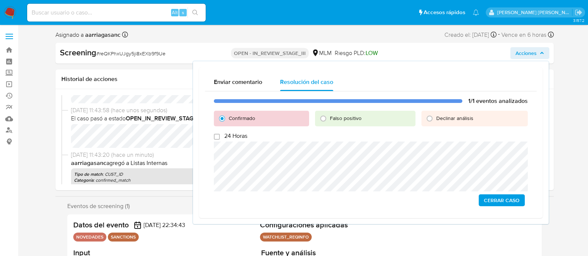
click at [489, 196] on span "Cerrar Caso" at bounding box center [502, 200] width 36 height 10
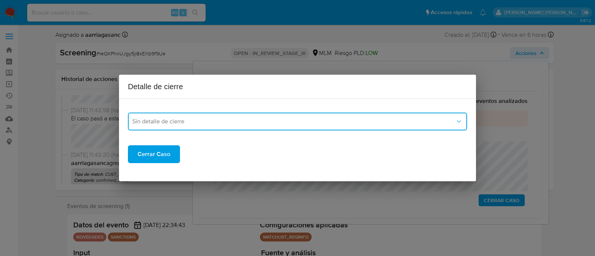
click at [244, 124] on span "Sin detalle de cierre" at bounding box center [293, 121] width 323 height 7
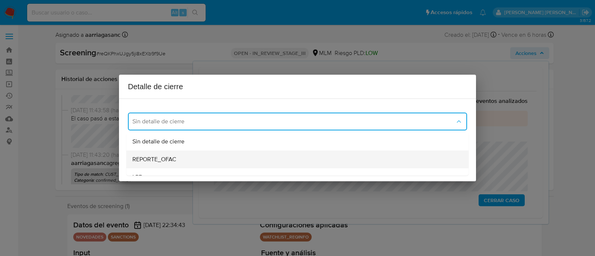
click at [164, 162] on span "REPORTE_OFAC" at bounding box center [154, 159] width 44 height 7
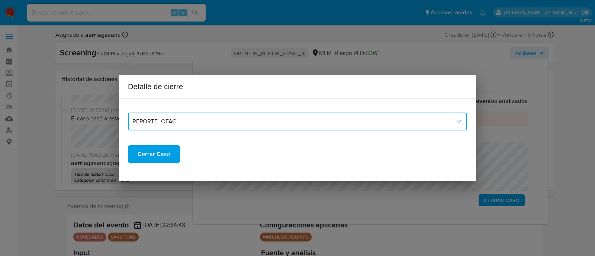
click at [165, 125] on span "REPORTE_OFAC" at bounding box center [293, 121] width 323 height 7
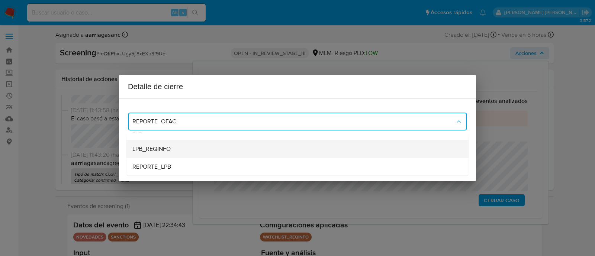
click at [162, 151] on span "LPB_REQINFO" at bounding box center [151, 148] width 38 height 7
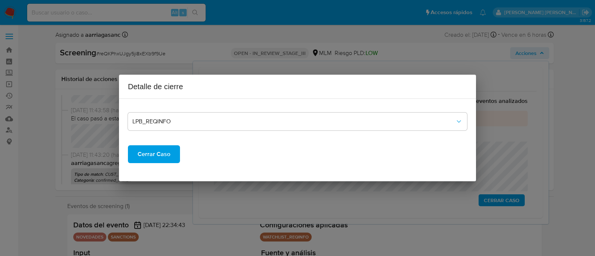
click at [160, 153] on span "Cerrar Caso" at bounding box center [154, 154] width 33 height 16
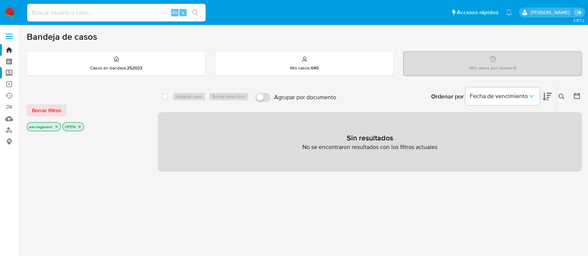
click at [7, 73] on label "Screening" at bounding box center [44, 73] width 88 height 12
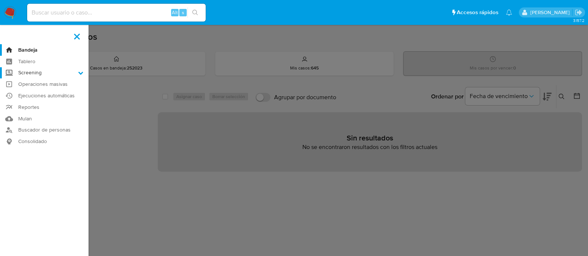
click at [0, 0] on input "Screening" at bounding box center [0, 0] width 0 height 0
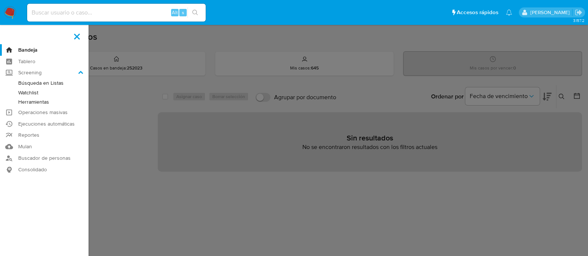
click at [22, 91] on link "Watchlist" at bounding box center [44, 92] width 88 height 9
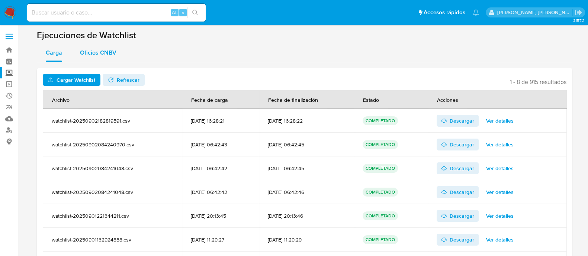
click at [78, 55] on button "Oficios CNBV" at bounding box center [98, 53] width 54 height 18
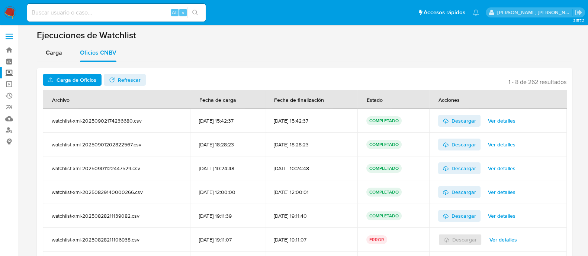
click at [84, 79] on span "Carga de Oficios" at bounding box center [77, 80] width 40 height 12
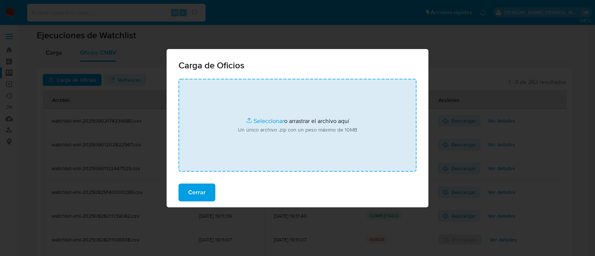
click at [263, 122] on input "file" at bounding box center [297, 125] width 238 height 93
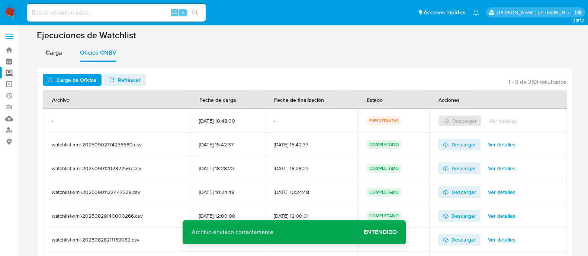
click at [382, 232] on span "Entendido" at bounding box center [380, 232] width 33 height 0
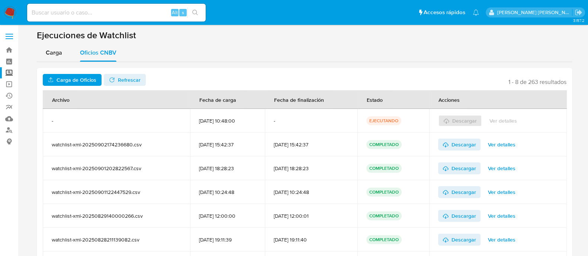
click at [120, 77] on span "Refrescar" at bounding box center [129, 80] width 23 height 12
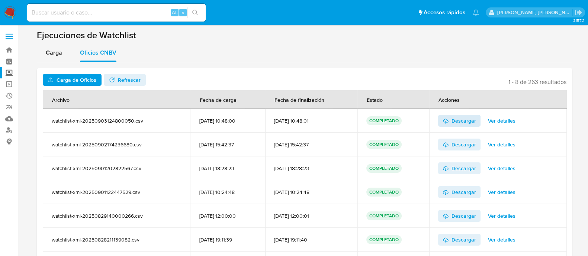
click at [461, 122] on span "Descargar" at bounding box center [463, 121] width 25 height 12
click at [51, 53] on span "Carga" at bounding box center [54, 52] width 16 height 9
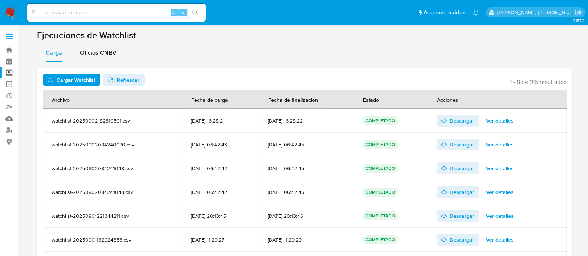
click at [81, 79] on span "Cargar Watchlist" at bounding box center [76, 80] width 39 height 12
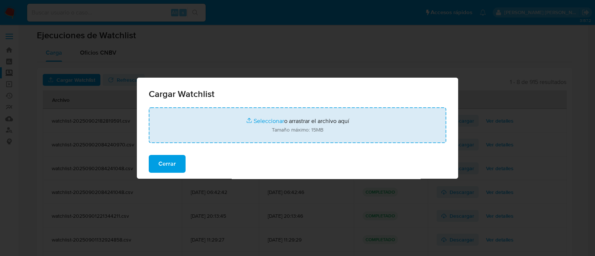
click at [265, 122] on input "file" at bounding box center [297, 125] width 297 height 36
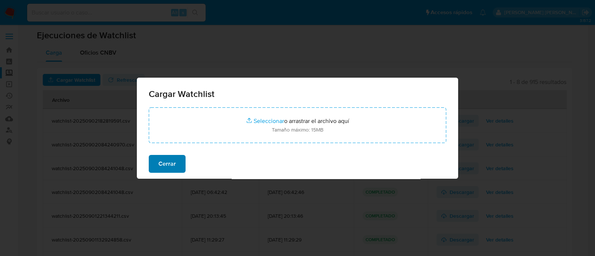
click at [164, 168] on span "Cerrar" at bounding box center [166, 164] width 17 height 16
